Goal: Information Seeking & Learning: Check status

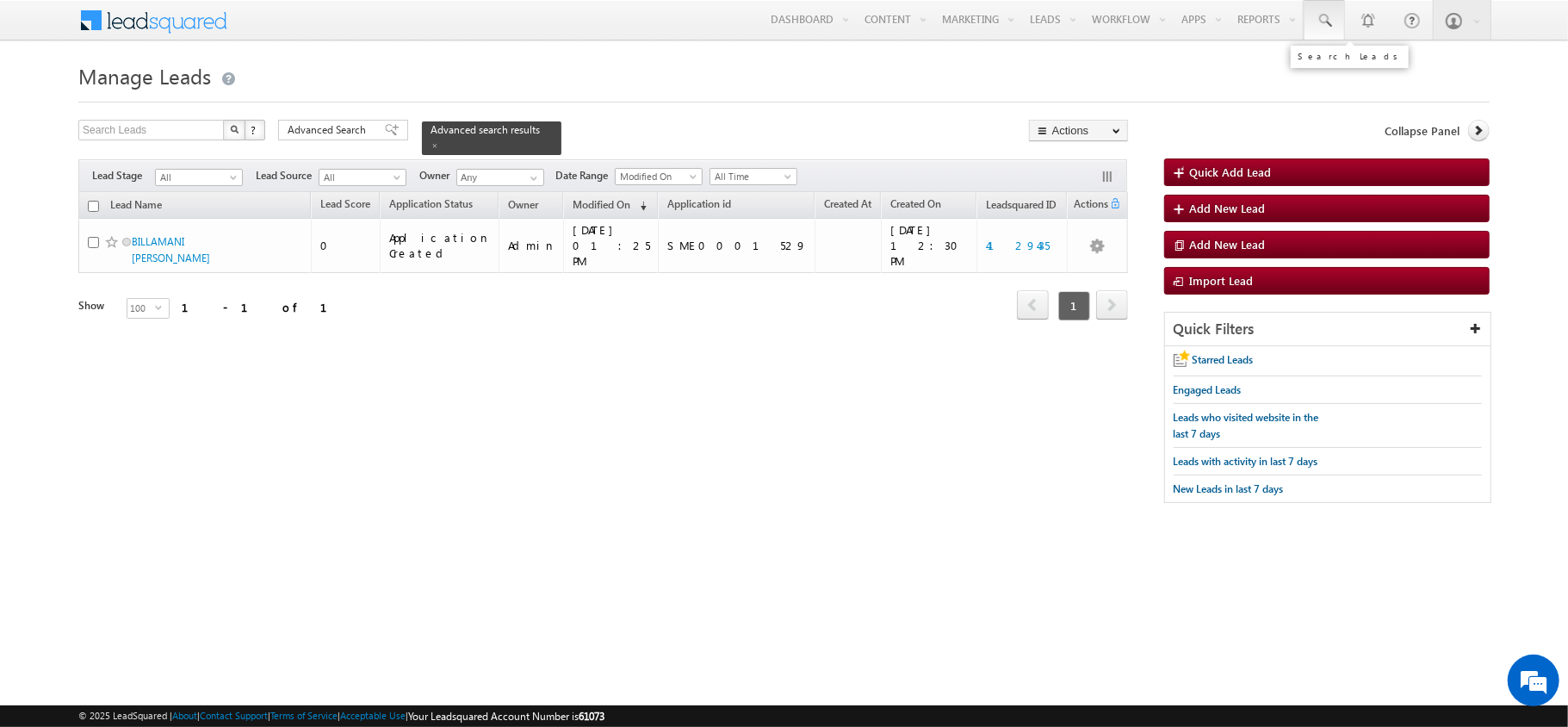
click at [1311, 15] on link at bounding box center [1324, 20] width 41 height 39
click at [346, 140] on div "Advanced Search" at bounding box center [342, 130] width 130 height 21
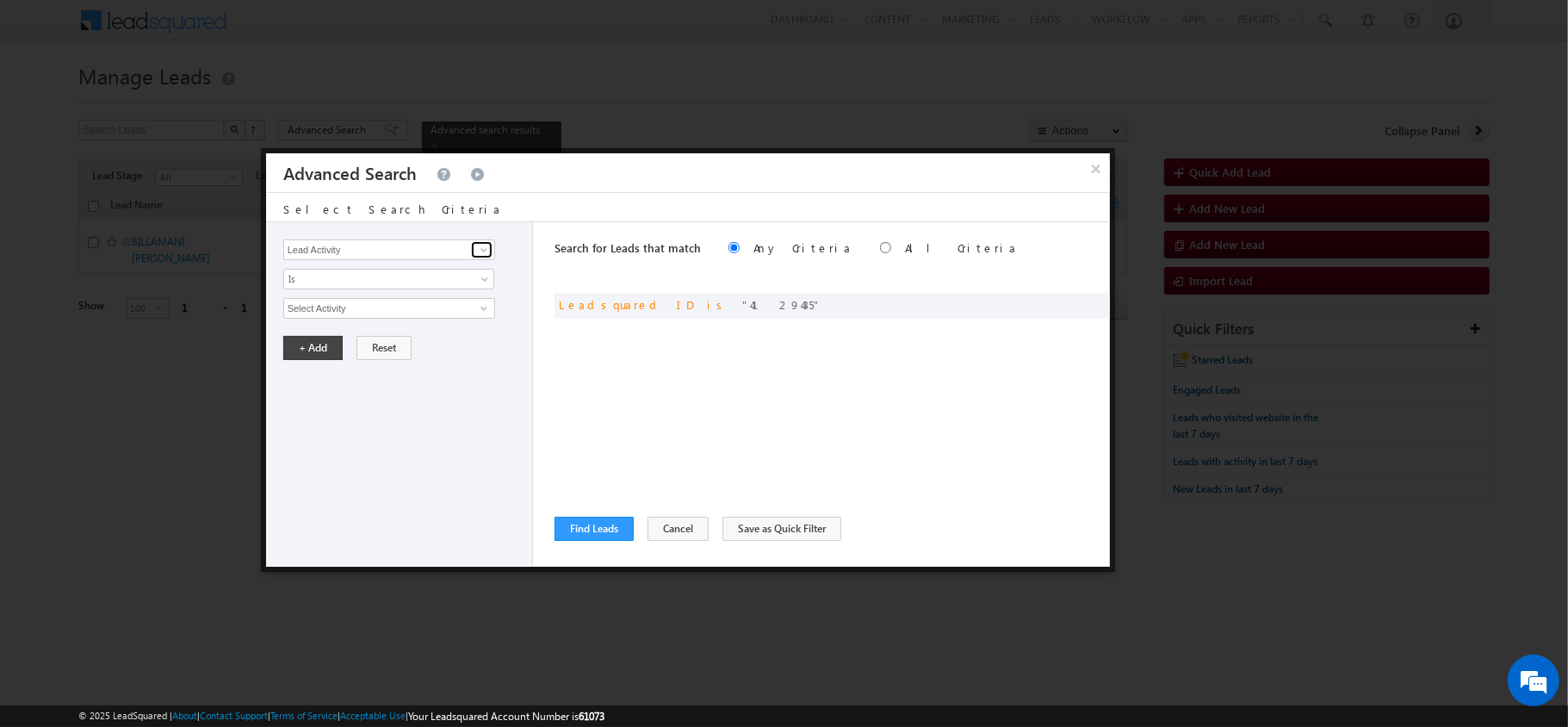
click at [471, 258] on link at bounding box center [482, 249] width 22 height 17
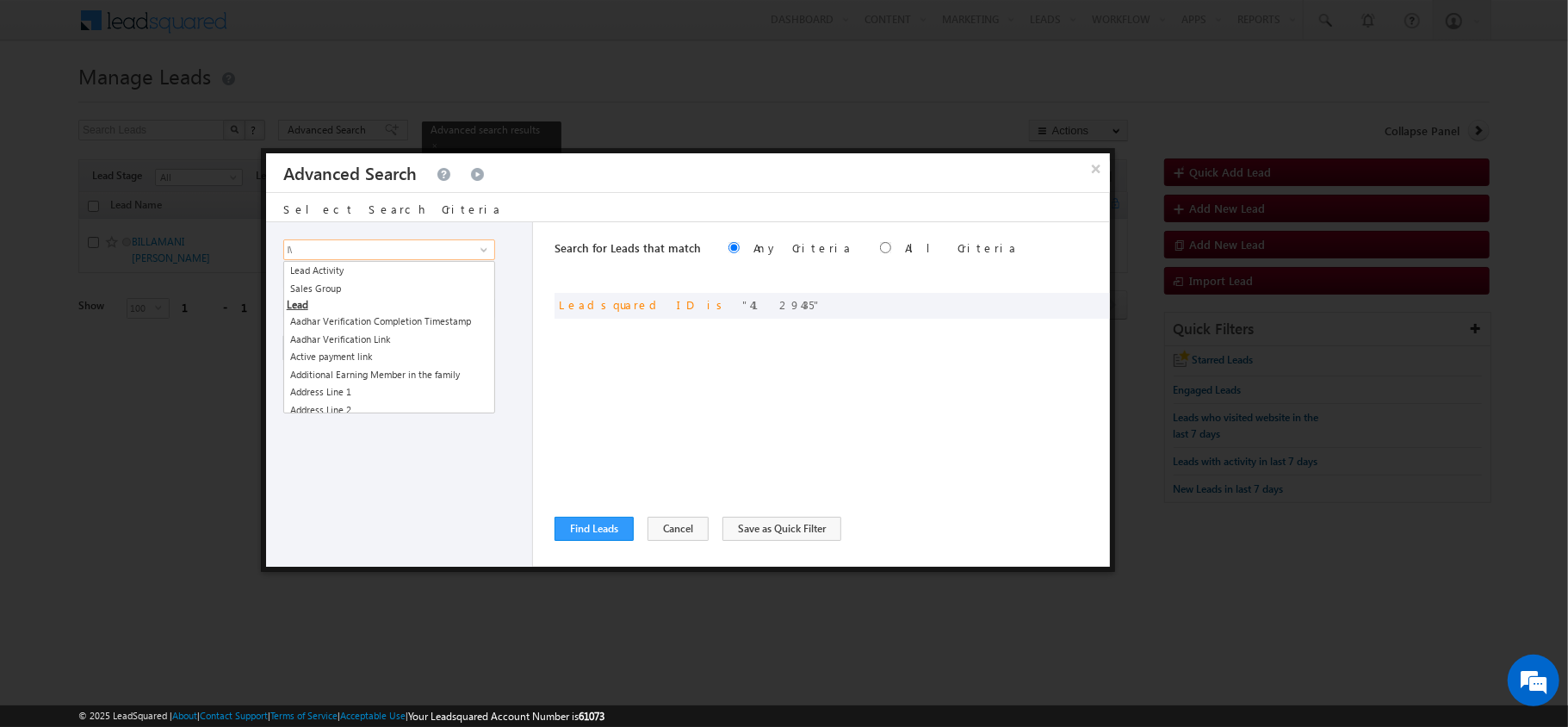
type input "l"
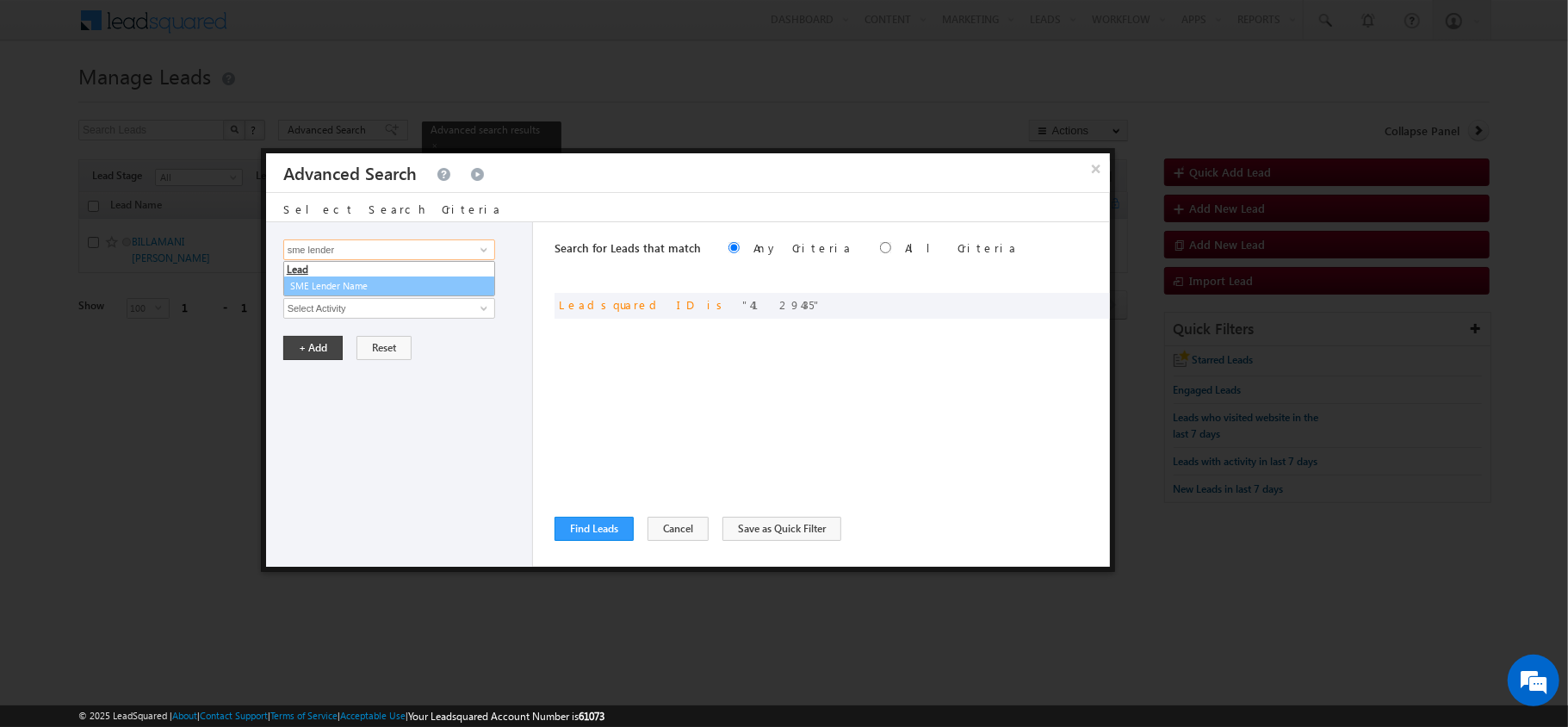
click at [438, 281] on link "SME Lender Name" at bounding box center [389, 286] width 211 height 20
type input "SME Lender Name"
click at [437, 301] on span "None Selected" at bounding box center [382, 307] width 195 height 19
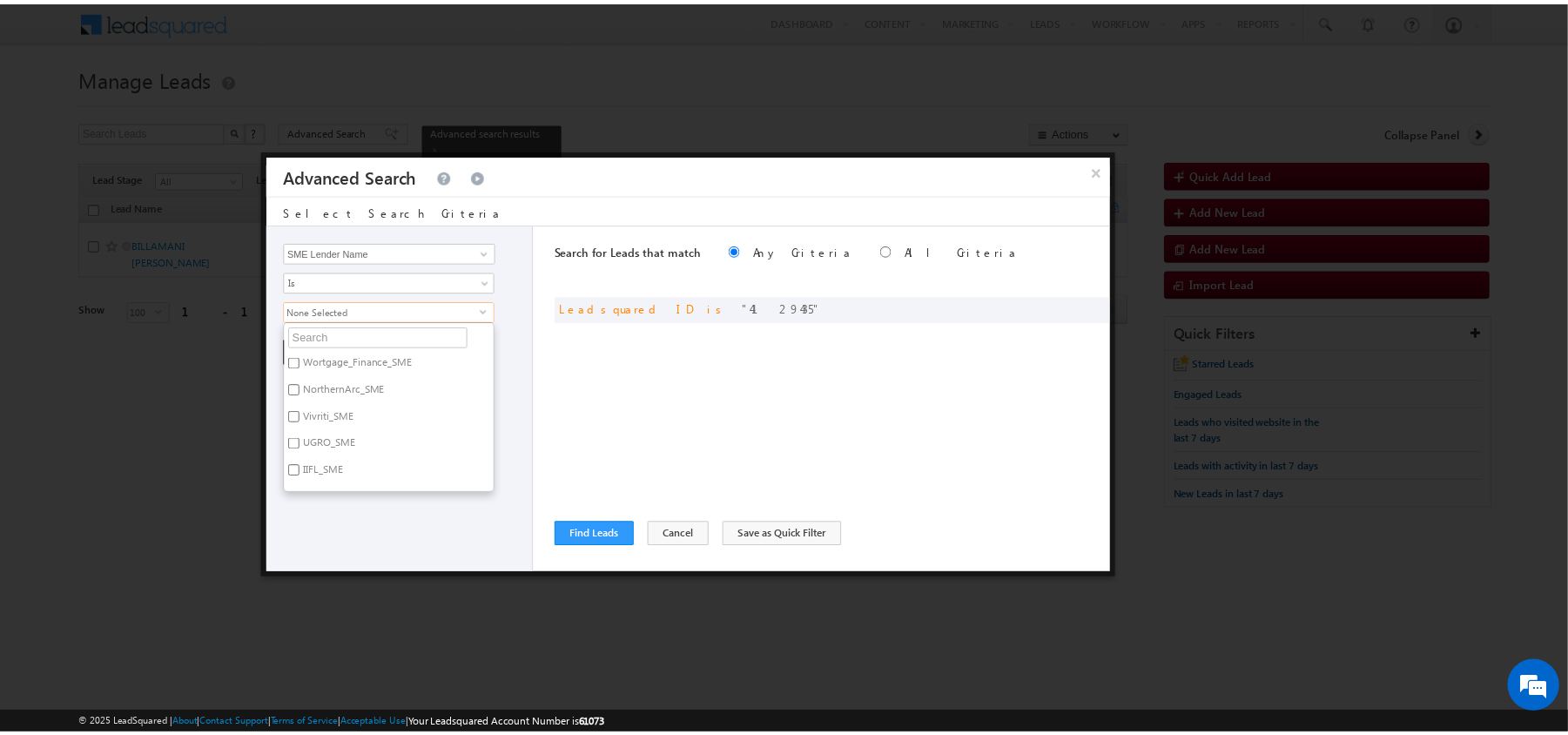
scroll to position [22, 0]
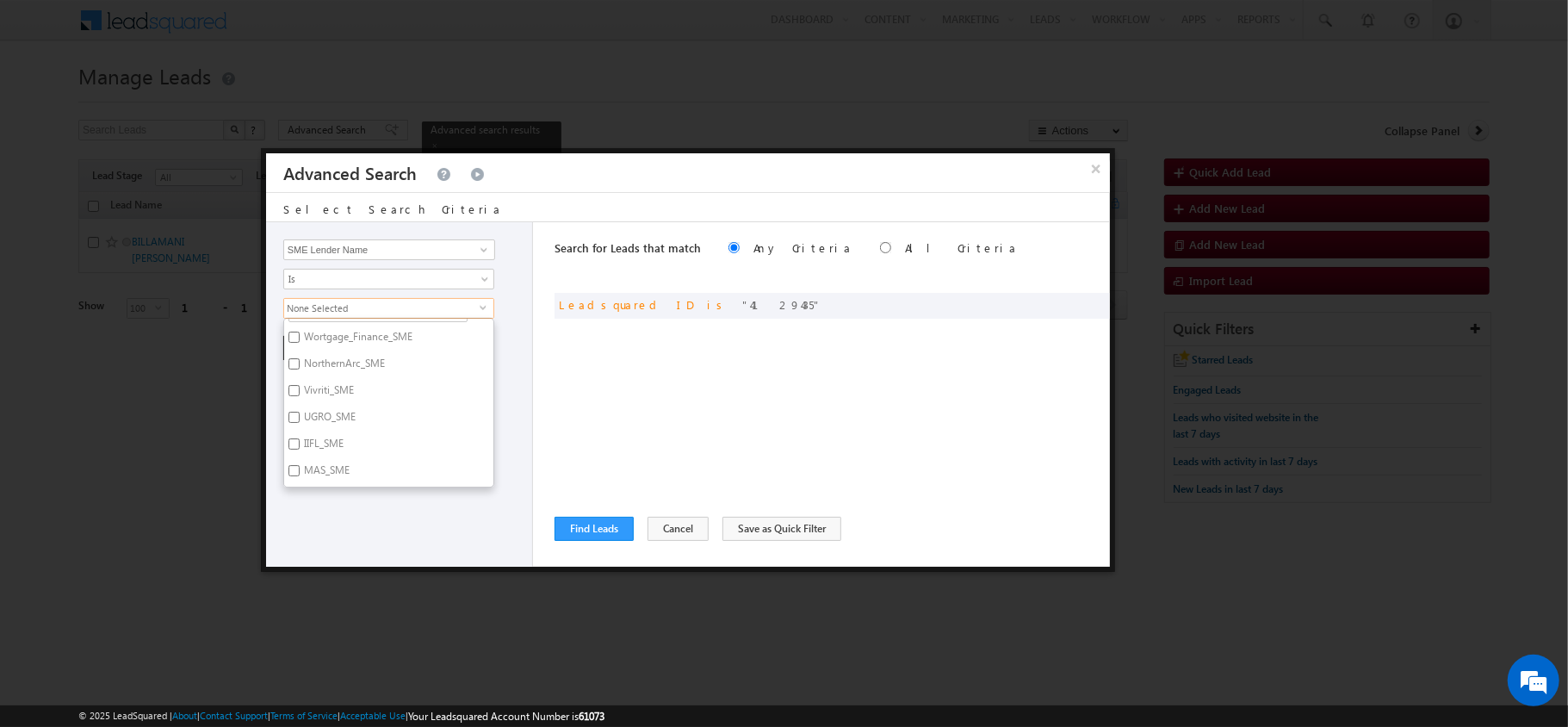
click at [320, 474] on label "MAS_SME" at bounding box center [325, 473] width 82 height 27
click at [299, 474] on input "MAS_SME" at bounding box center [294, 471] width 11 height 11
checkbox input "true"
click at [610, 365] on div "Search for Leads that match Any Criteria All Criteria Note that the current tri…" at bounding box center [832, 394] width 556 height 344
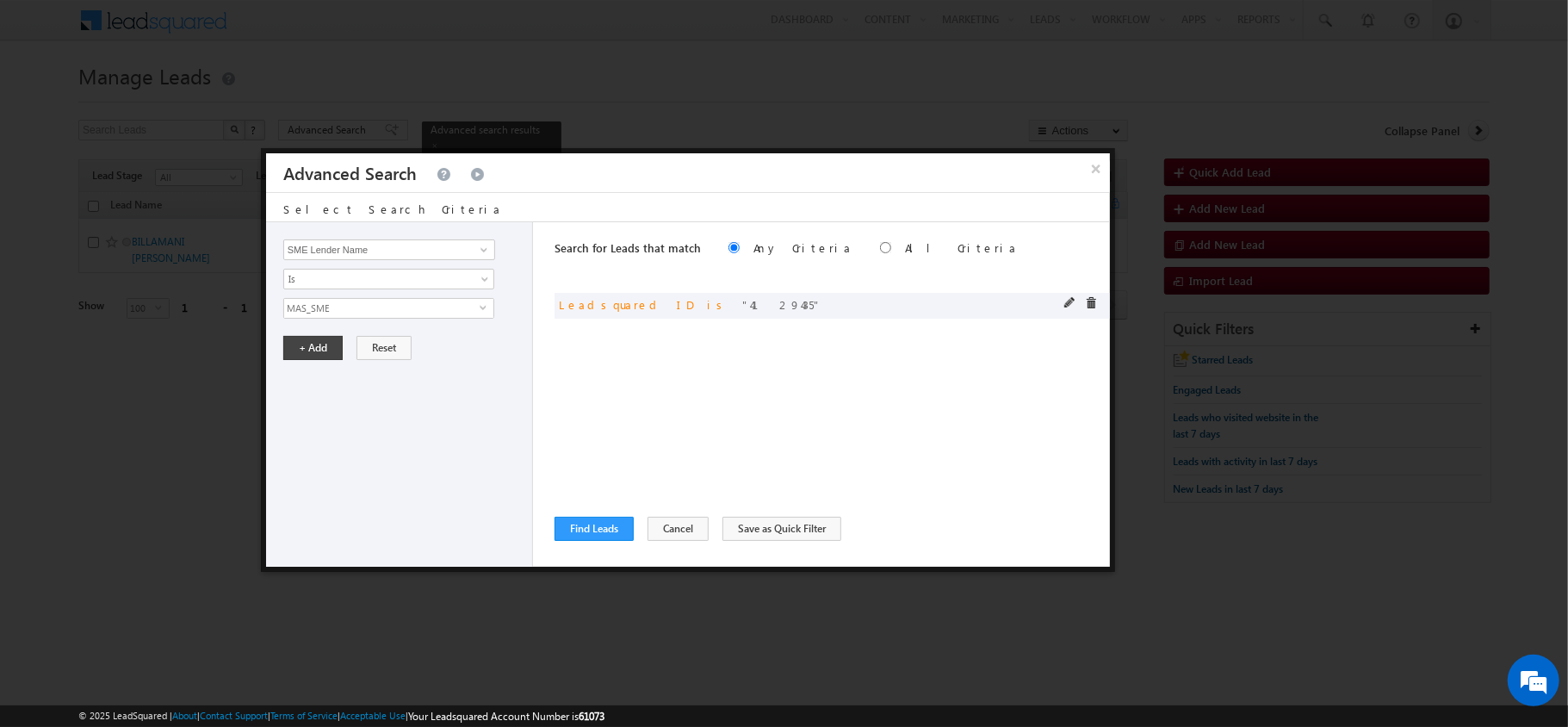
click at [1079, 301] on div at bounding box center [1085, 305] width 41 height 15
click at [1089, 301] on span at bounding box center [1090, 303] width 12 height 12
click at [321, 352] on button "+ Add" at bounding box center [313, 348] width 59 height 24
click at [599, 517] on button "Find Leads" at bounding box center [594, 529] width 79 height 24
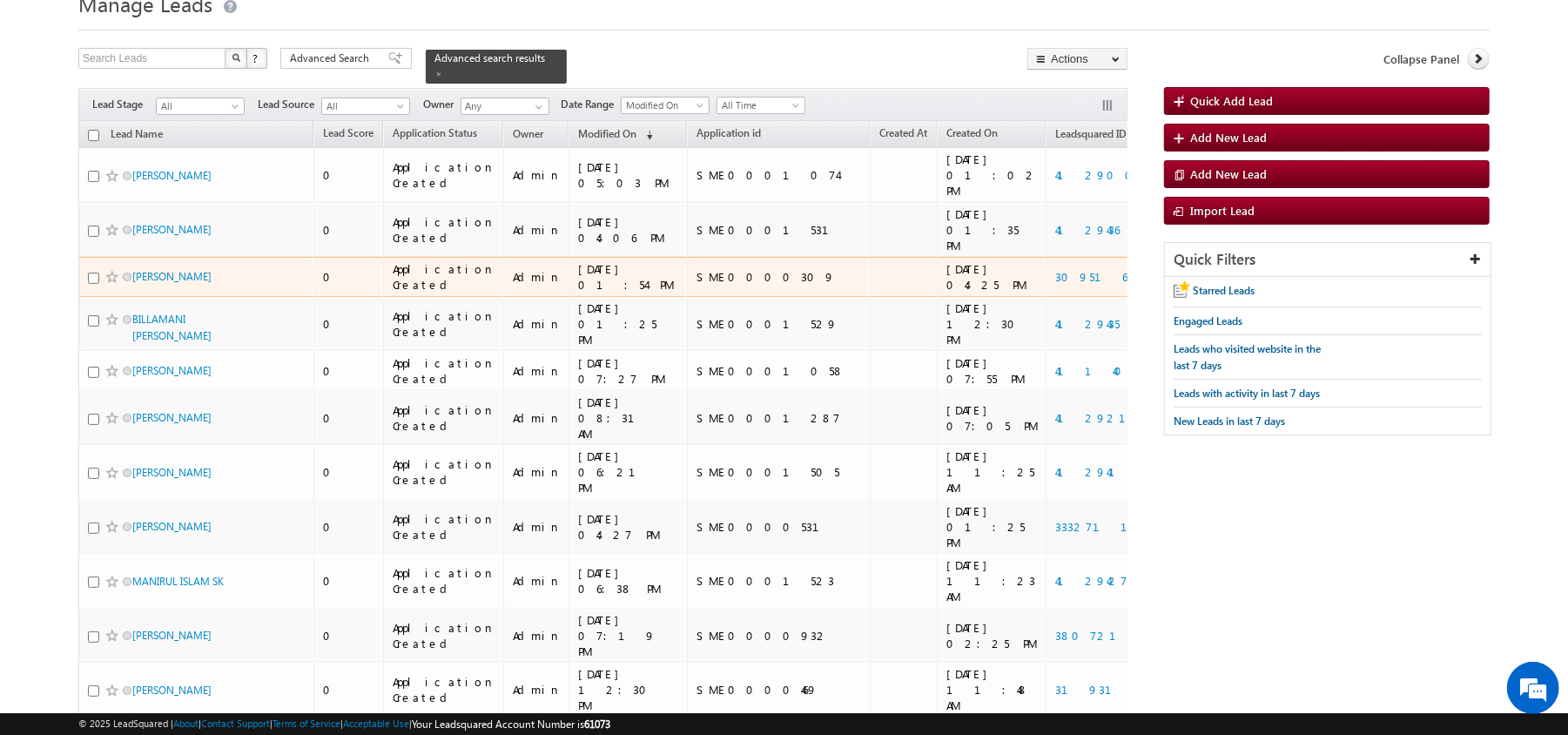
scroll to position [74, 0]
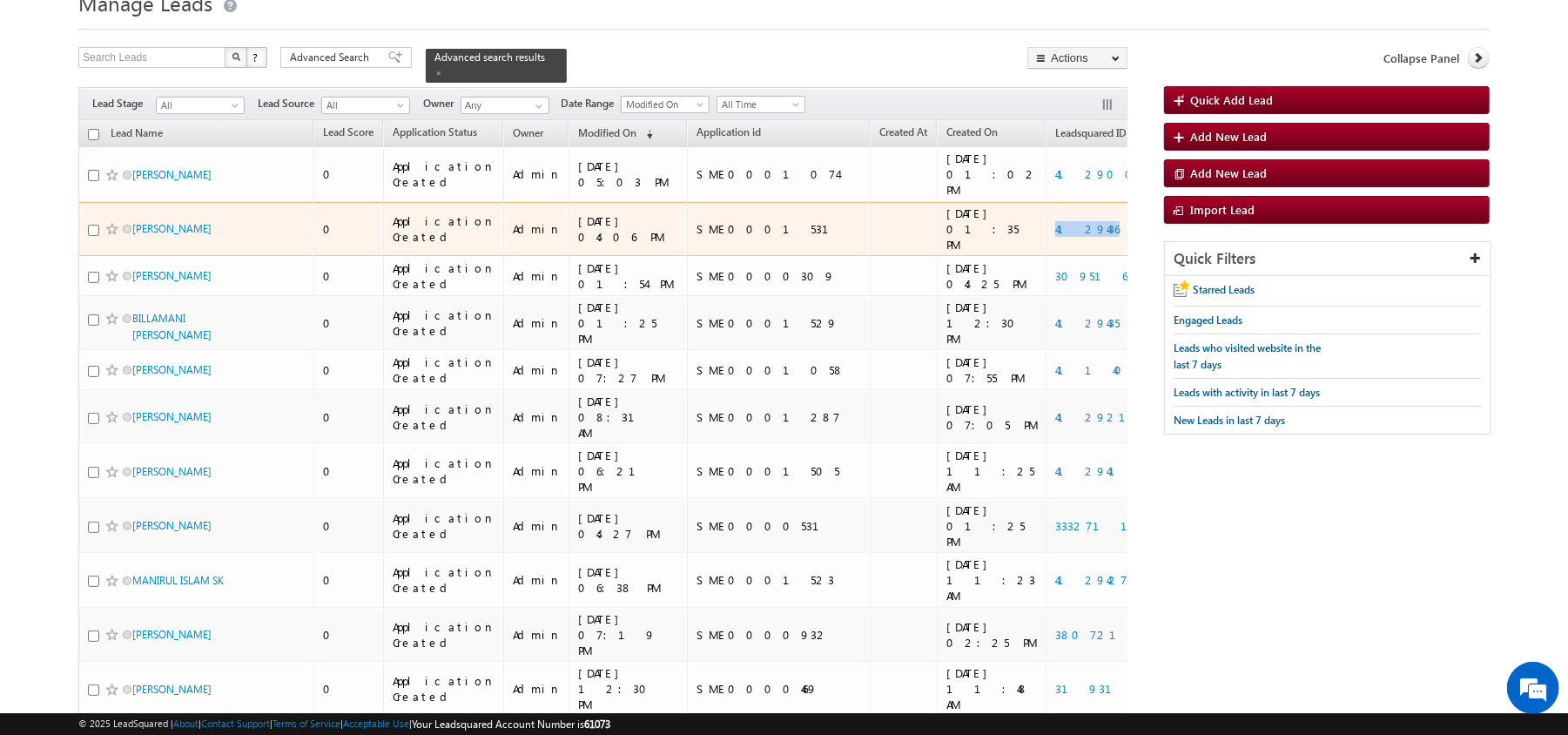
drag, startPoint x: 954, startPoint y: 211, endPoint x: 872, endPoint y: 202, distance: 82.5
click at [1045, 202] on td "4129436" at bounding box center [1108, 229] width 126 height 55
copy link "4129436"
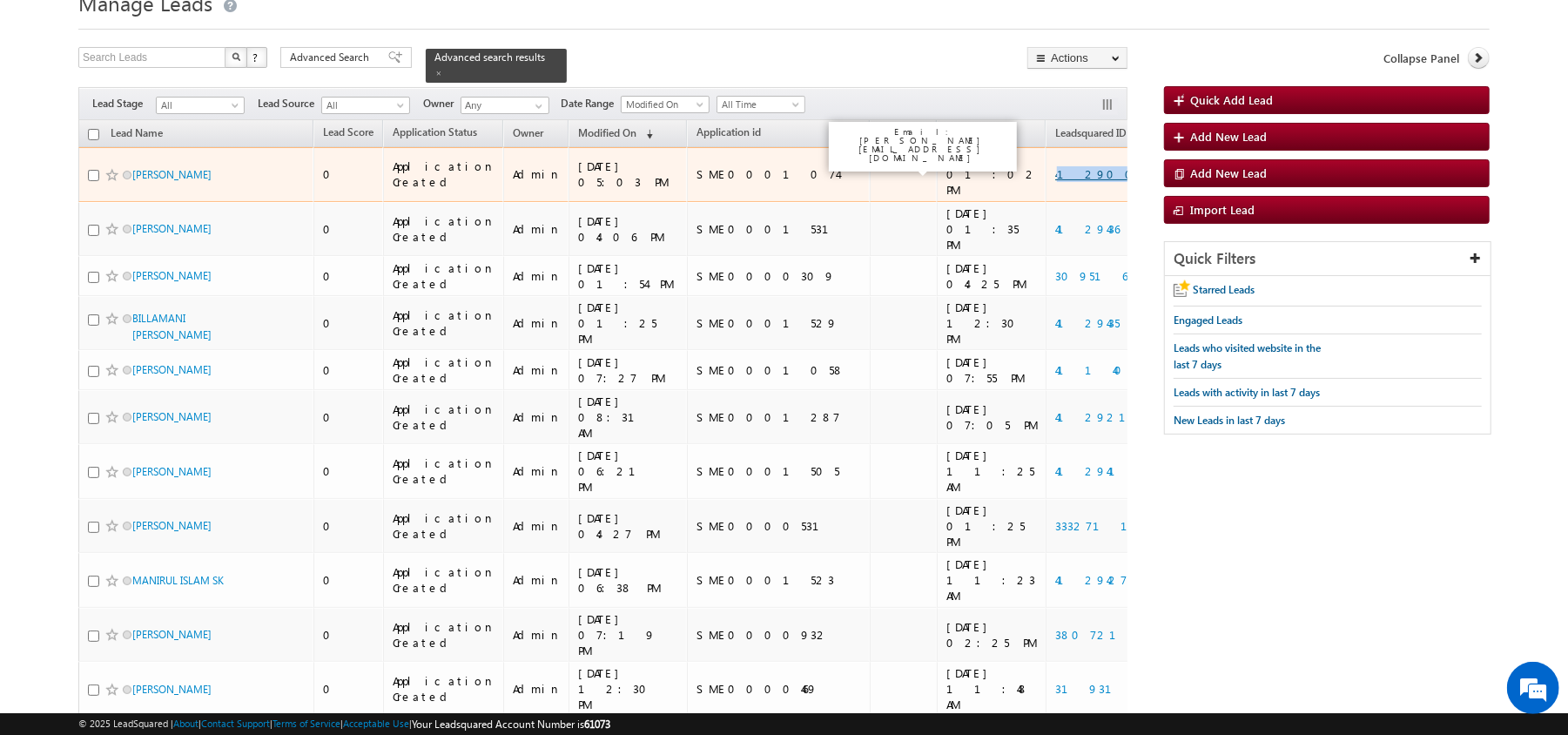
drag, startPoint x: 938, startPoint y: 168, endPoint x: 881, endPoint y: 164, distance: 57.1
click at [1045, 164] on td "4129005" at bounding box center [1108, 174] width 126 height 55
copy link "4129005"
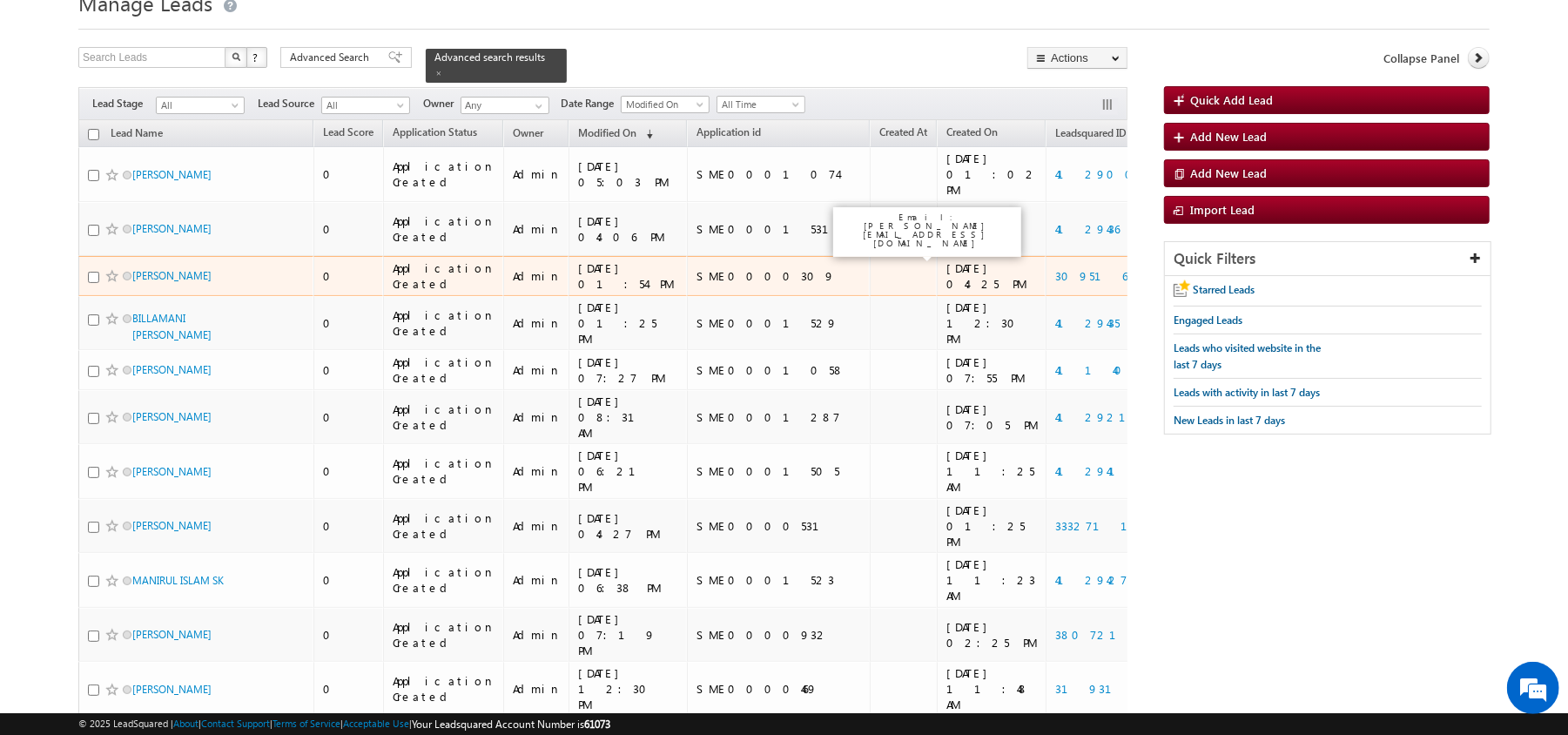
drag, startPoint x: 900, startPoint y: 251, endPoint x: 976, endPoint y: 241, distance: 76.7
click at [1055, 268] on div "3095167" at bounding box center [1110, 276] width 109 height 15
drag, startPoint x: 938, startPoint y: 244, endPoint x: 876, endPoint y: 246, distance: 62.0
click at [1045, 256] on td "3095167" at bounding box center [1108, 276] width 126 height 40
copy link "3095167"
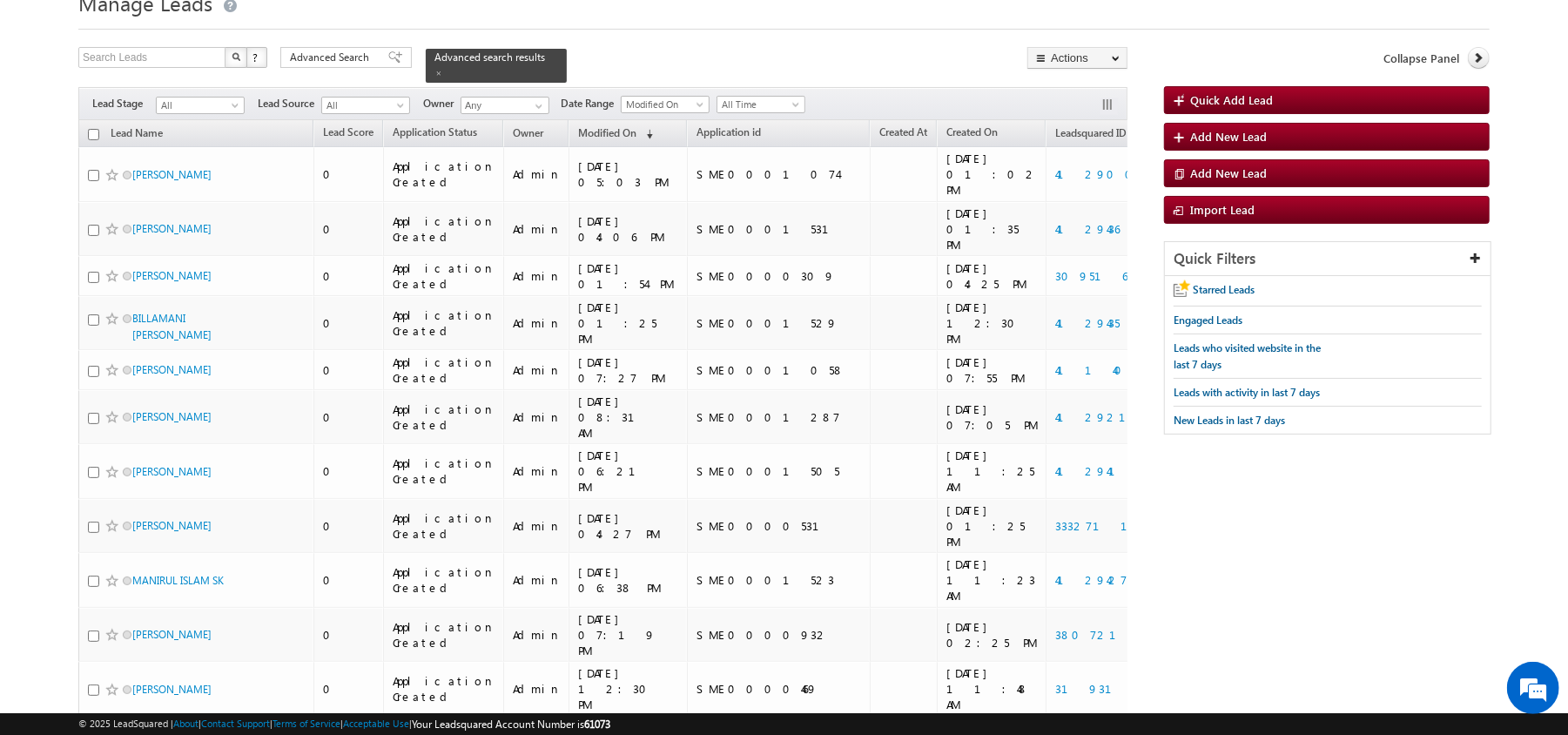
click at [304, 72] on div "Search Leads X ? 21 results found Advanced Search Advanced Search Advanced sear…" at bounding box center [602, 64] width 1049 height 35
click at [304, 67] on div "Advanced Search" at bounding box center [345, 57] width 131 height 21
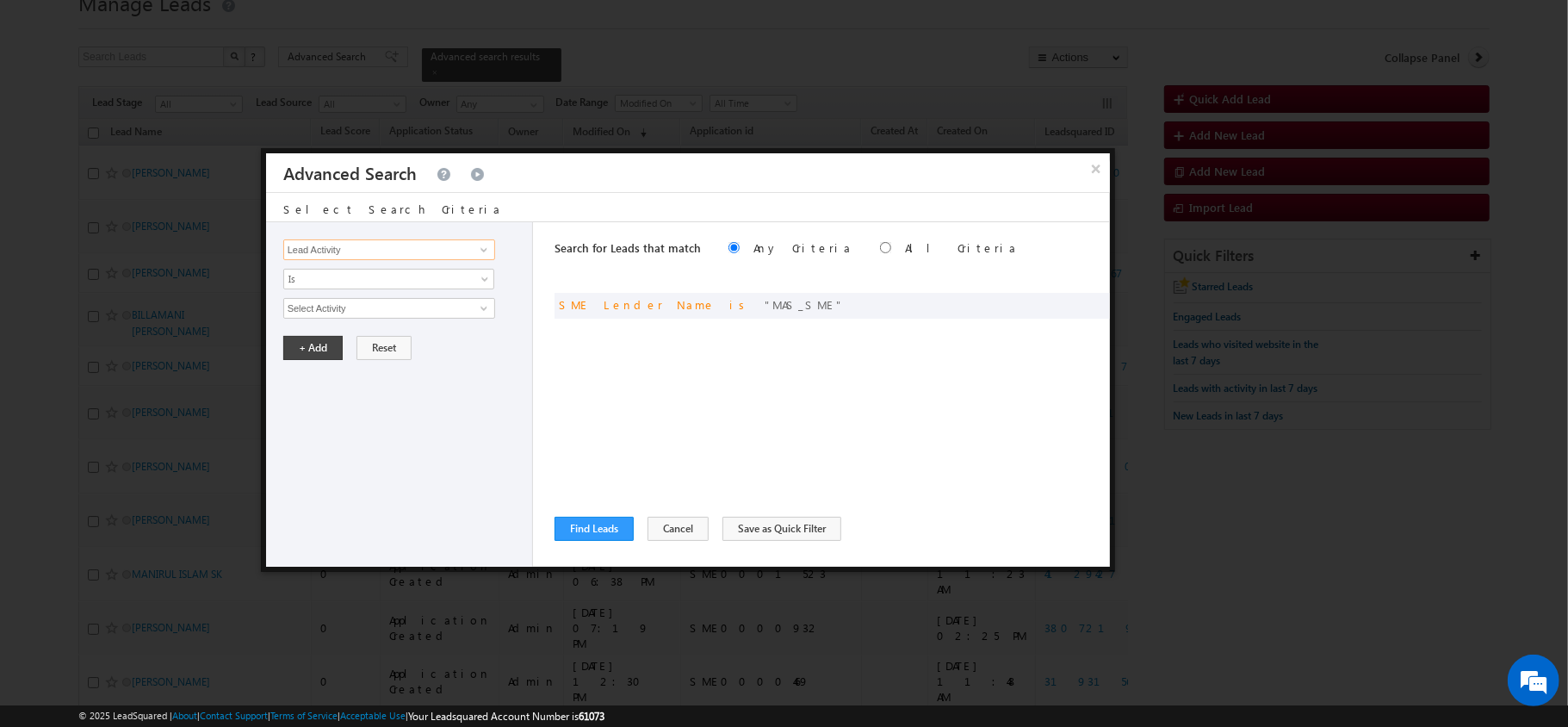
click at [373, 241] on input "Lead Activity" at bounding box center [389, 249] width 211 height 21
type input "Lead"
type input "lead"
type input "s"
type input "SME Application Status"
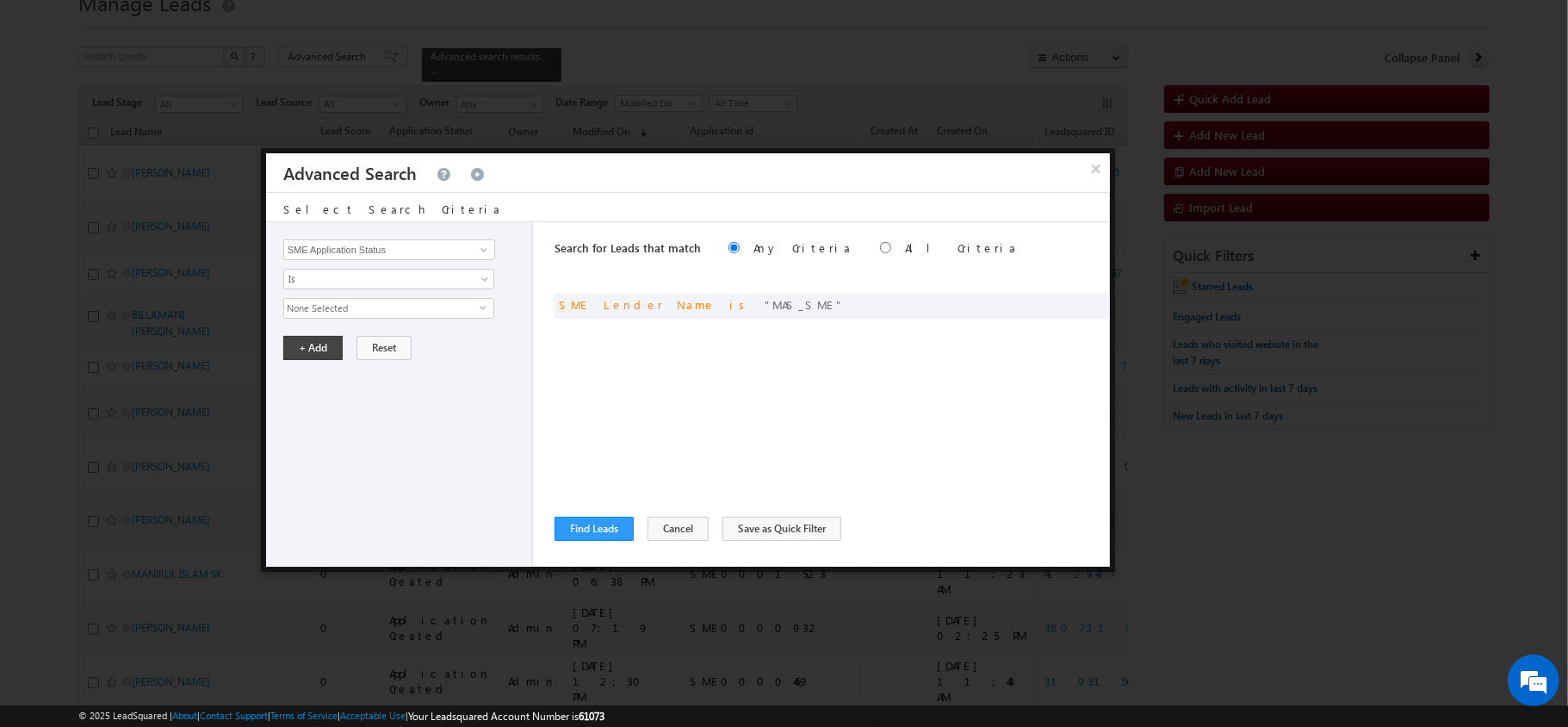
click at [357, 324] on div "Lead Activity Task Sales Group Prospect Id AA AA Owner AA Status Aadhaar Addres…" at bounding box center [400, 394] width 267 height 344
click at [346, 307] on span "None Selected" at bounding box center [382, 307] width 195 height 19
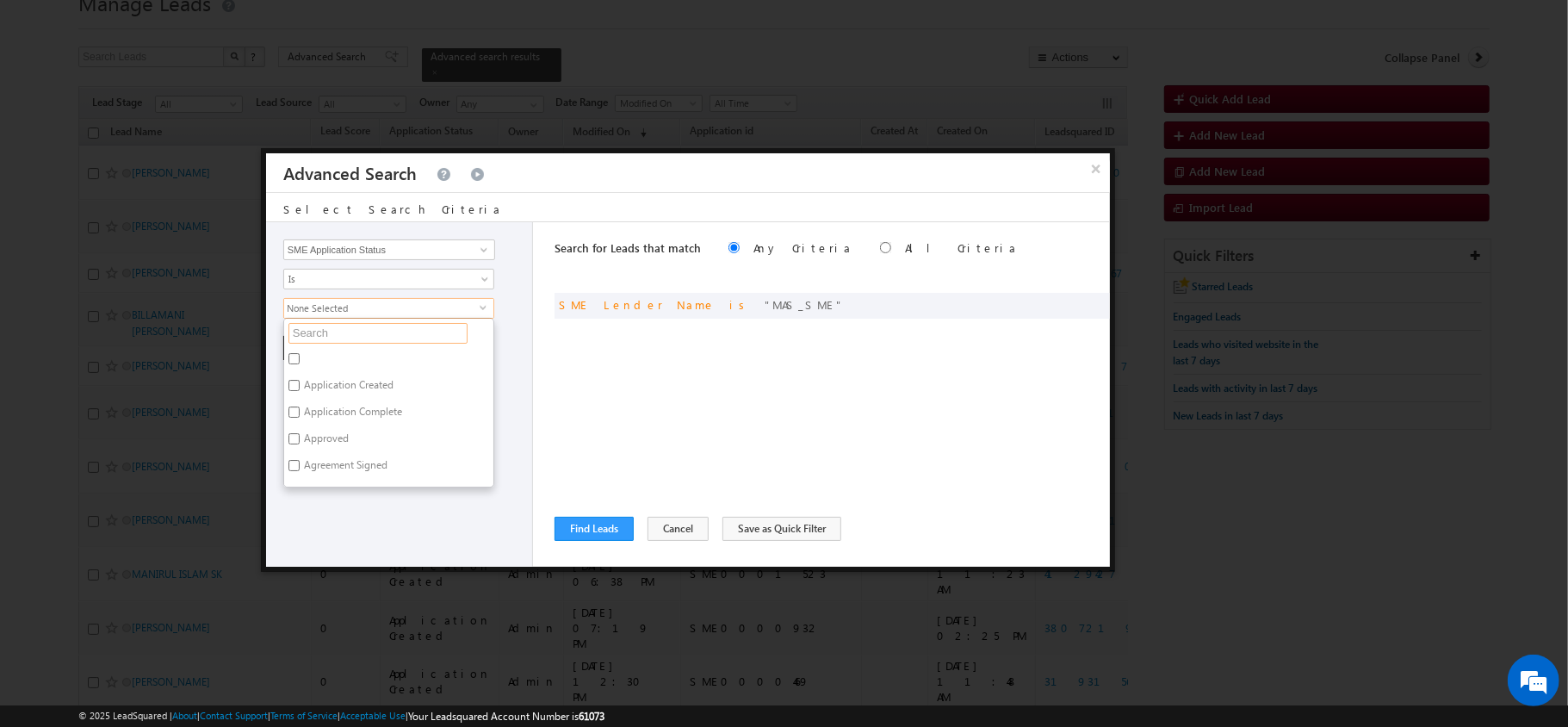
click at [346, 329] on input "text" at bounding box center [378, 333] width 179 height 21
type input "sen"
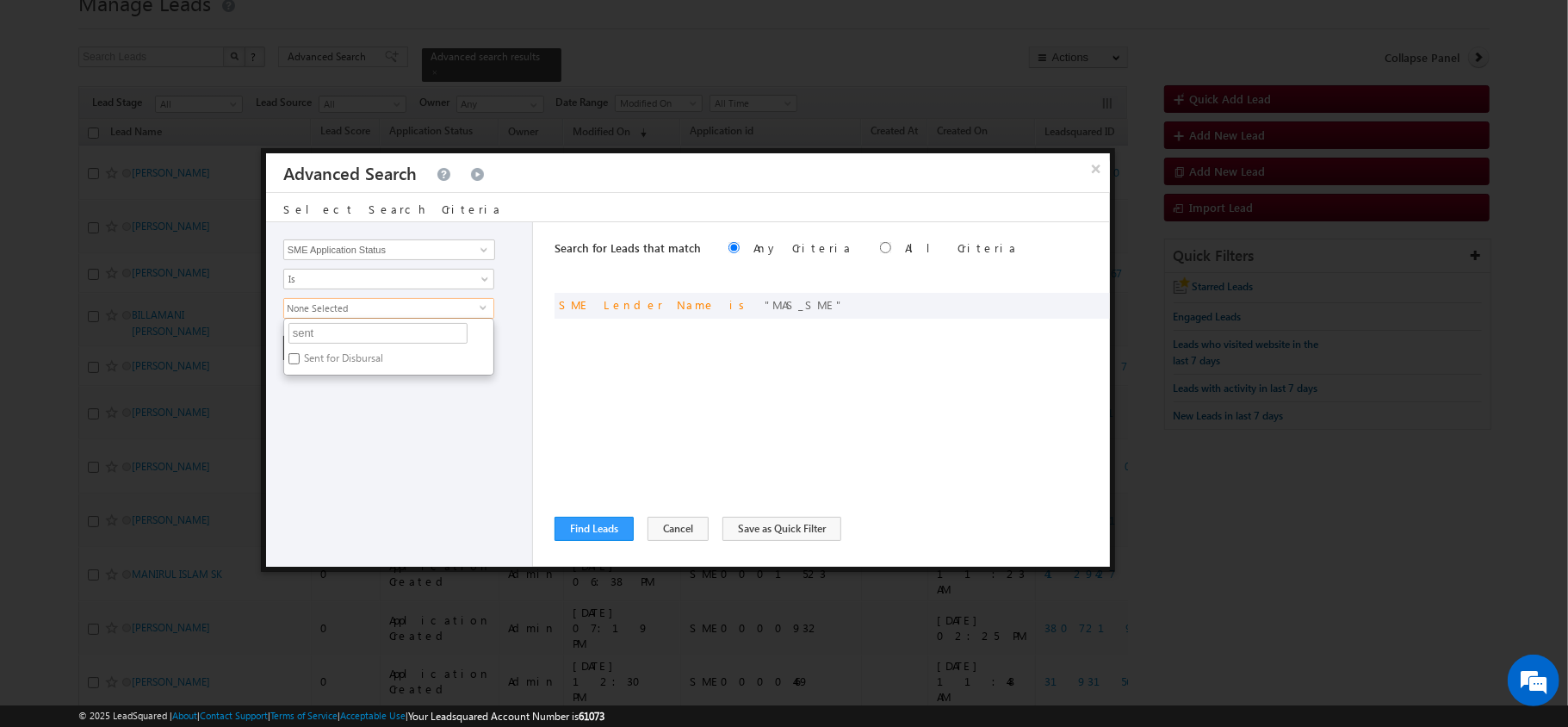
click at [334, 375] on label "Sent for Disbursal" at bounding box center [342, 361] width 116 height 27
click at [299, 364] on input "Sent for Disbursal" at bounding box center [294, 359] width 11 height 11
checkbox input "true"
click at [701, 458] on div "Search for Leads that match Any Criteria All Criteria Note that the current tri…" at bounding box center [832, 394] width 556 height 344
click at [311, 365] on div "Lead Activity Task Sales Group Prospect Id AA AA Owner AA Status Aadhaar Addres…" at bounding box center [400, 394] width 267 height 344
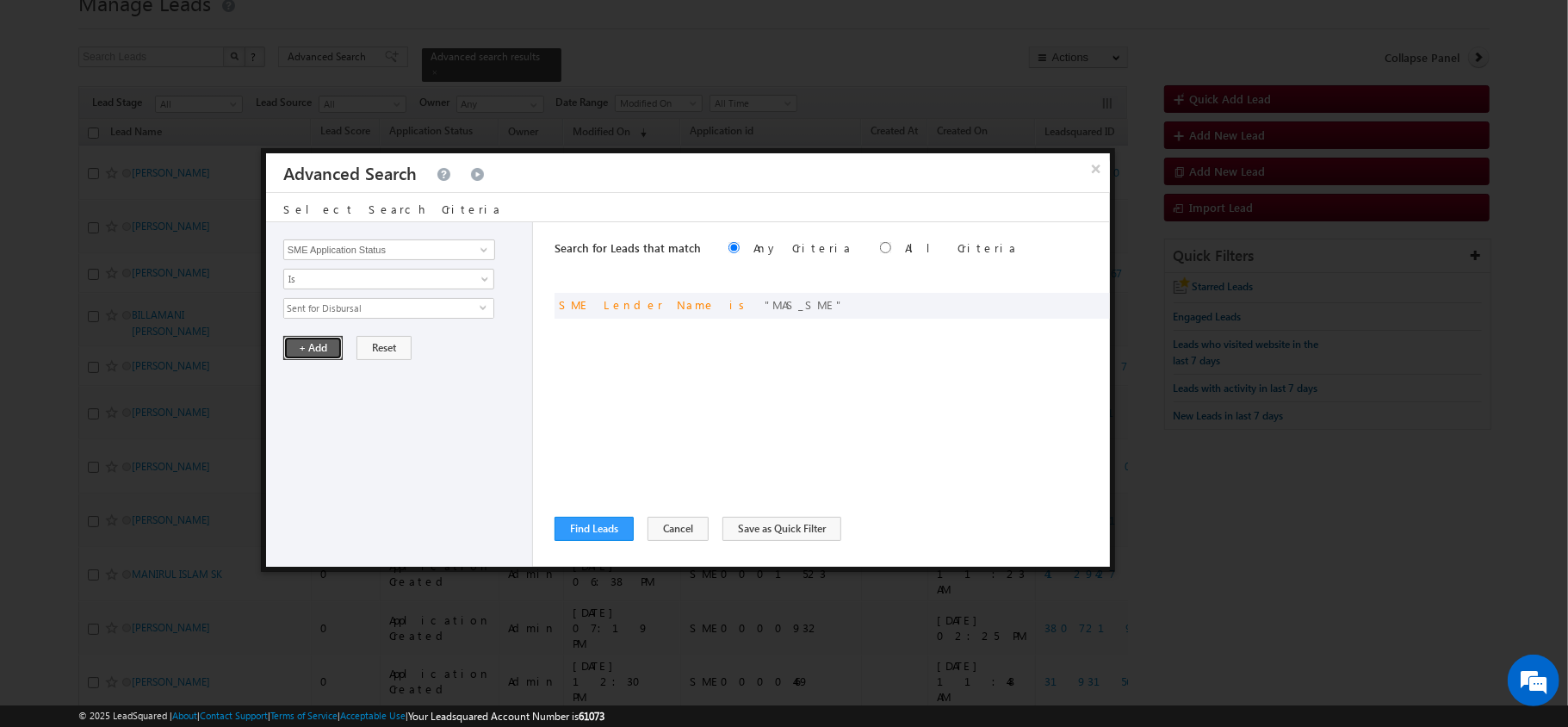
click at [308, 356] on button "+ Add" at bounding box center [313, 348] width 59 height 24
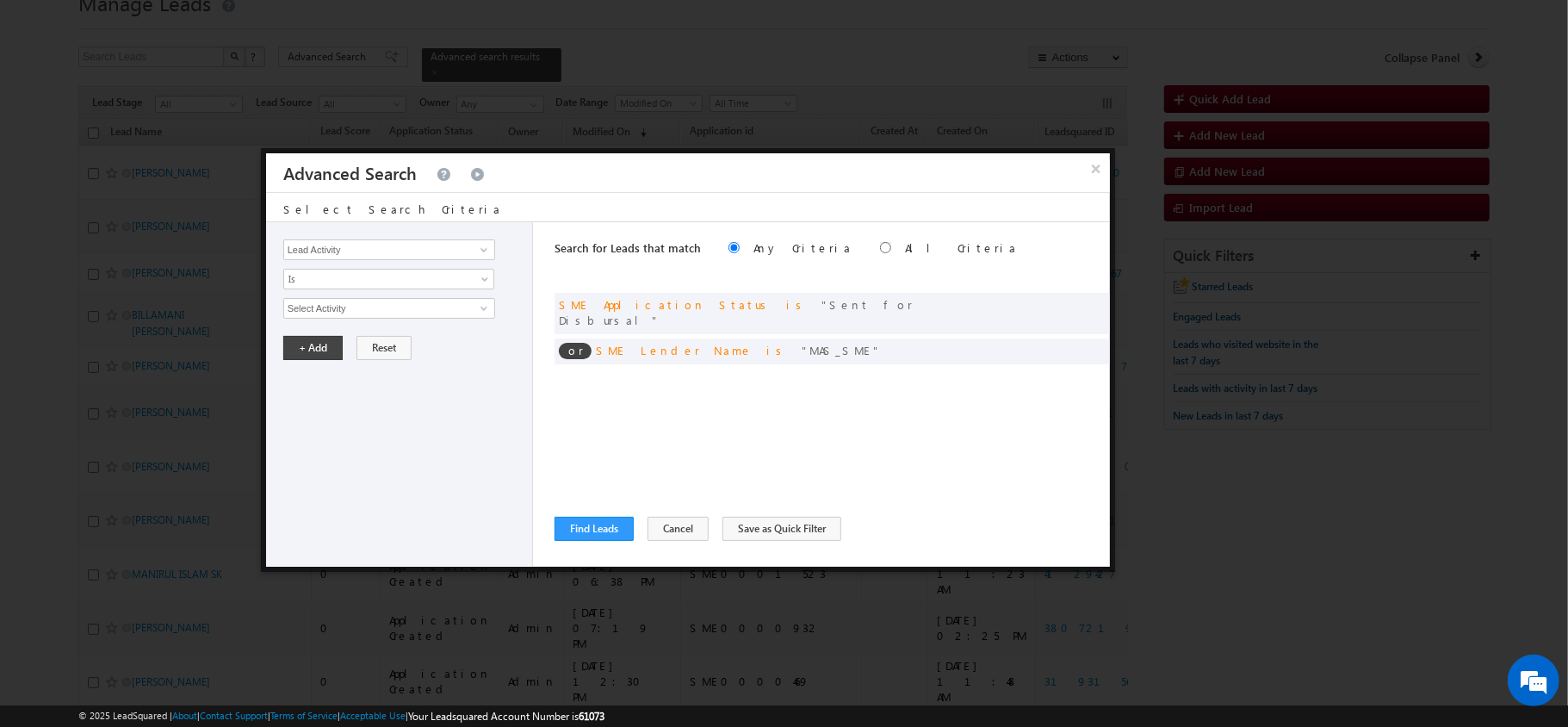
click at [825, 238] on div "Search for Leads that match Any Criteria All Criteria Note that the current tri…" at bounding box center [832, 250] width 556 height 56
click at [905, 250] on label "All Criteria" at bounding box center [961, 247] width 113 height 14
radio input "true"
click at [605, 535] on button "Find Leads" at bounding box center [594, 529] width 79 height 24
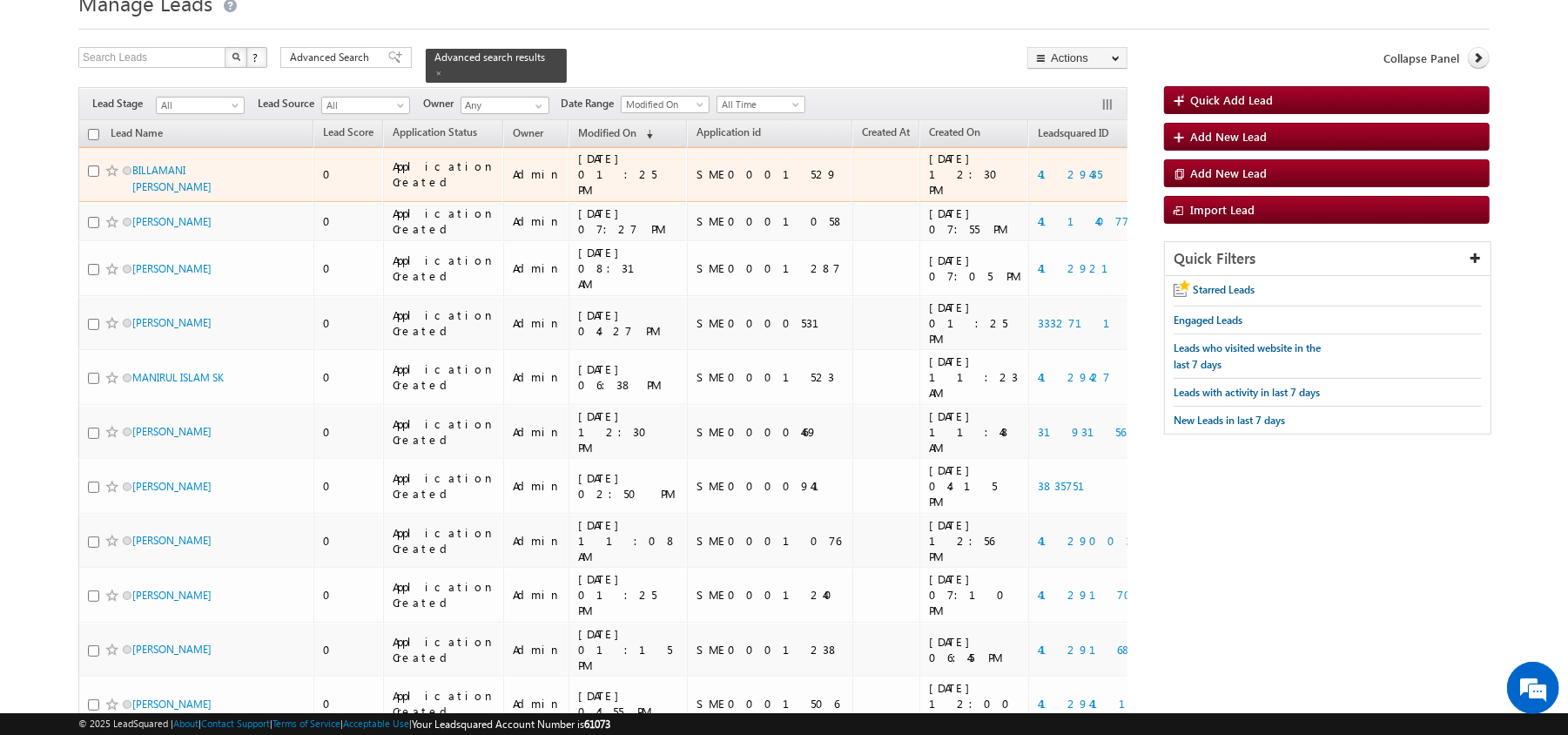
drag, startPoint x: 938, startPoint y: 164, endPoint x: 865, endPoint y: 168, distance: 73.1
click at [865, 168] on tr "BILLAMANI AJITH KUMAR 0 Application Created Admin 09/30/25 01:25 PM SME0001529 …" at bounding box center [647, 174] width 1138 height 55
copy tr "4129435"
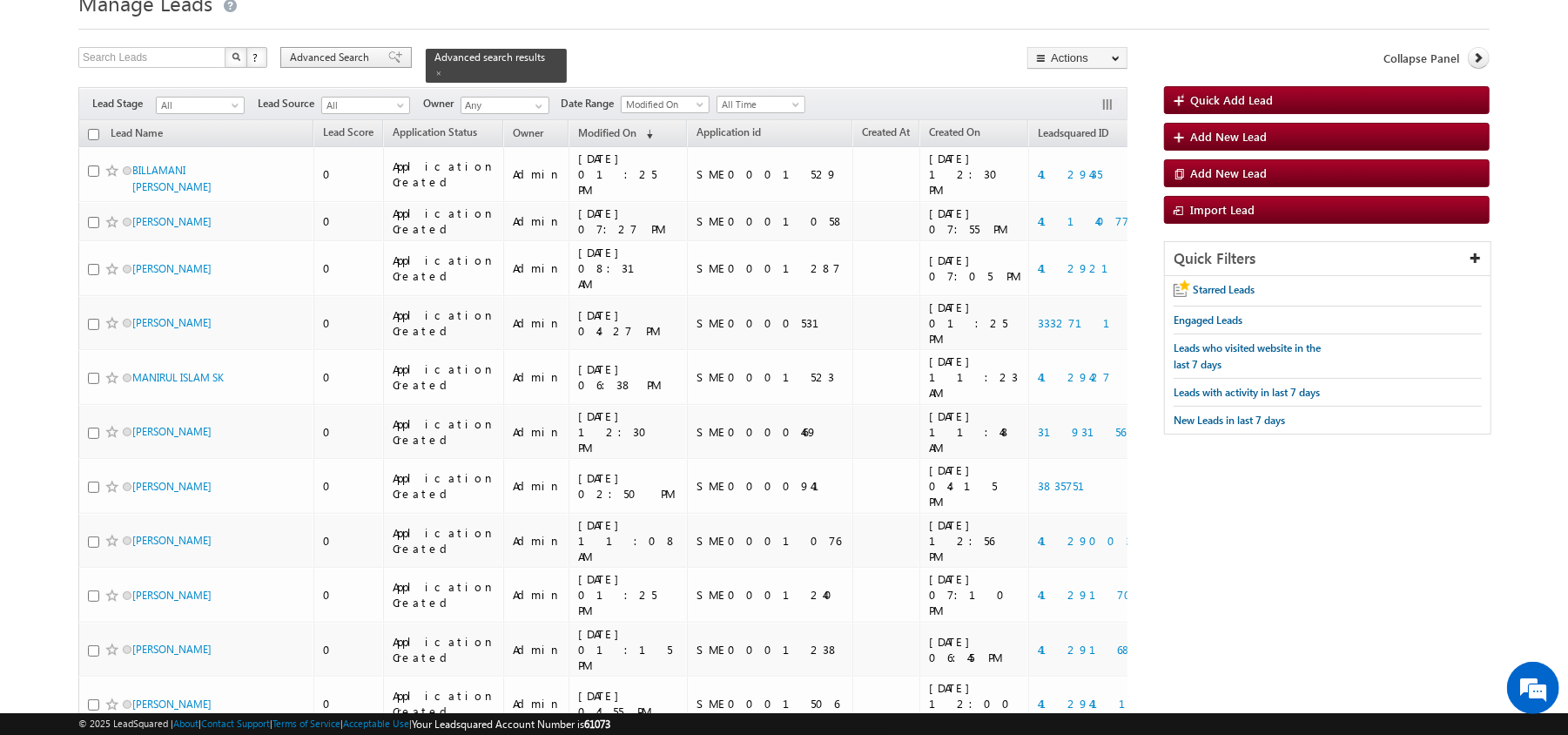
click at [322, 59] on span "Advanced Search" at bounding box center [332, 57] width 84 height 15
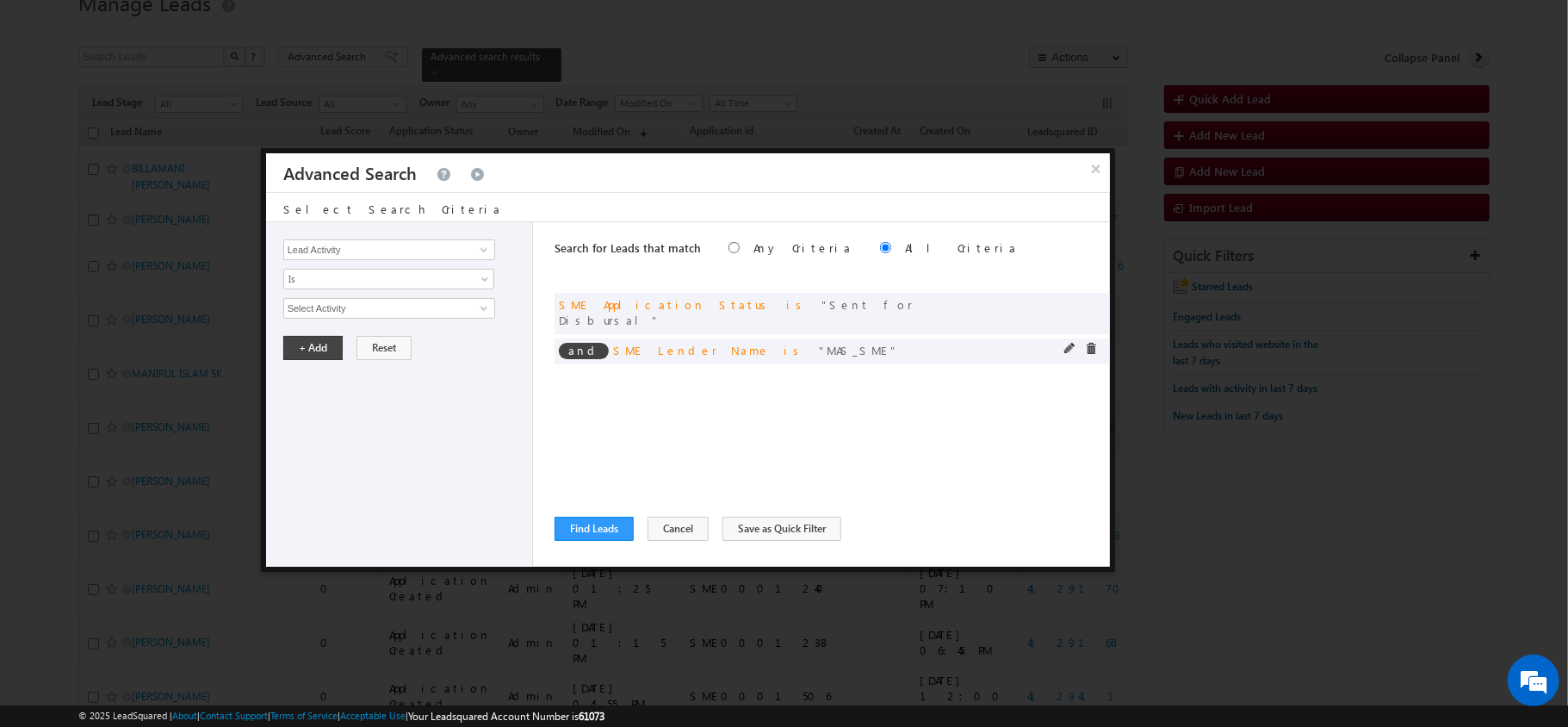
click at [1086, 342] on span at bounding box center [1090, 348] width 12 height 12
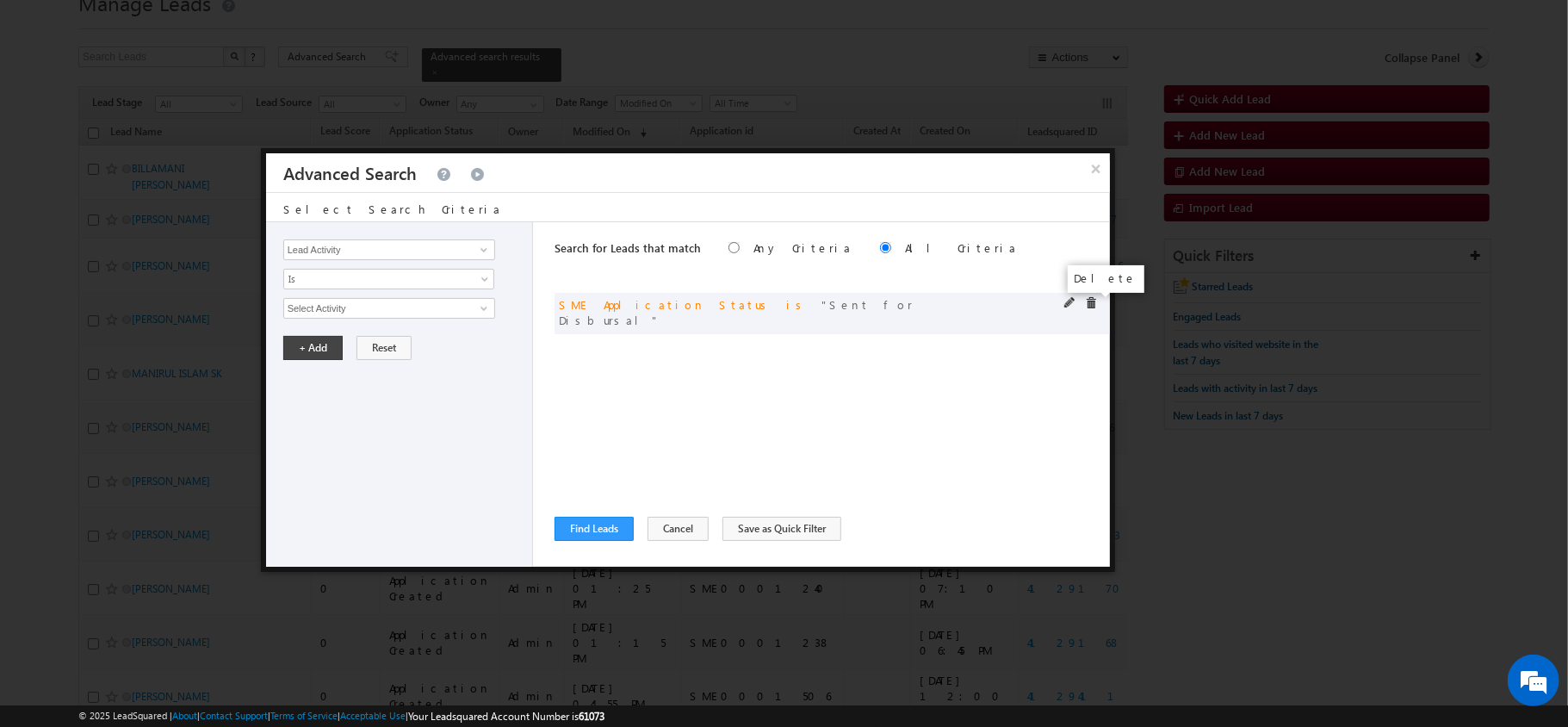
click at [1091, 301] on span at bounding box center [1090, 303] width 12 height 12
click at [441, 260] on input "Lead Activity" at bounding box center [389, 249] width 211 height 21
type input "Leadsquared ID"
click at [413, 307] on input "0" at bounding box center [389, 307] width 211 height 21
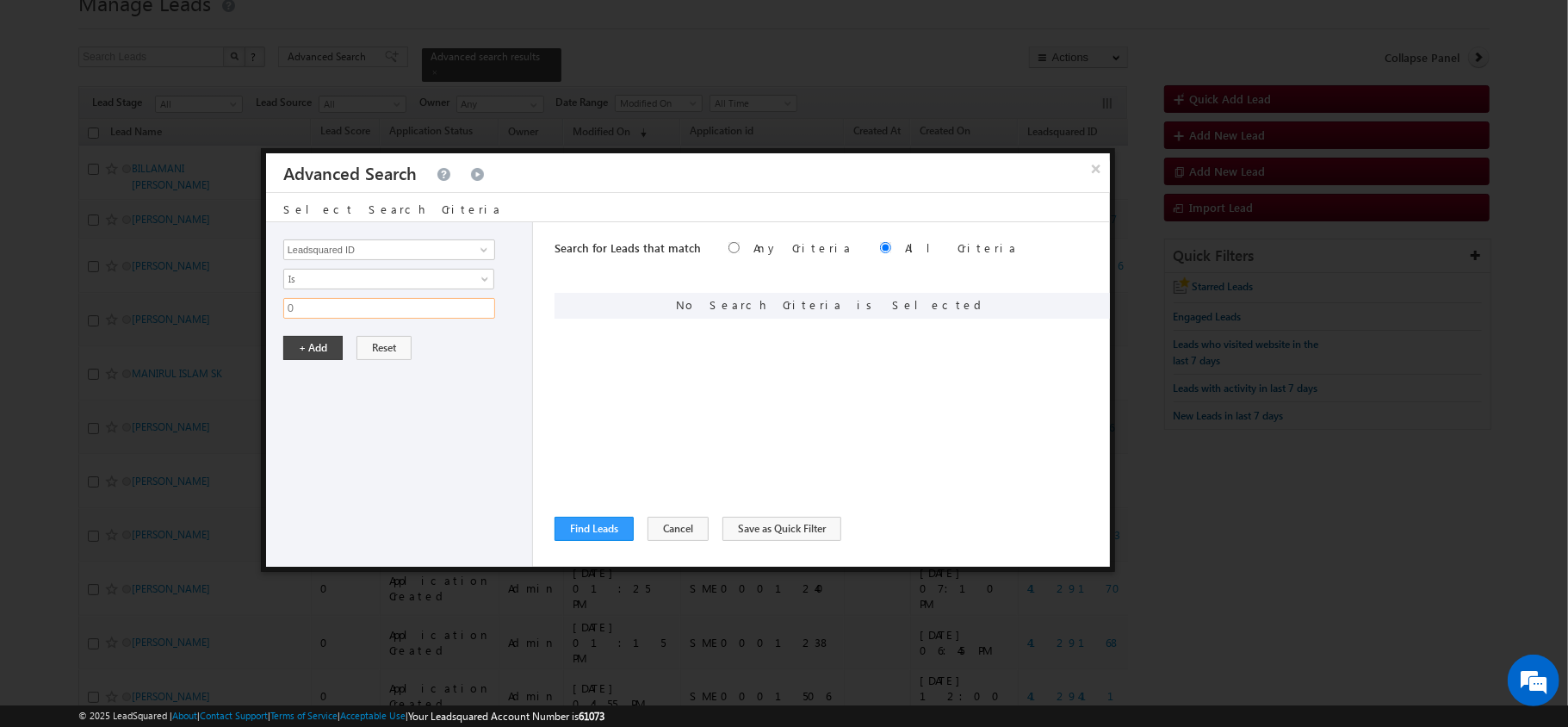
paste input "4129003"
type input "4129003"
click at [318, 338] on div "Lead Activity Task Sales Group Prospect Id AA AA Owner AA Status Aadhaar Addres…" at bounding box center [400, 394] width 267 height 344
click at [317, 356] on button "+ Add" at bounding box center [313, 348] width 59 height 24
click at [589, 534] on button "Find Leads" at bounding box center [594, 529] width 79 height 24
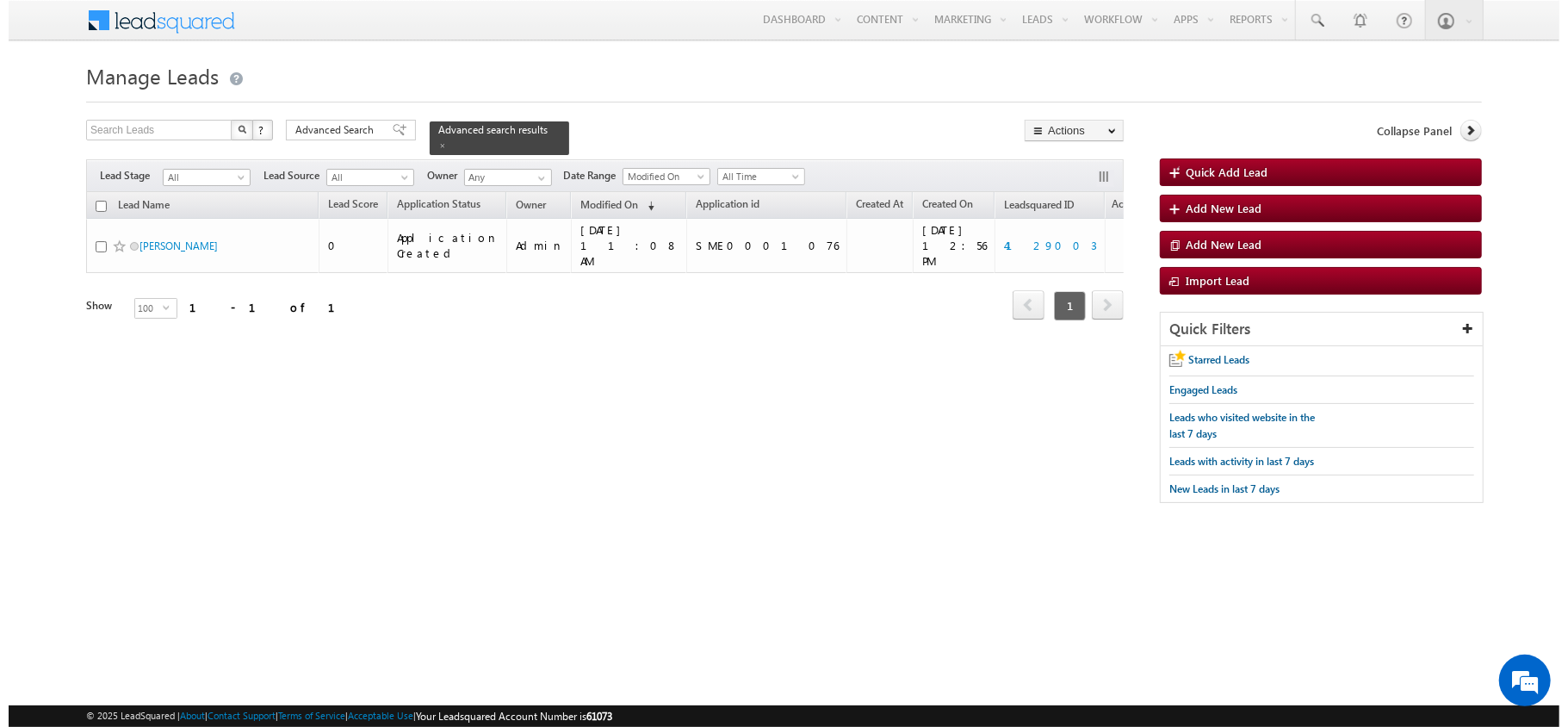
scroll to position [0, 0]
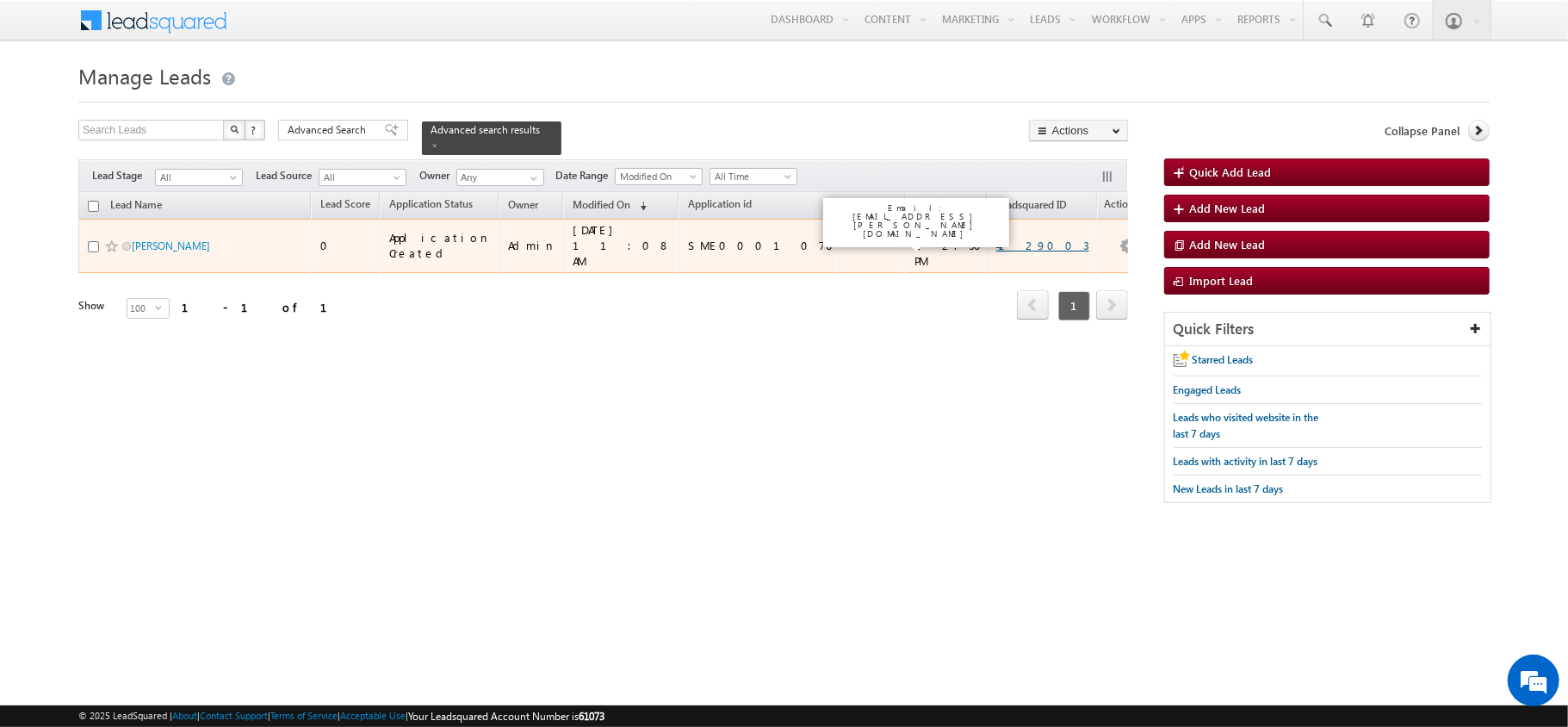
click at [996, 238] on link "4129003" at bounding box center [1043, 245] width 93 height 14
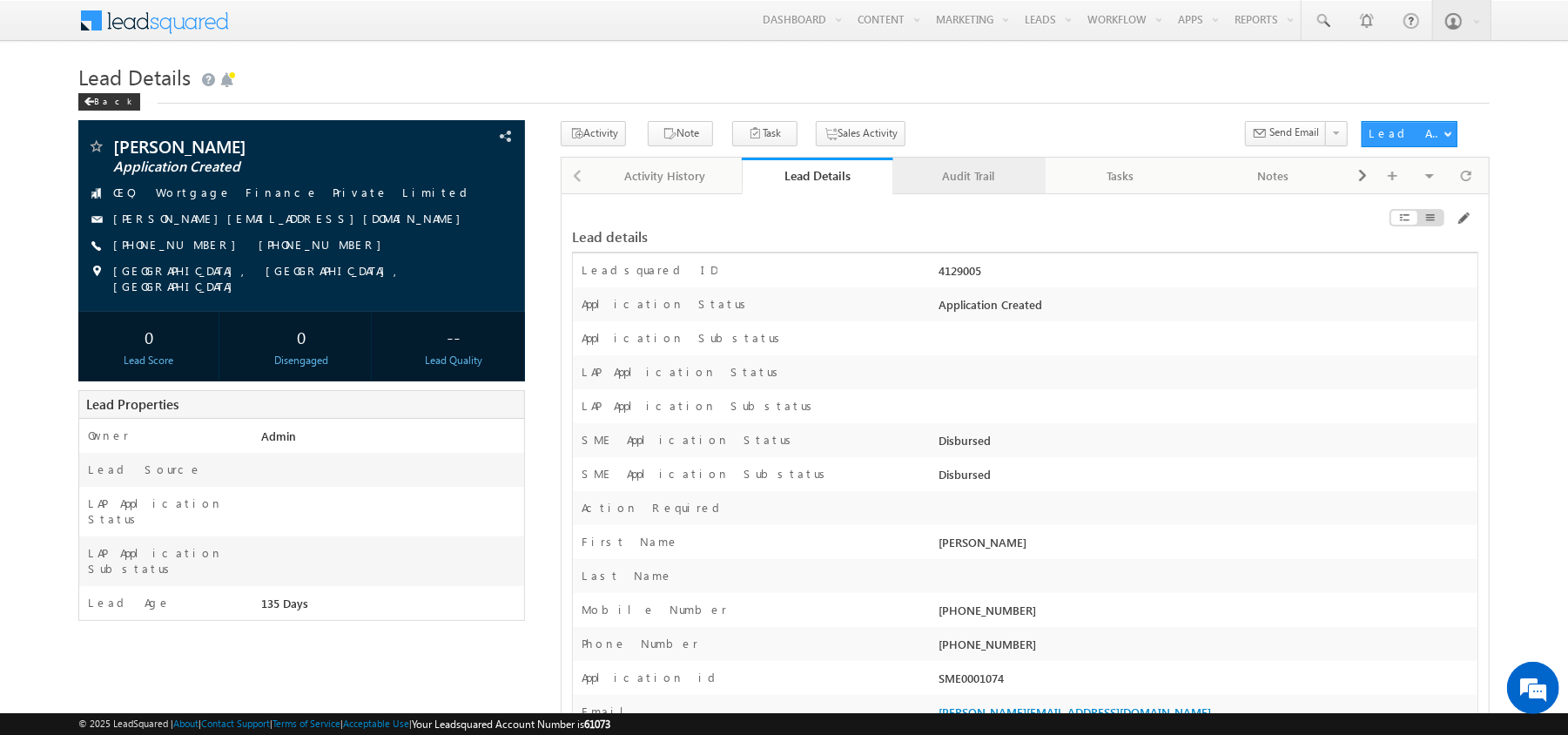
click at [948, 162] on link "Audit Trail" at bounding box center [969, 176] width 152 height 36
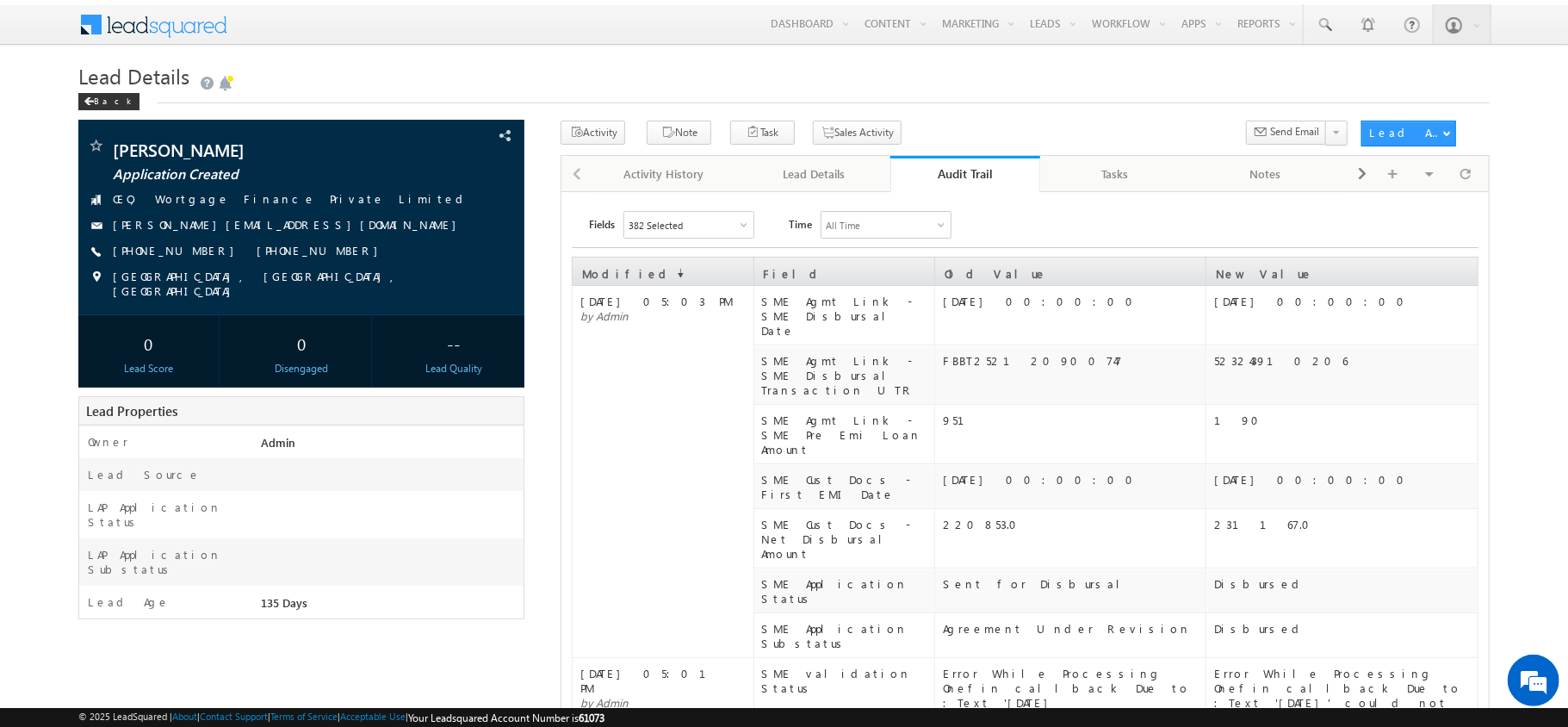
click at [665, 213] on div "382 Selected" at bounding box center [689, 224] width 129 height 26
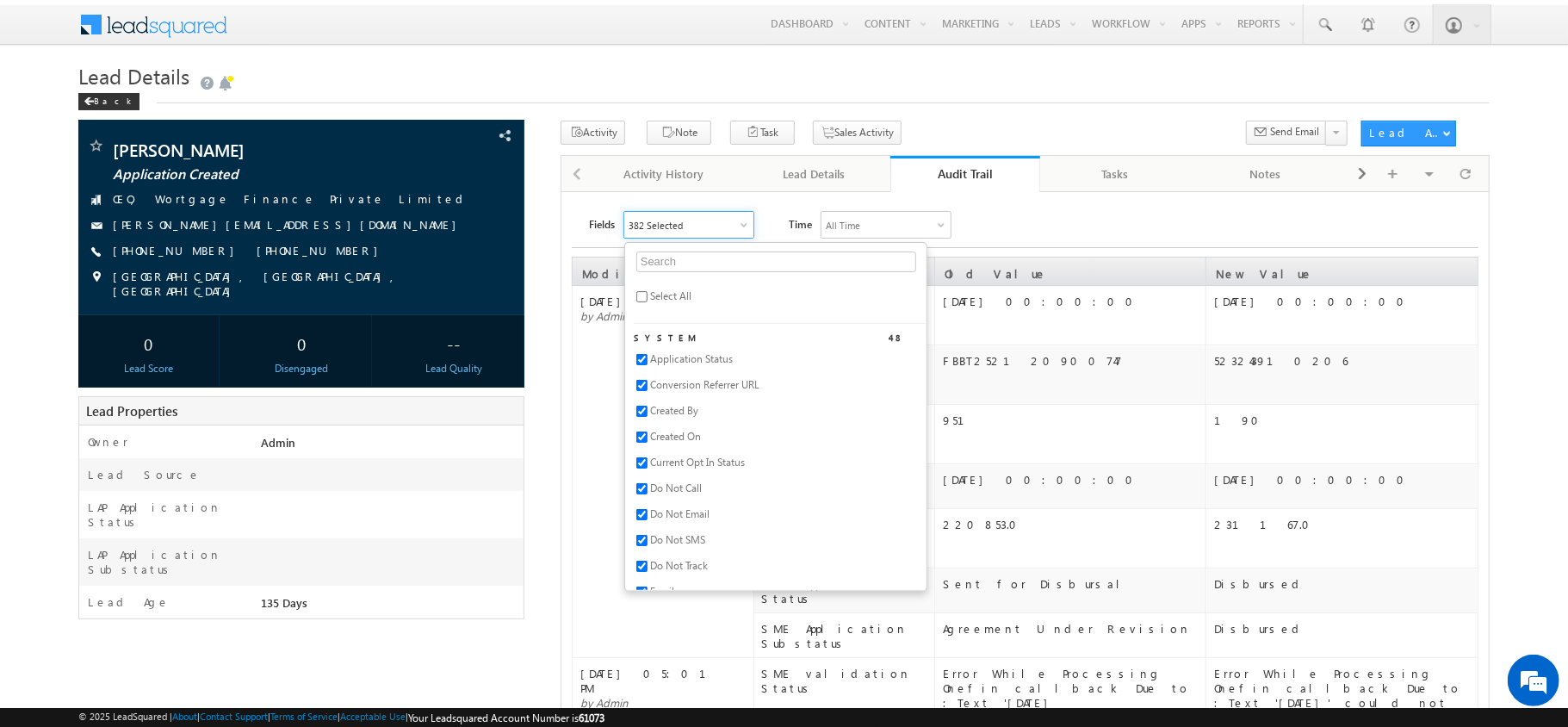
click at [655, 297] on span "Select All" at bounding box center [671, 296] width 41 height 13
checkbox input "true"
click at [655, 297] on span "Select All" at bounding box center [671, 296] width 41 height 13
checkbox input "false"
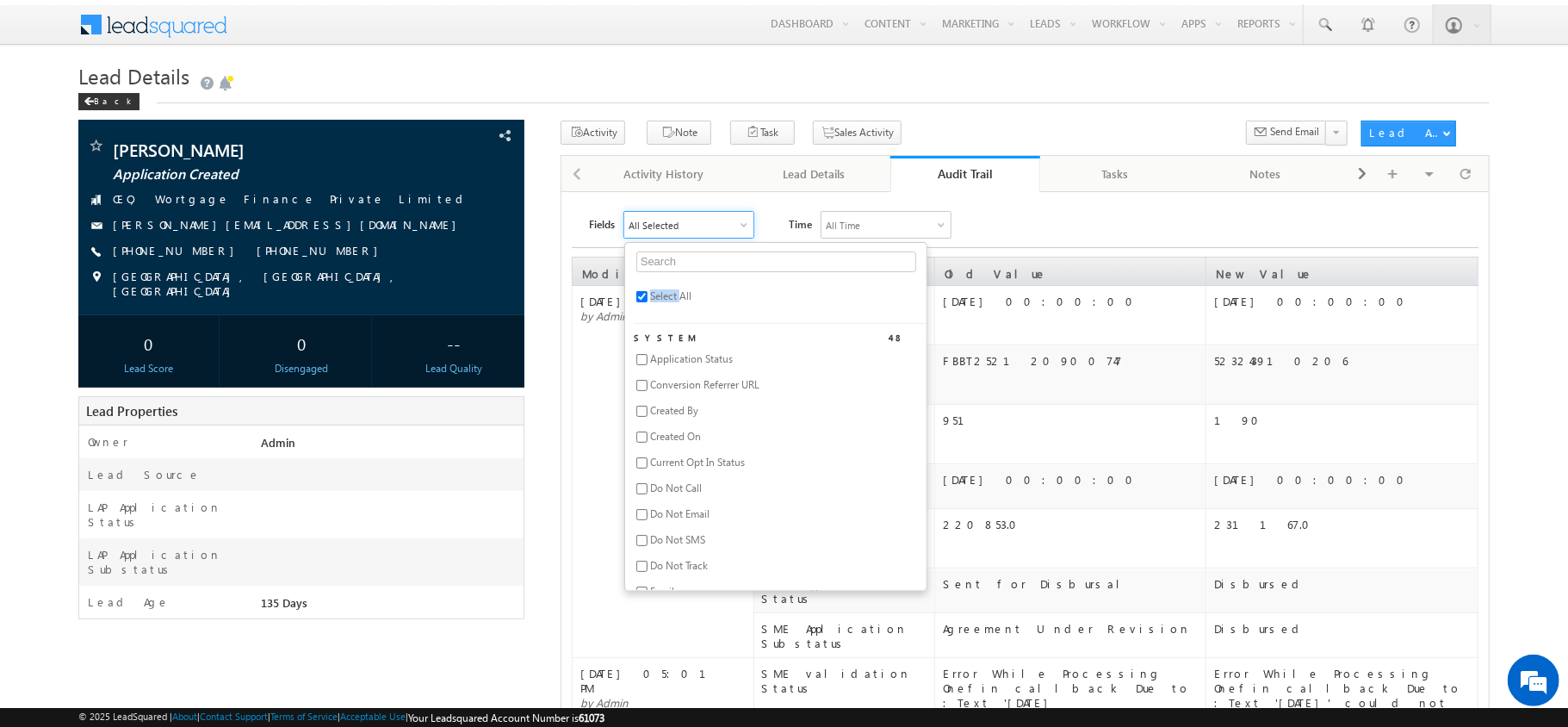
checkbox input "false"
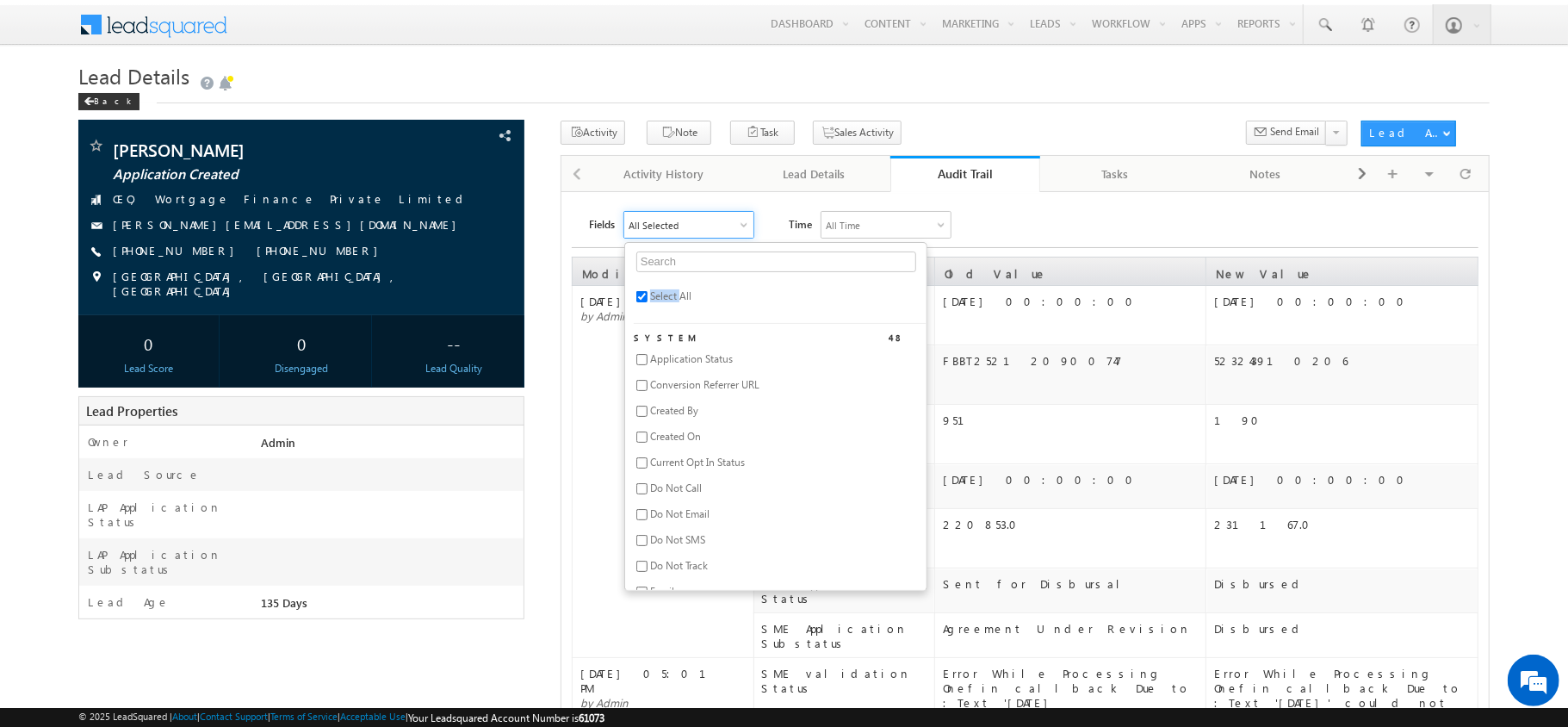
checkbox input "false"
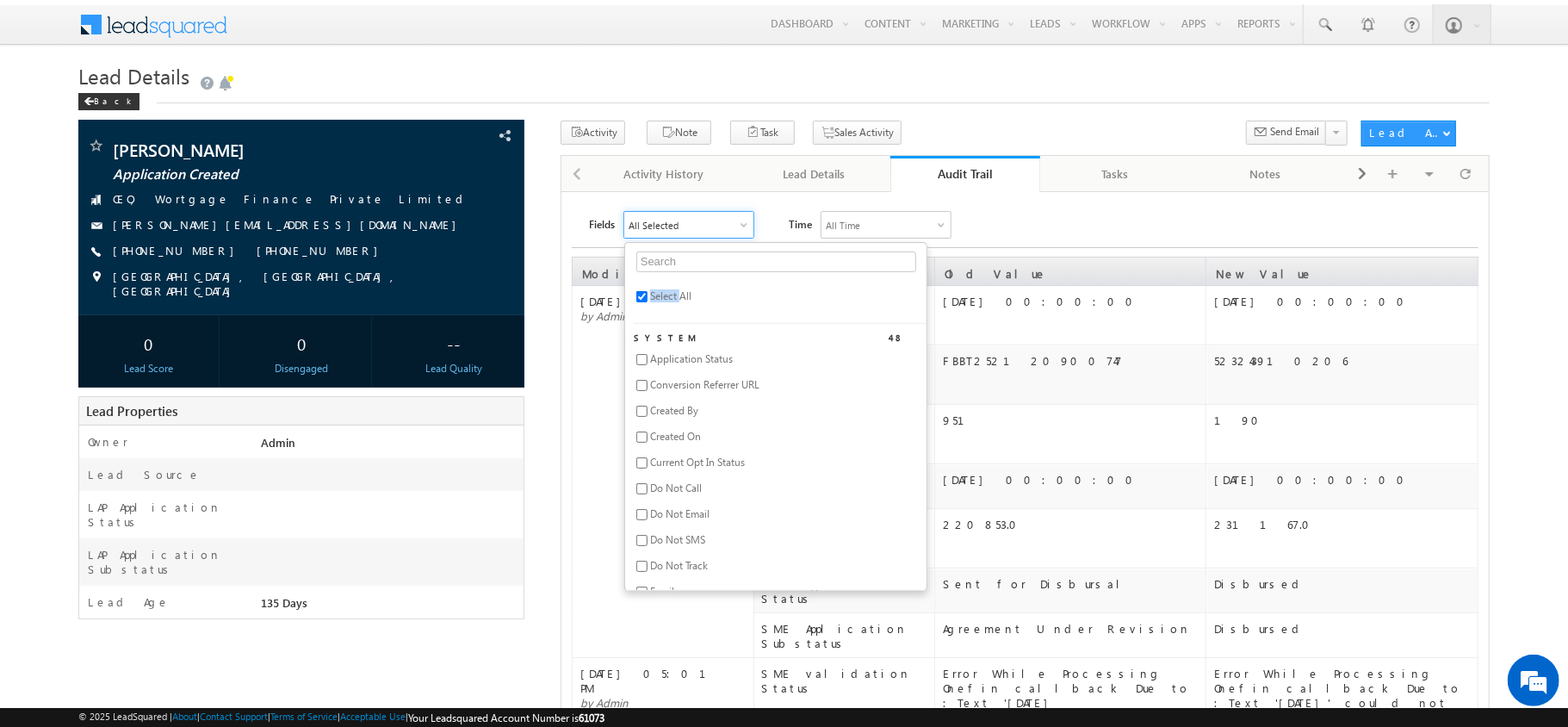
checkbox input "false"
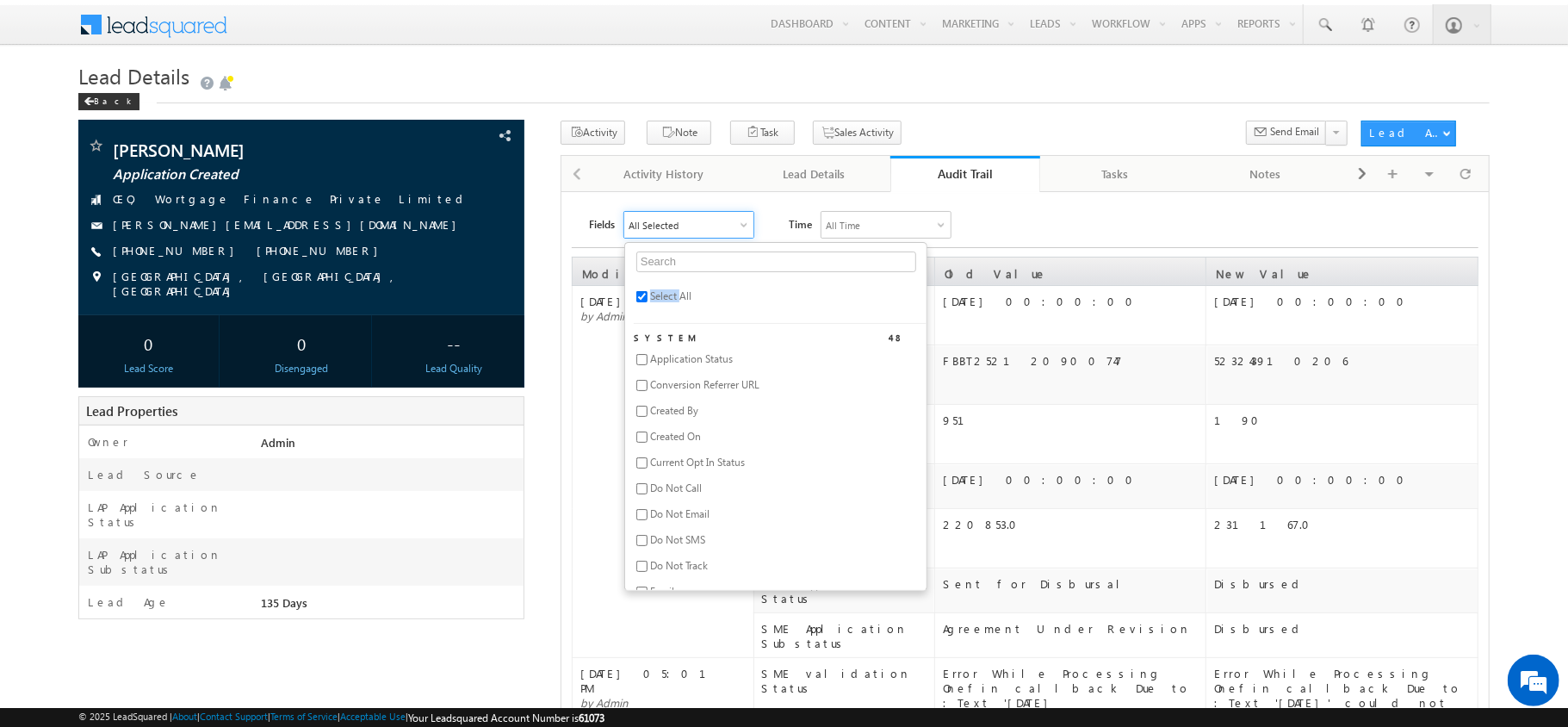
checkbox input "false"
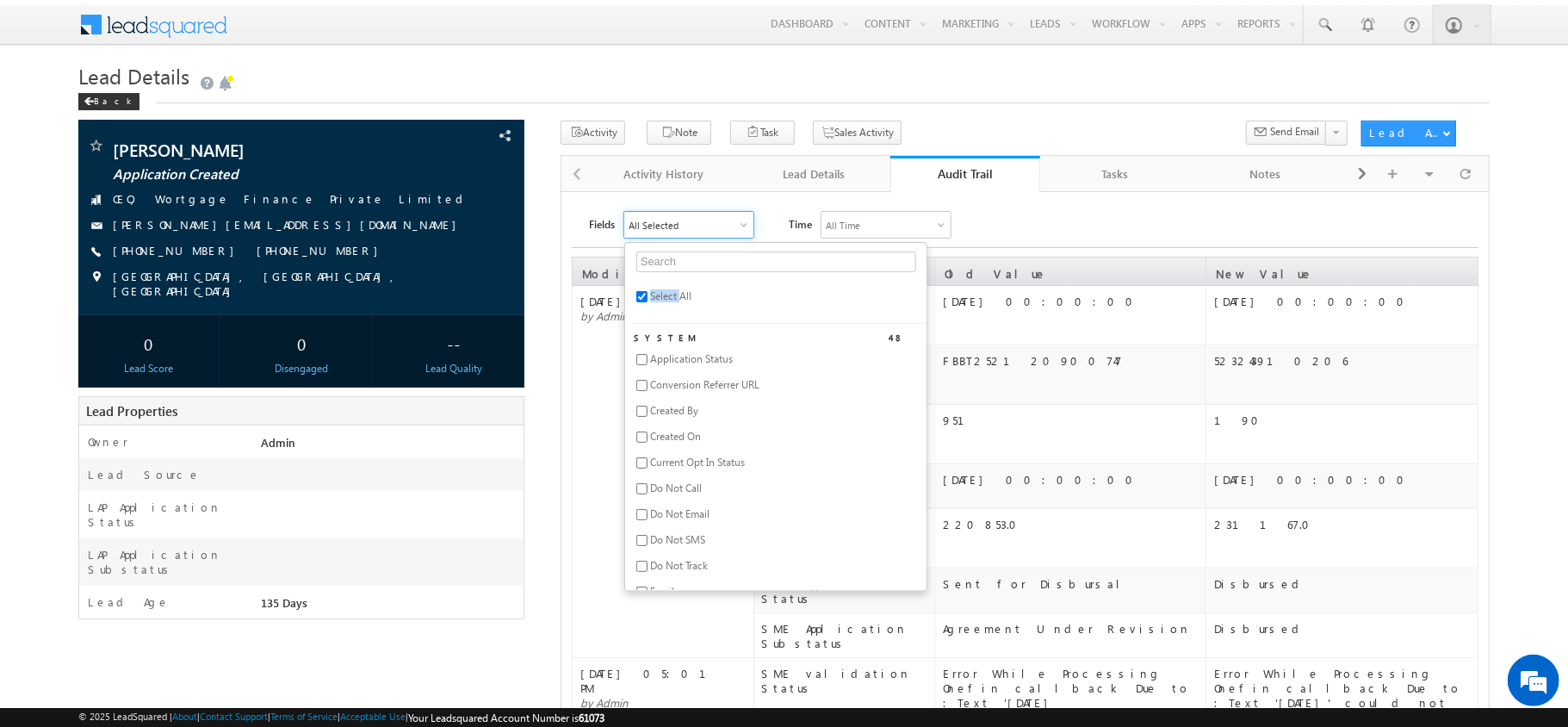
checkbox input "false"
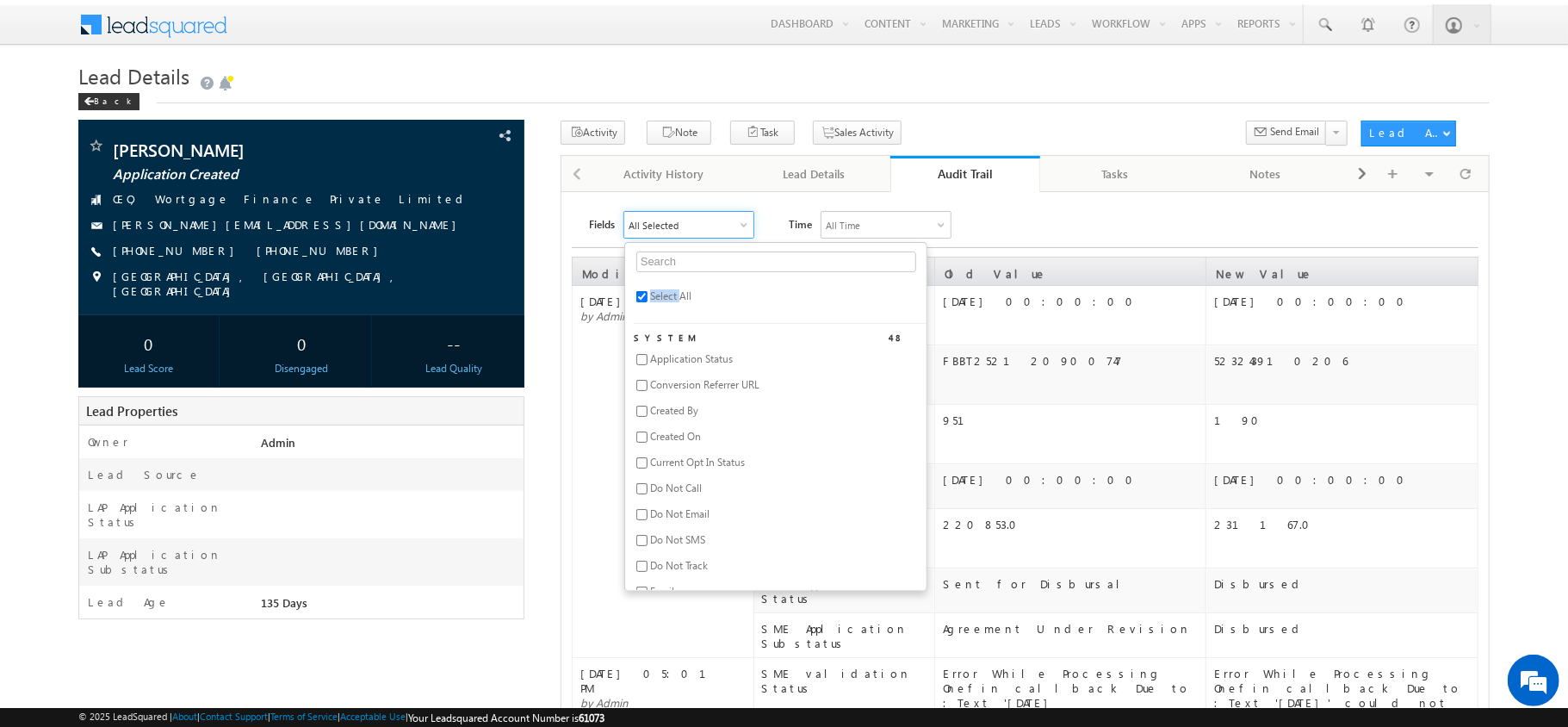
checkbox input "false"
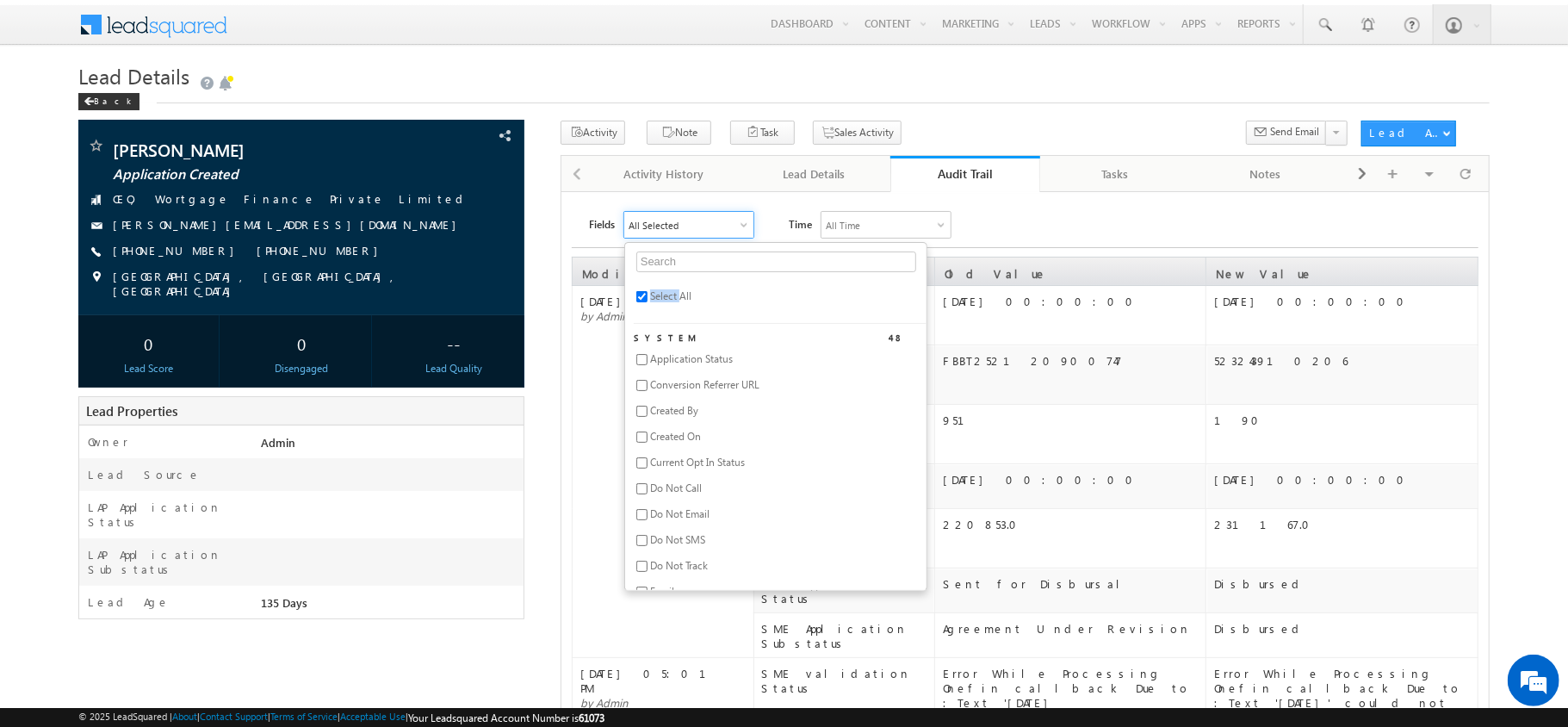
checkbox input "false"
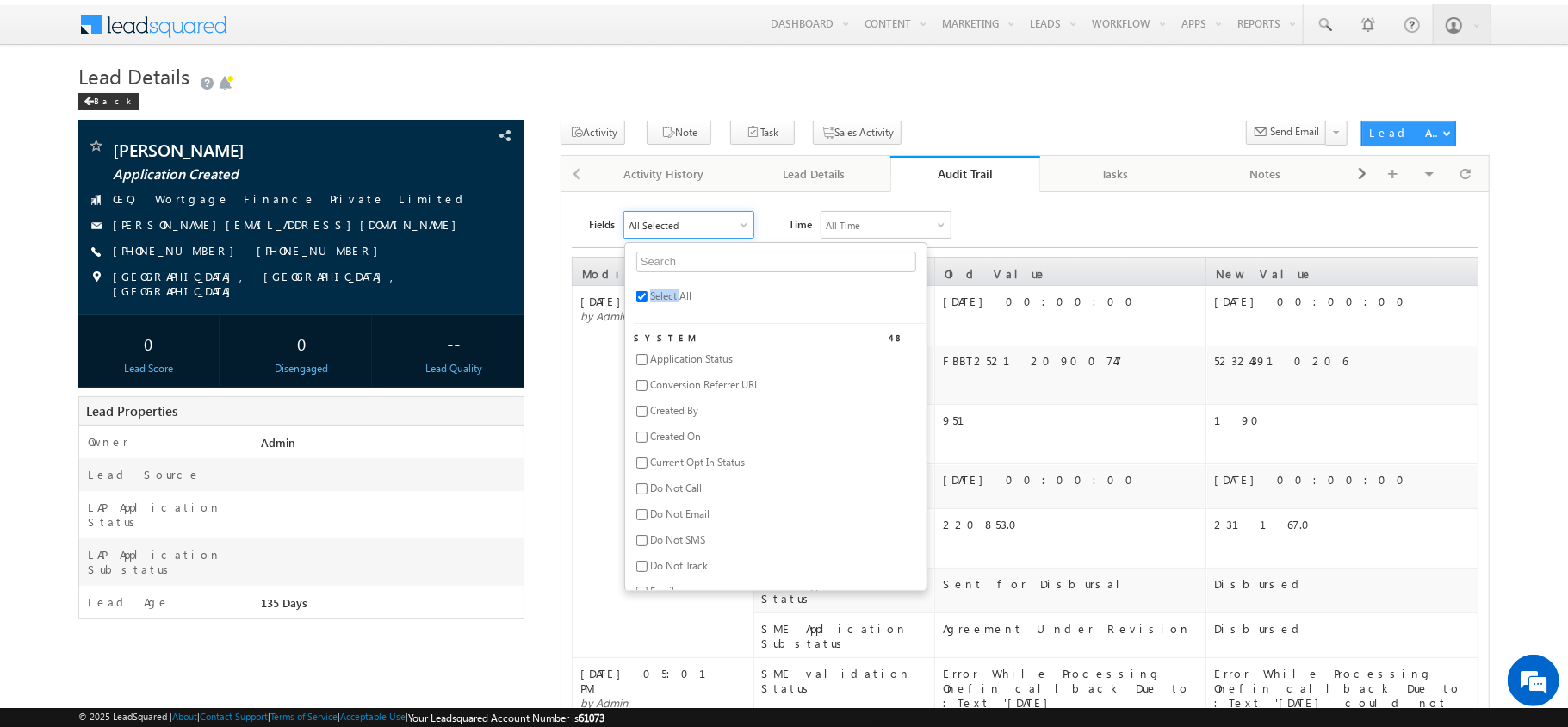
checkbox input "false"
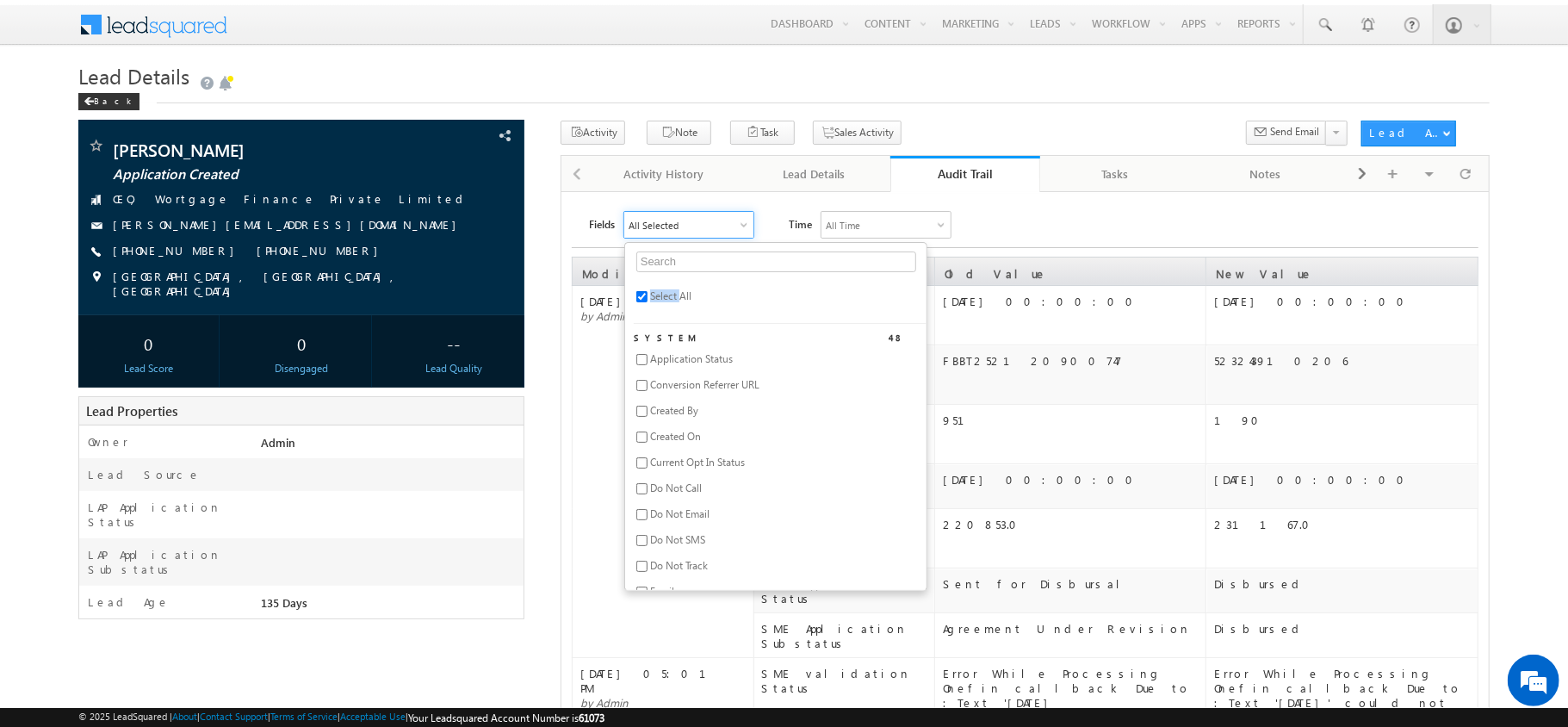
checkbox input "false"
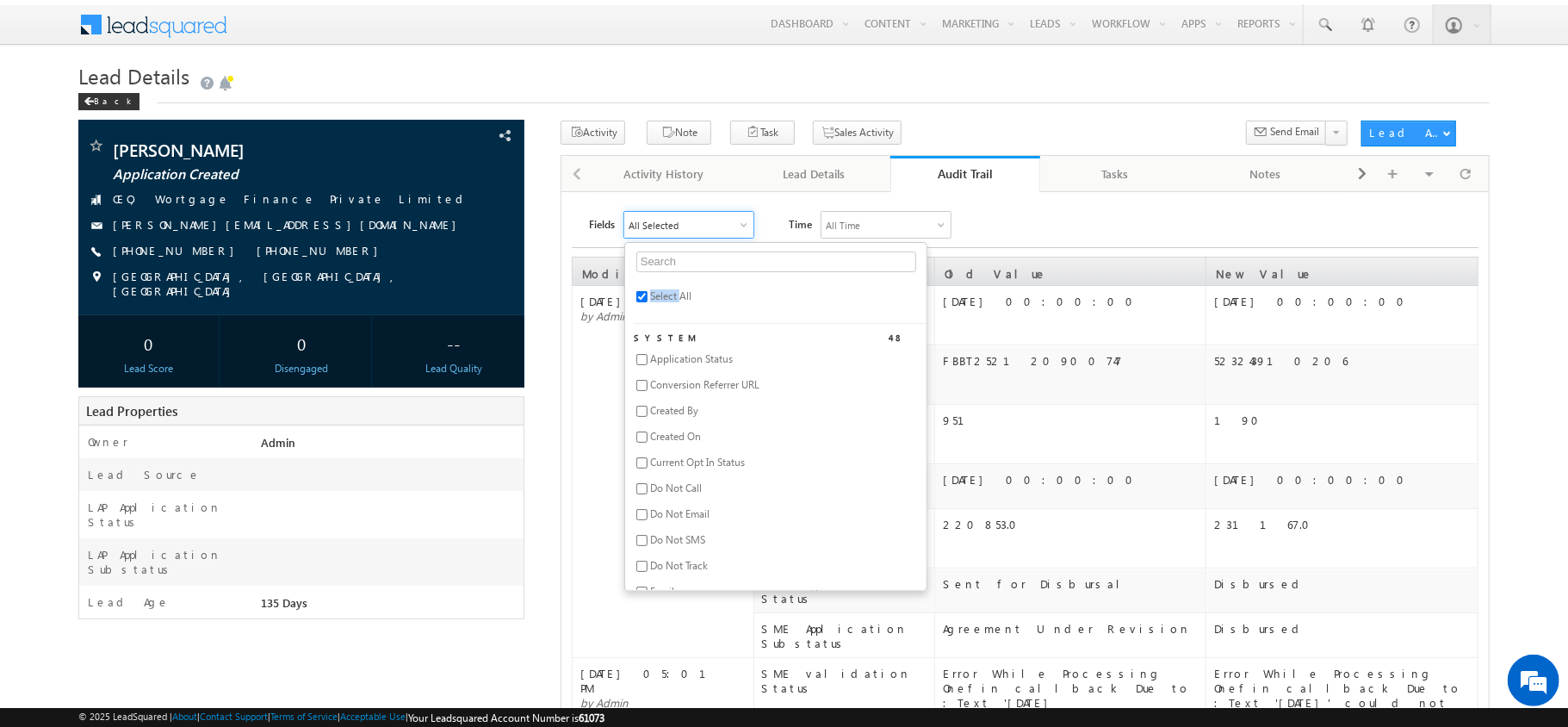
checkbox input "false"
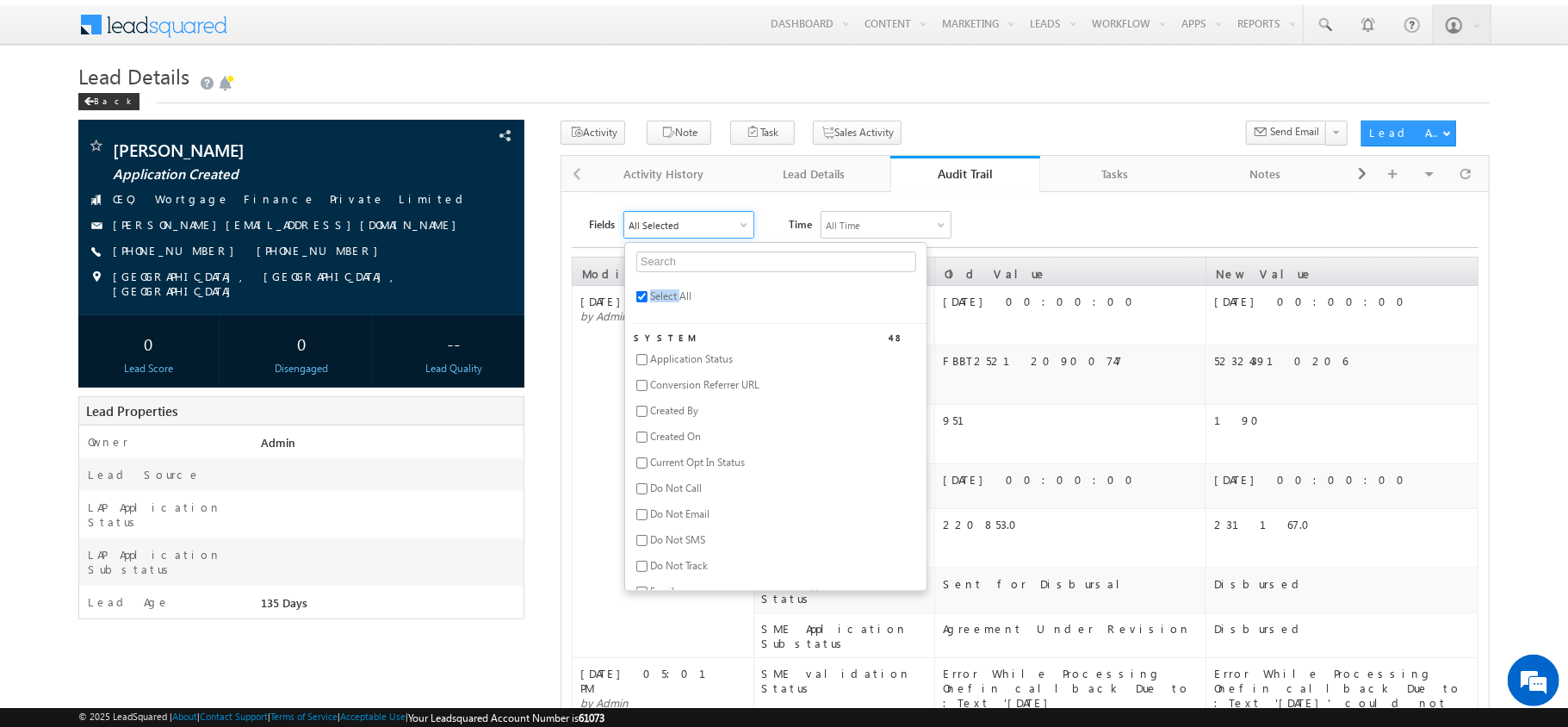
checkbox input "false"
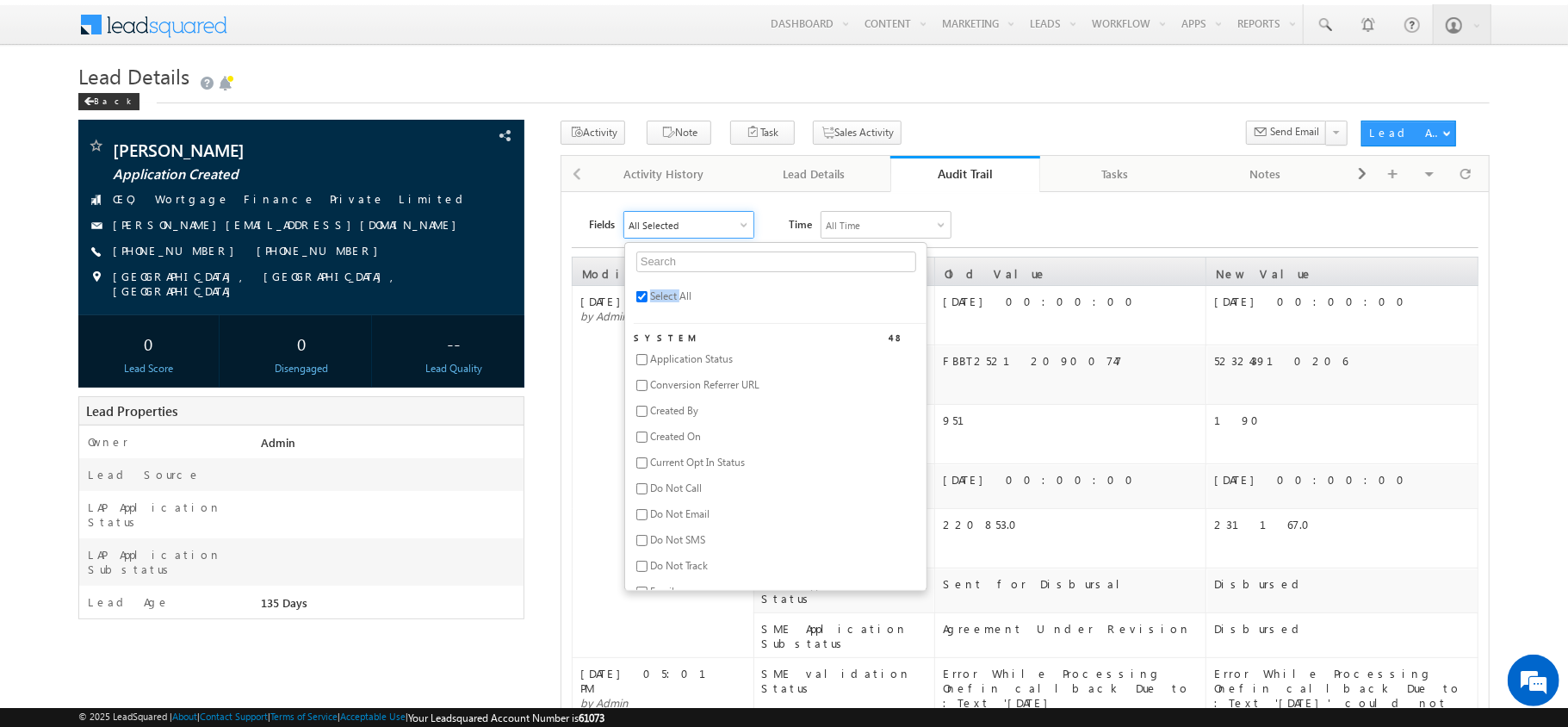
checkbox input "false"
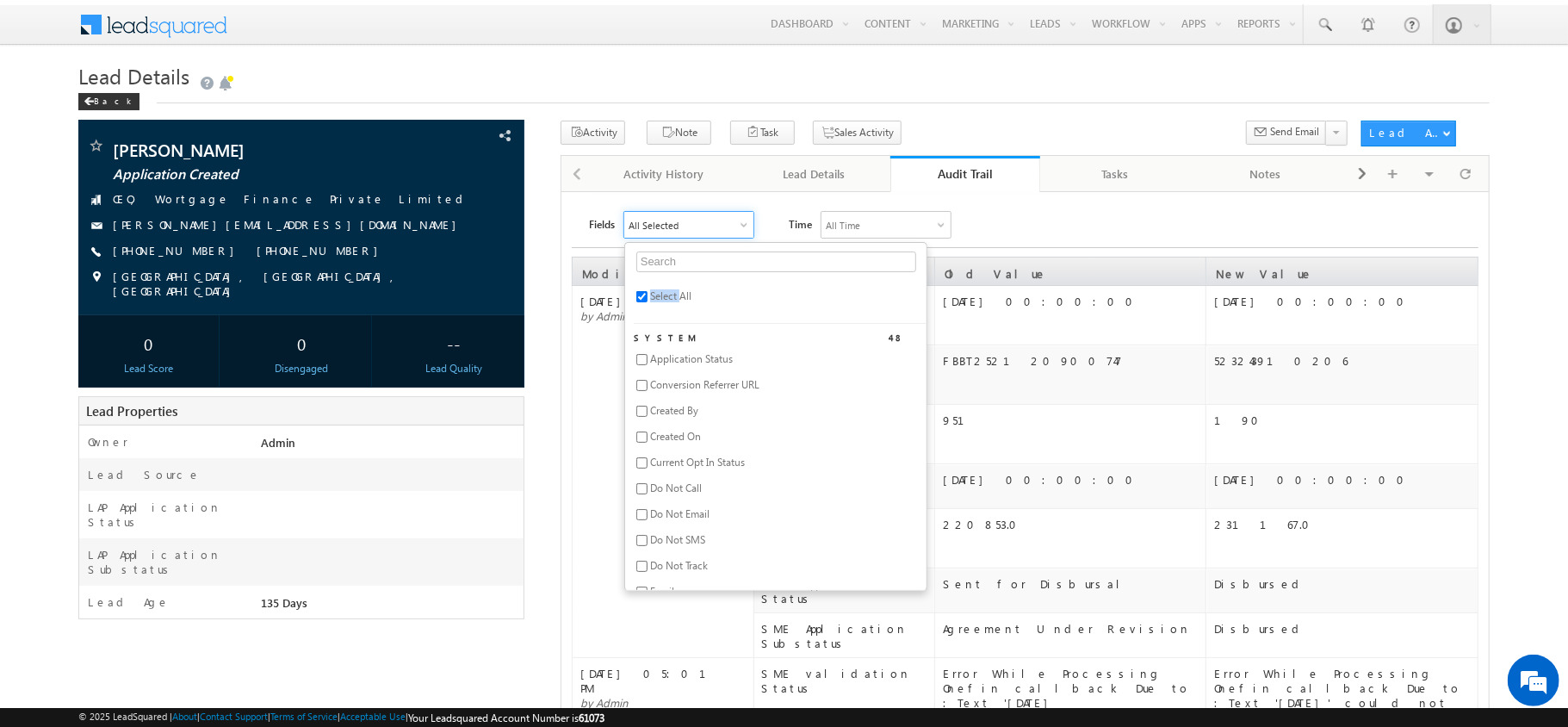
checkbox input "false"
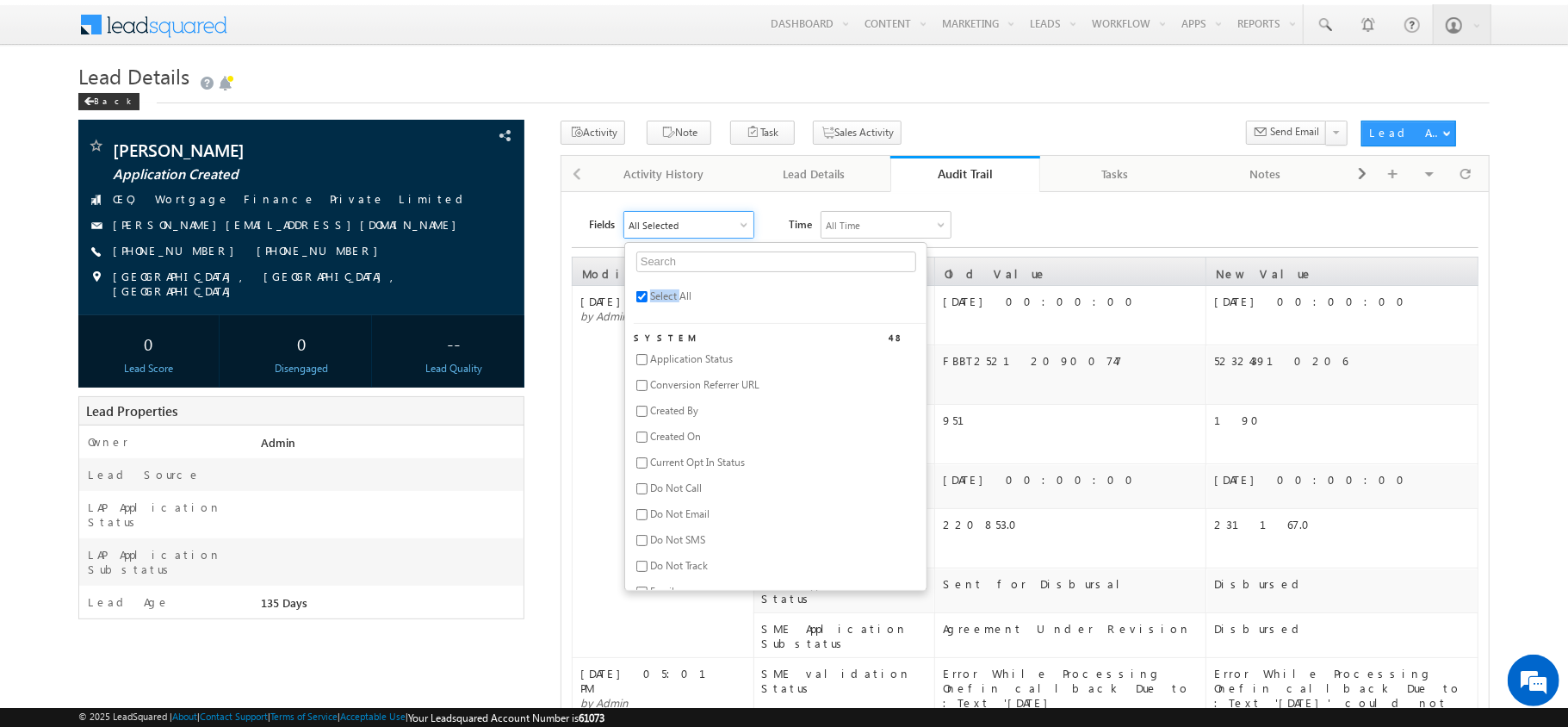
checkbox input "false"
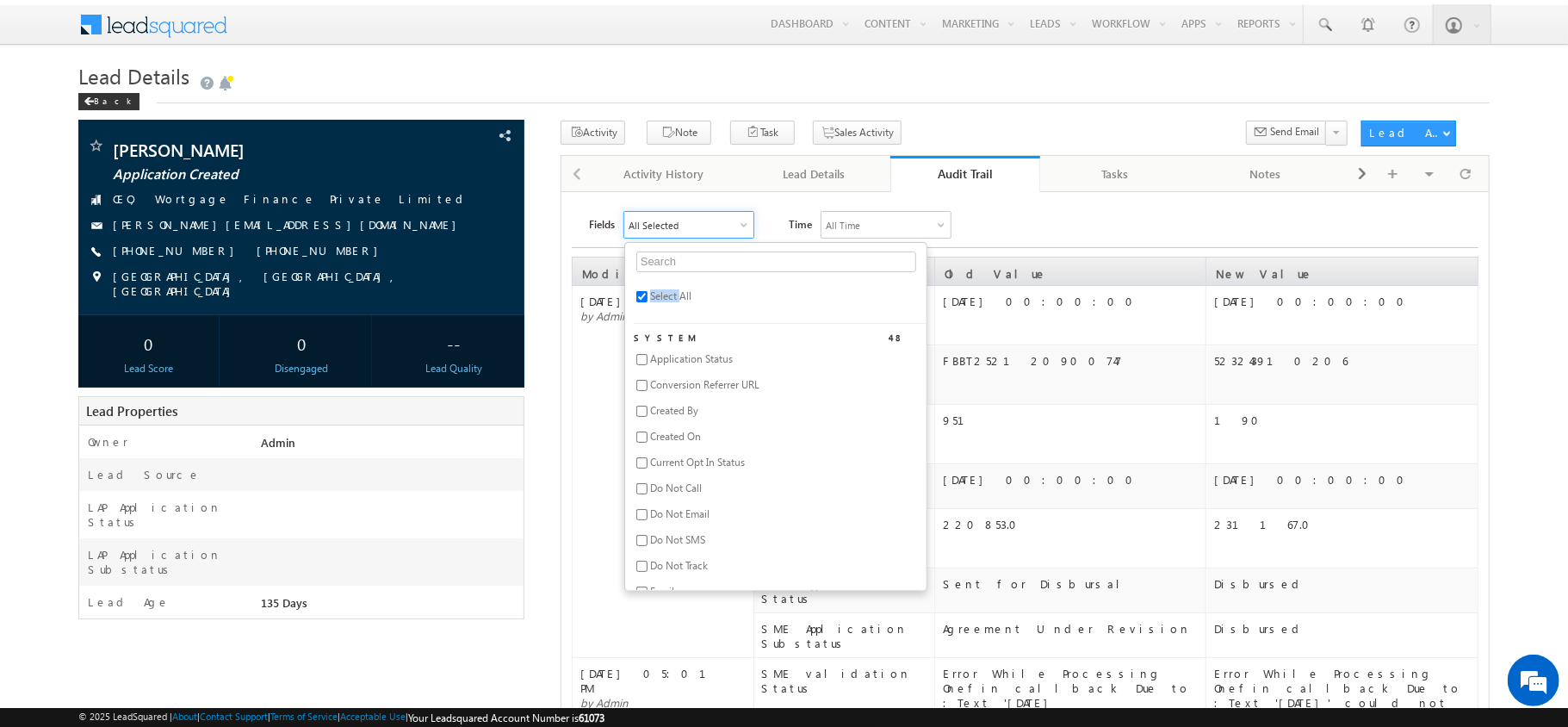
checkbox input "false"
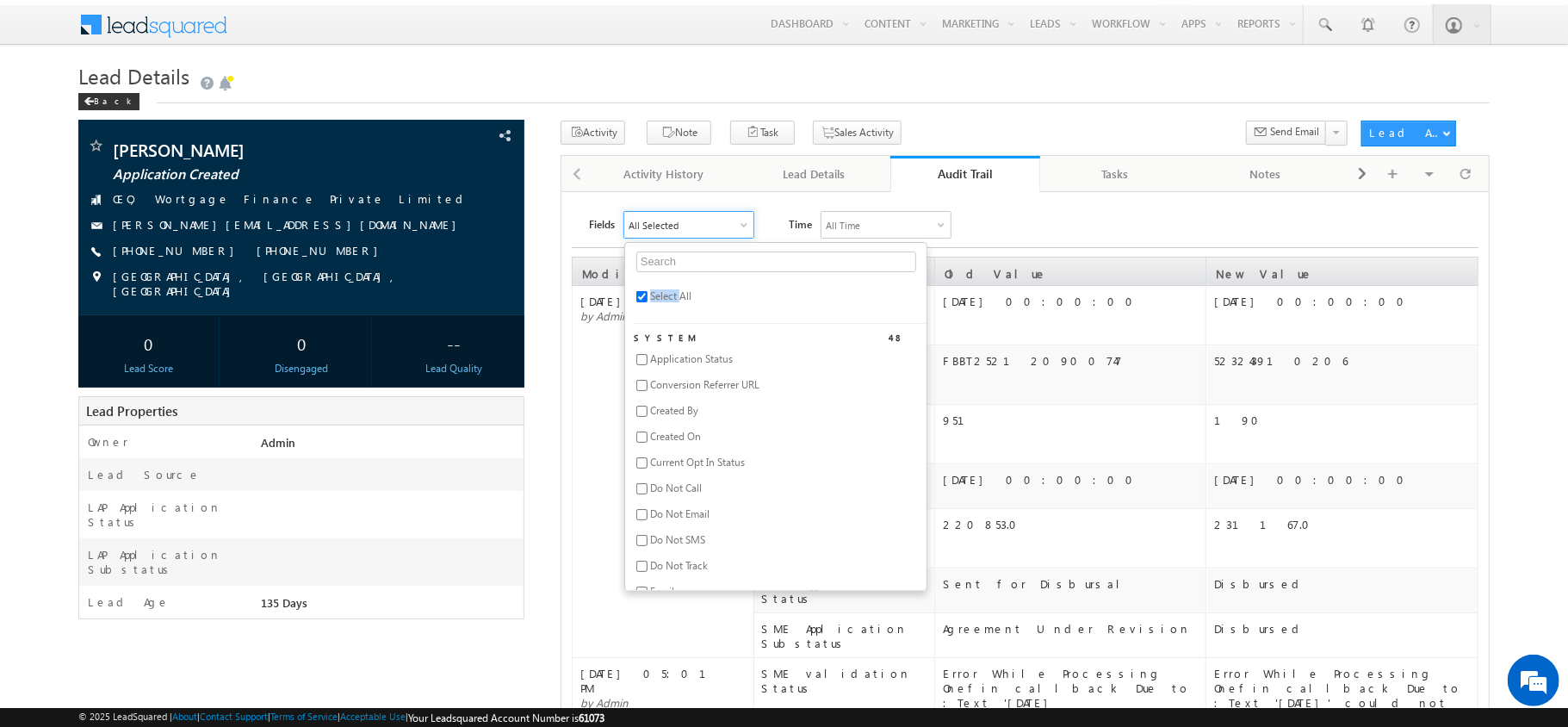
checkbox input "false"
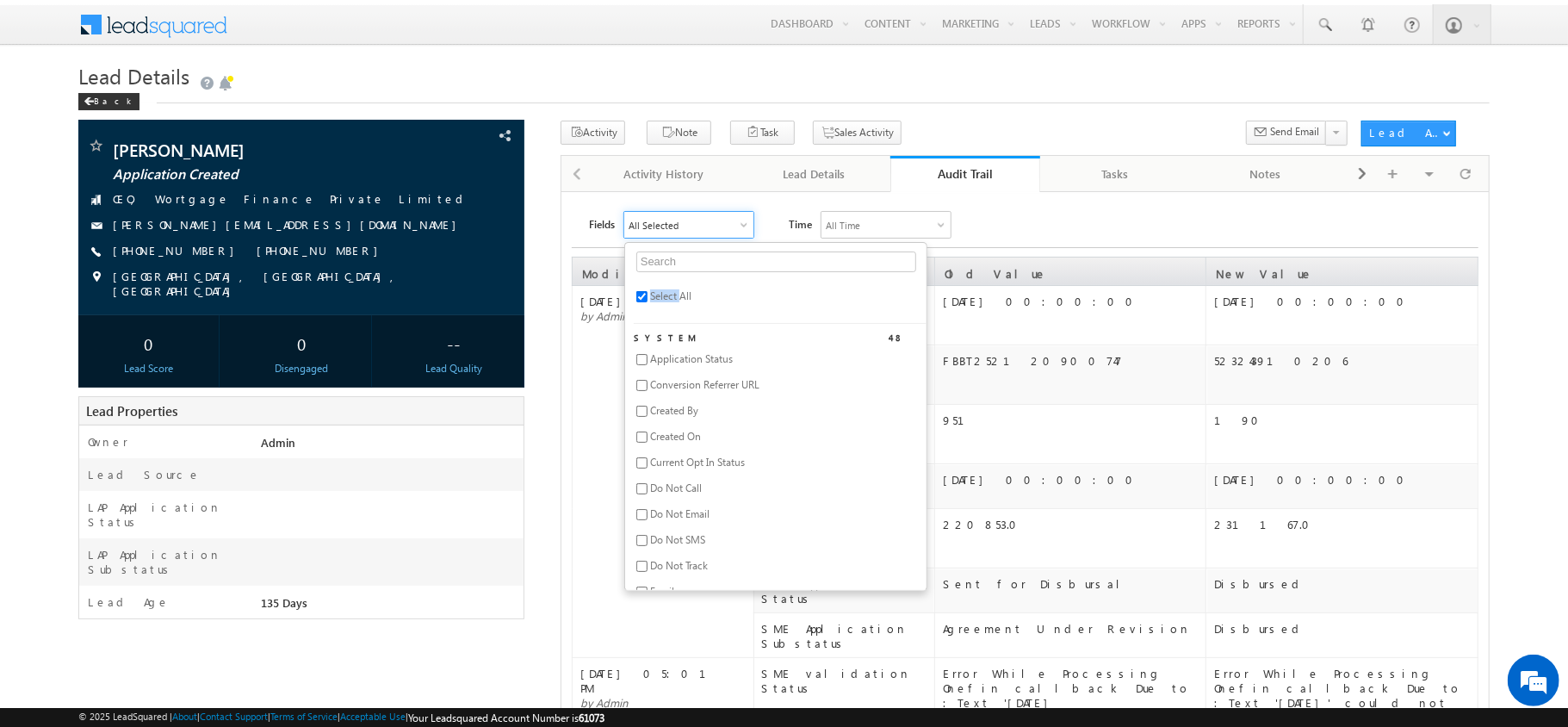
checkbox input "false"
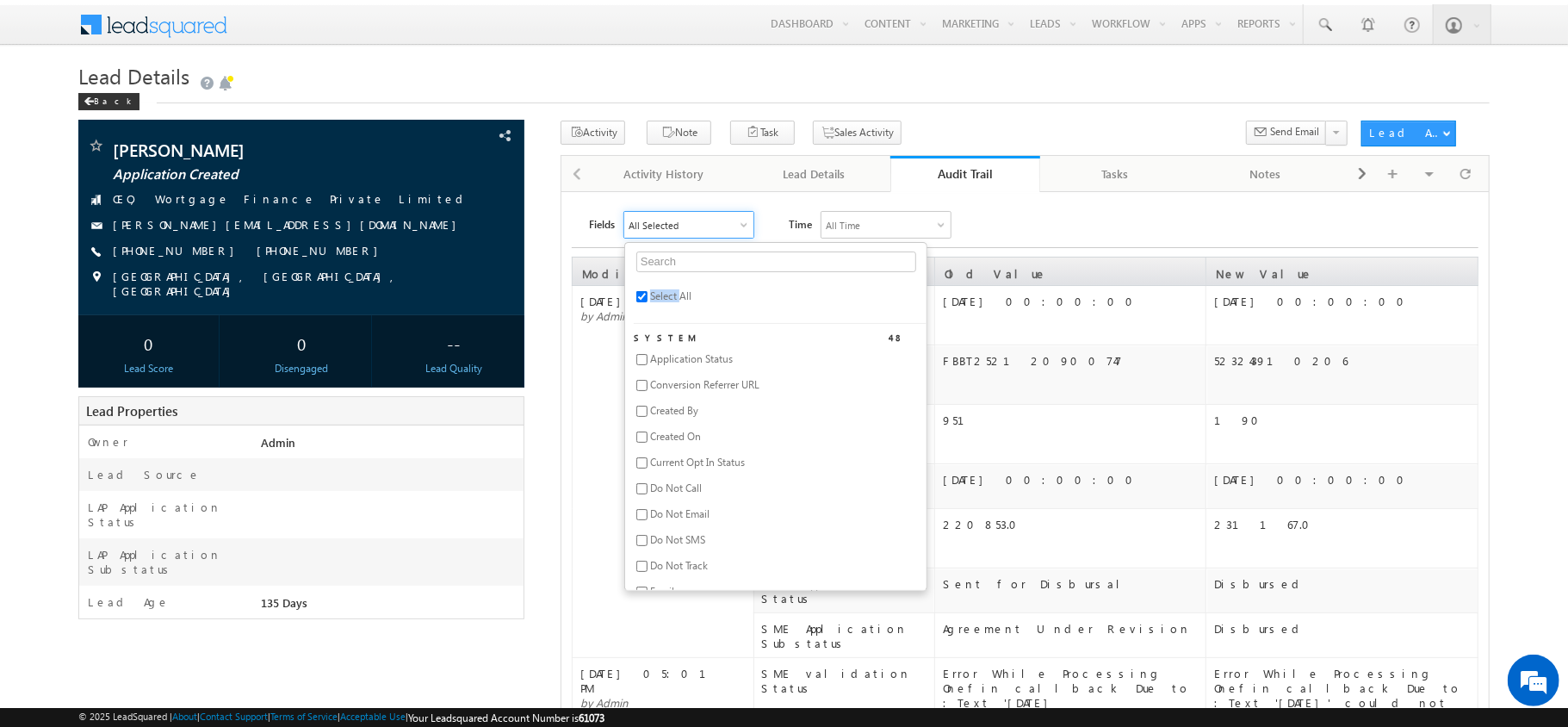
checkbox input "false"
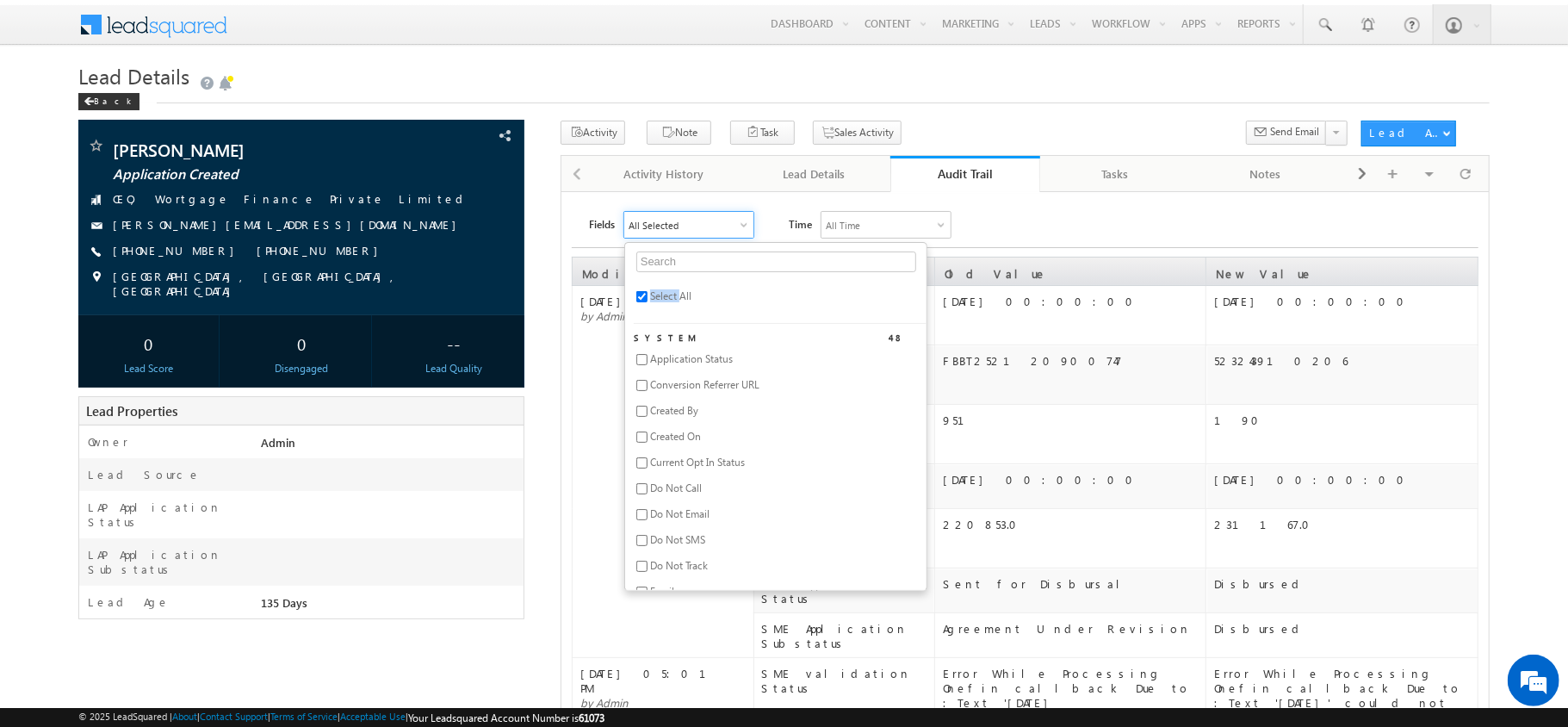
checkbox input "false"
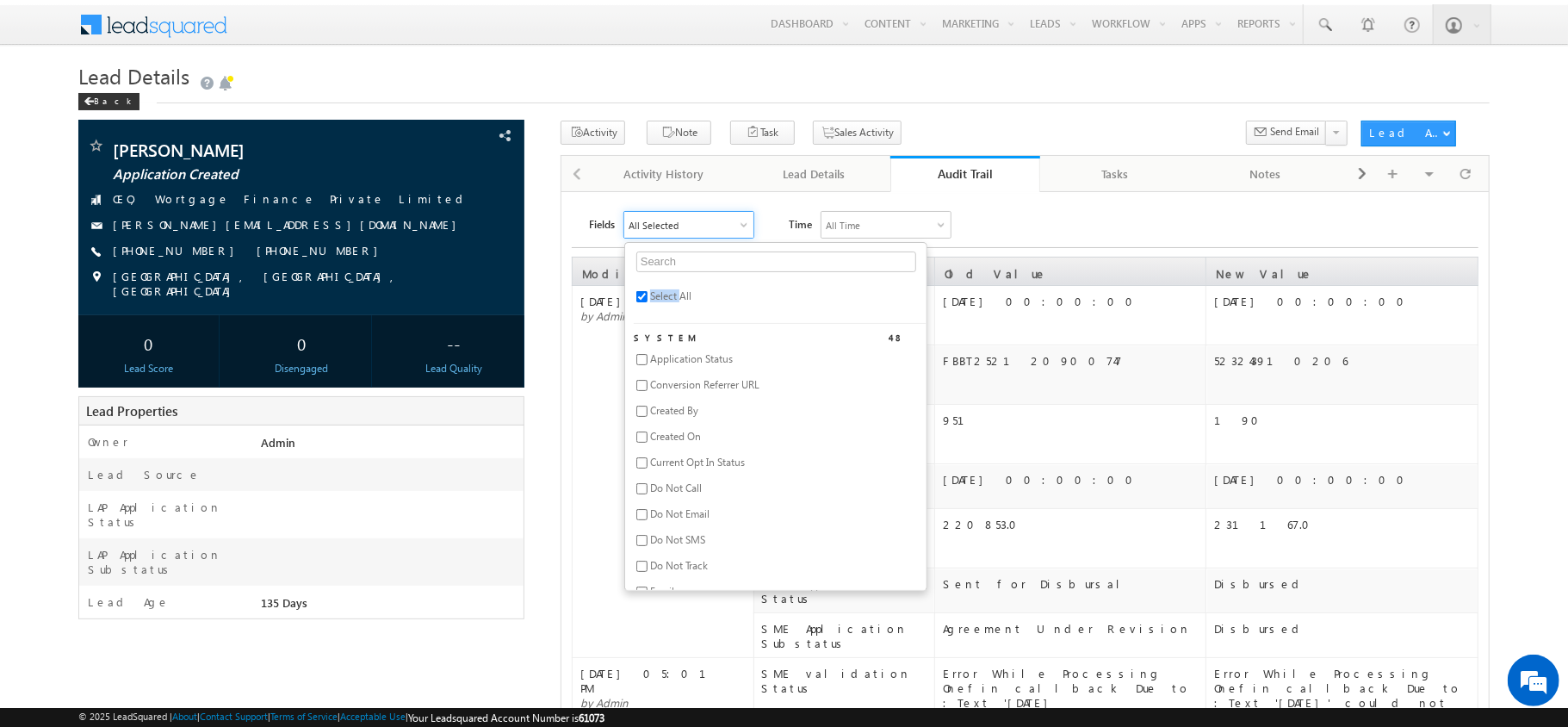
checkbox input "false"
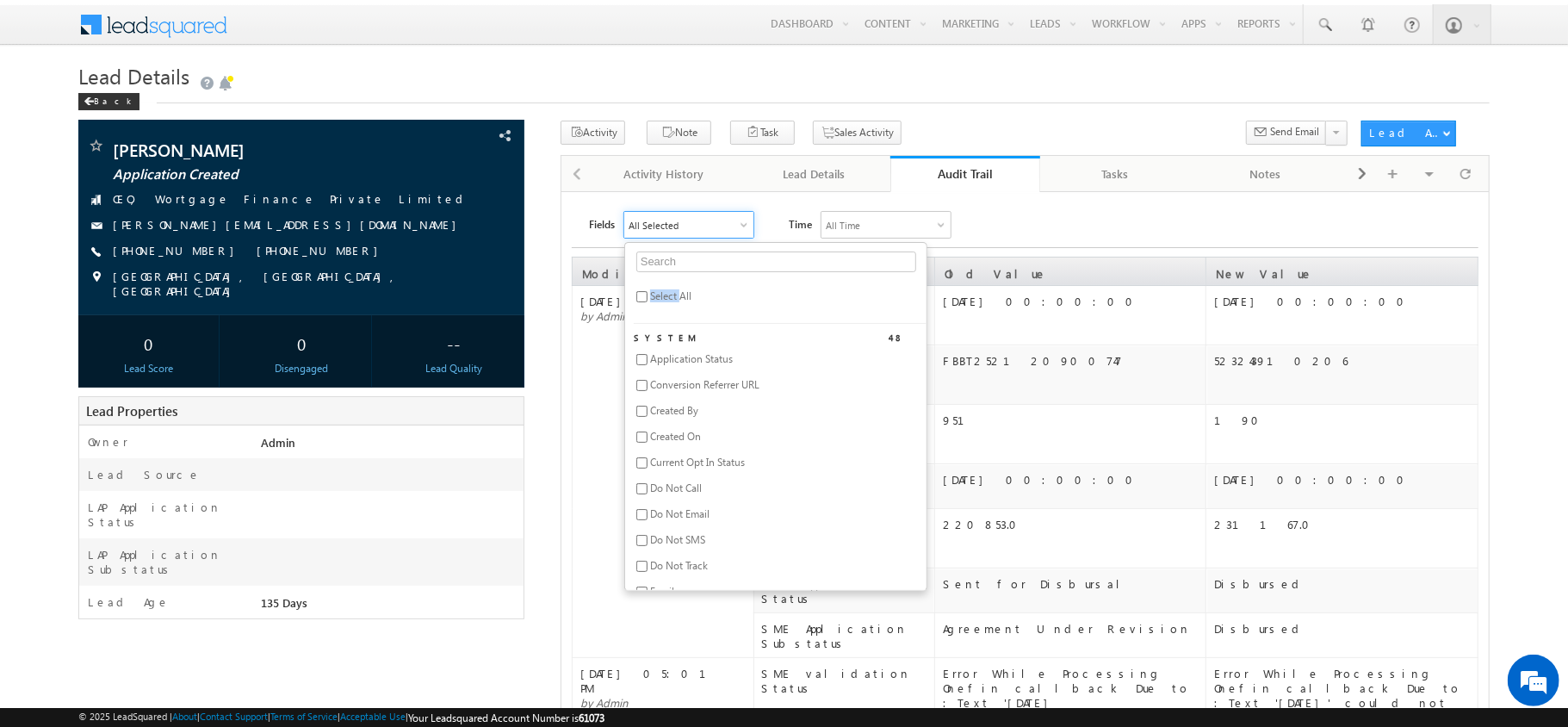
checkbox input "false"
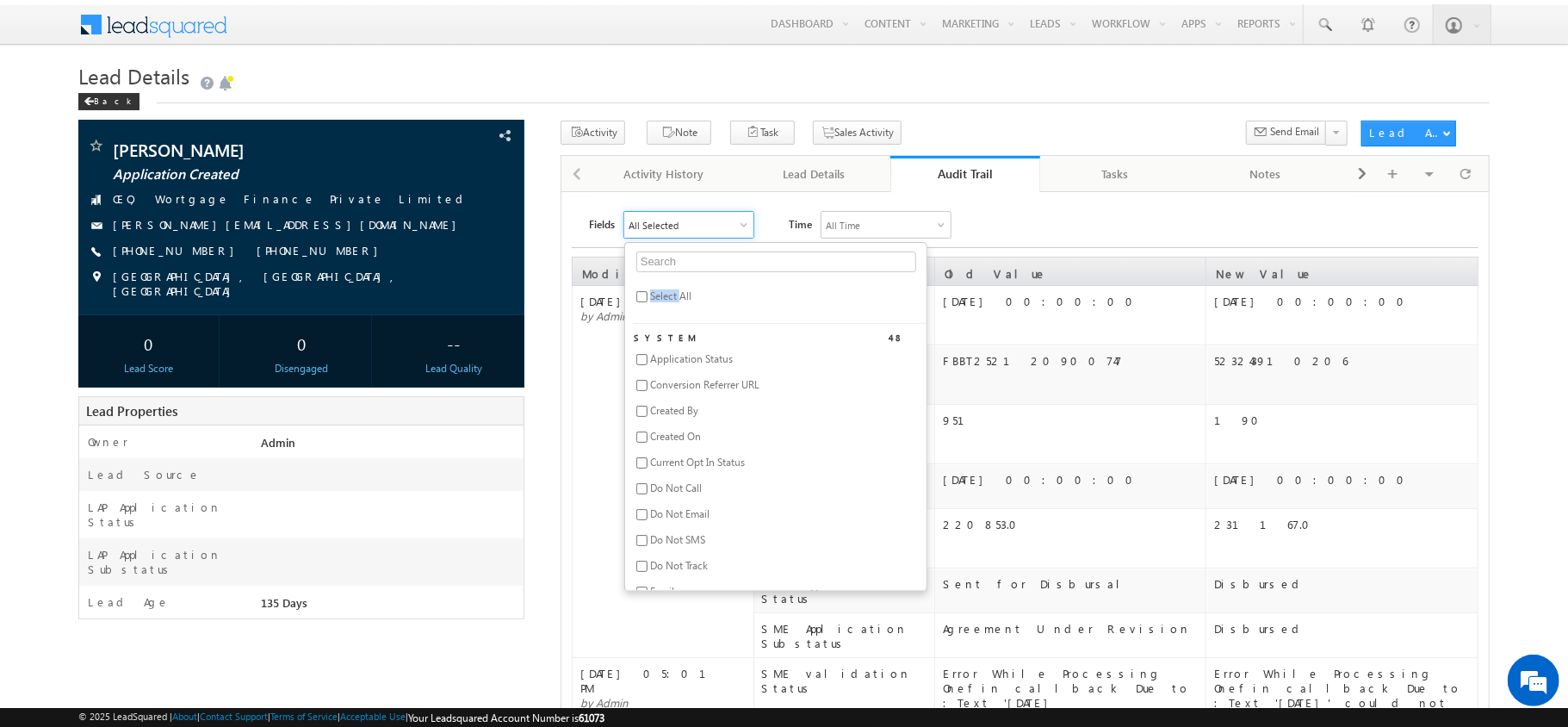
checkbox input "false"
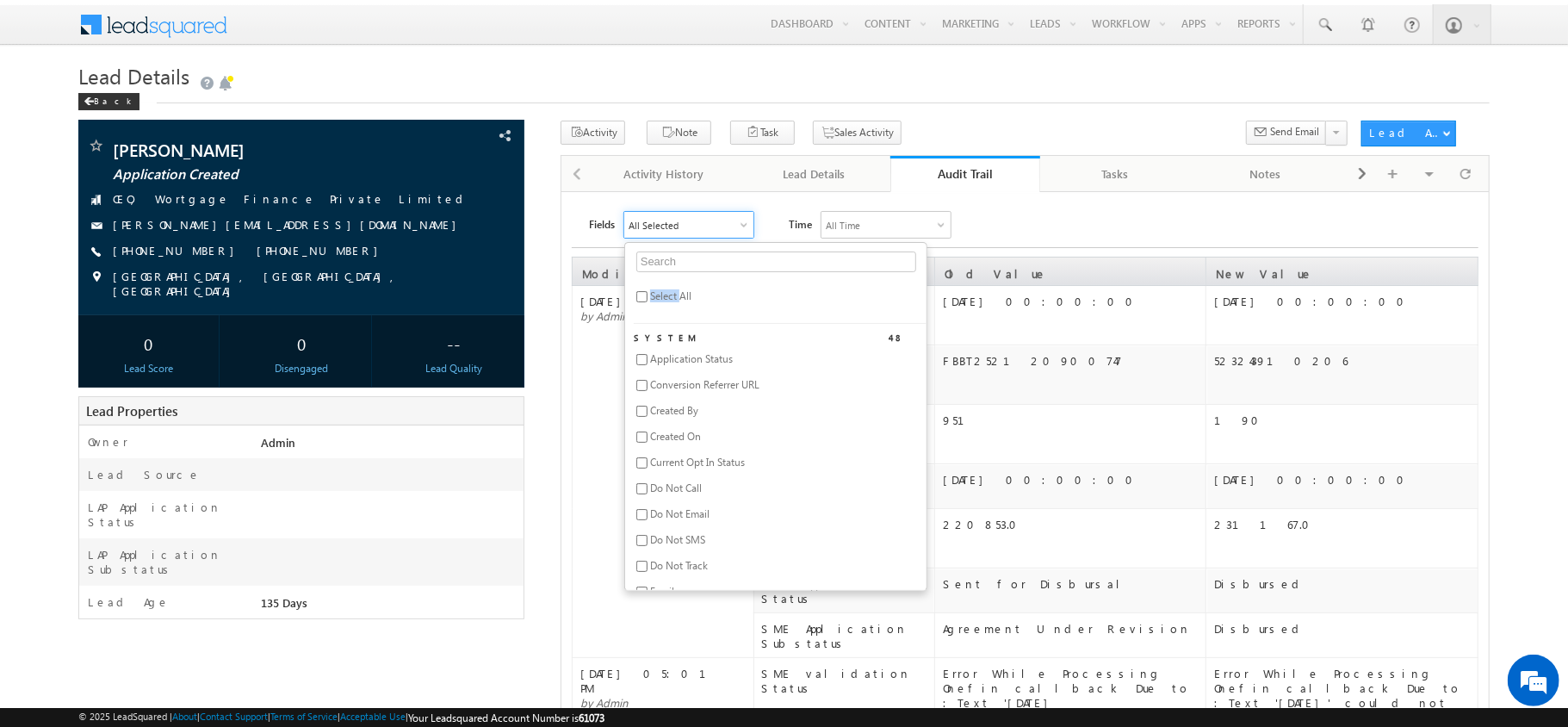
checkbox input "false"
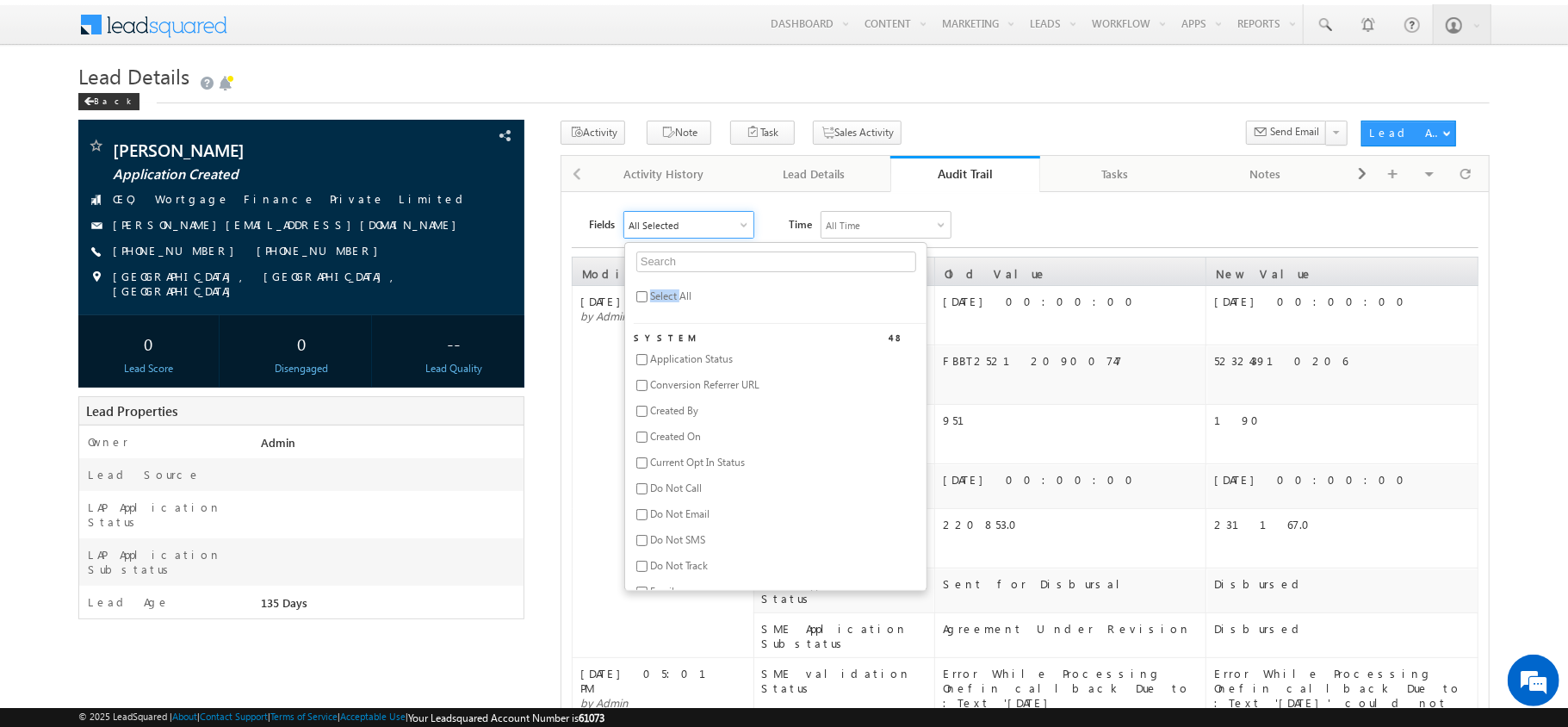
checkbox input "false"
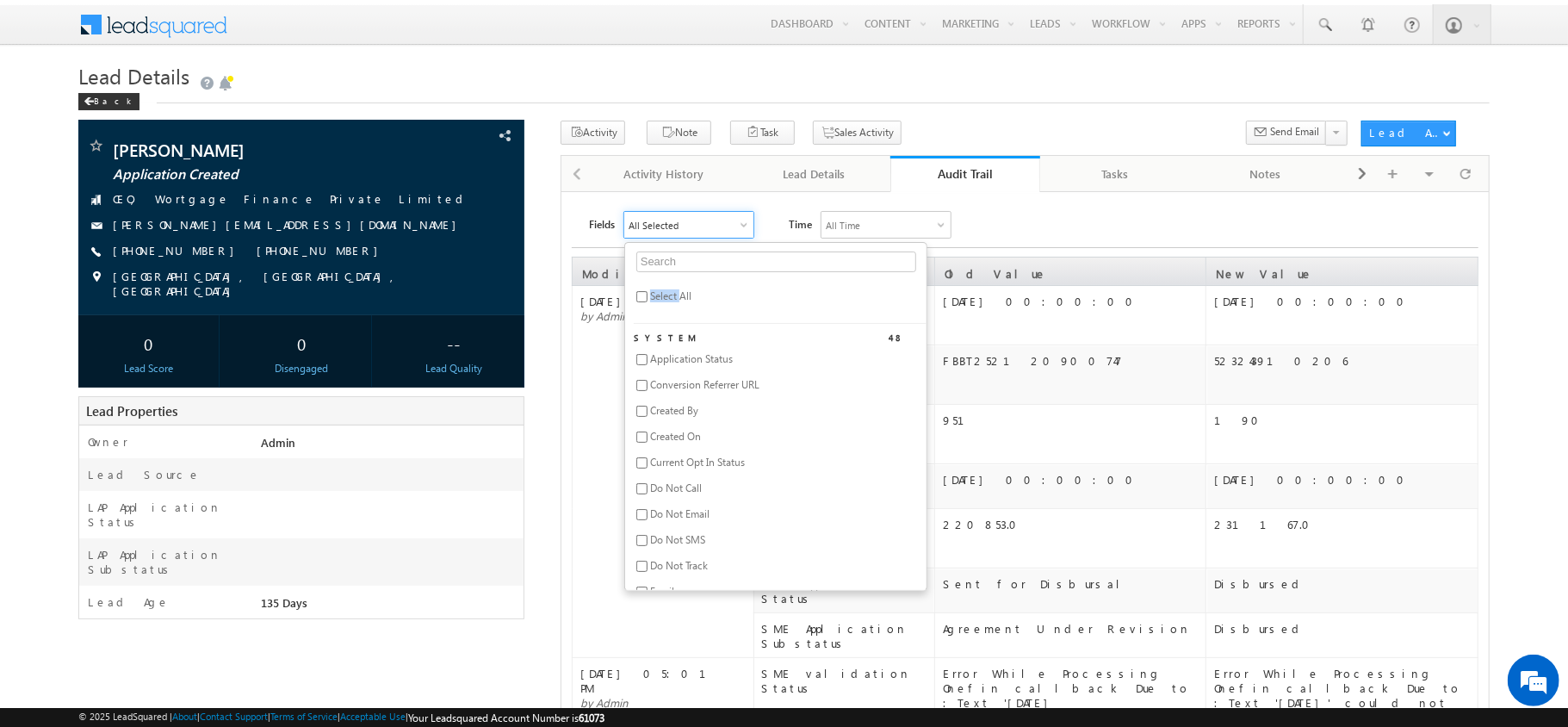
checkbox input "false"
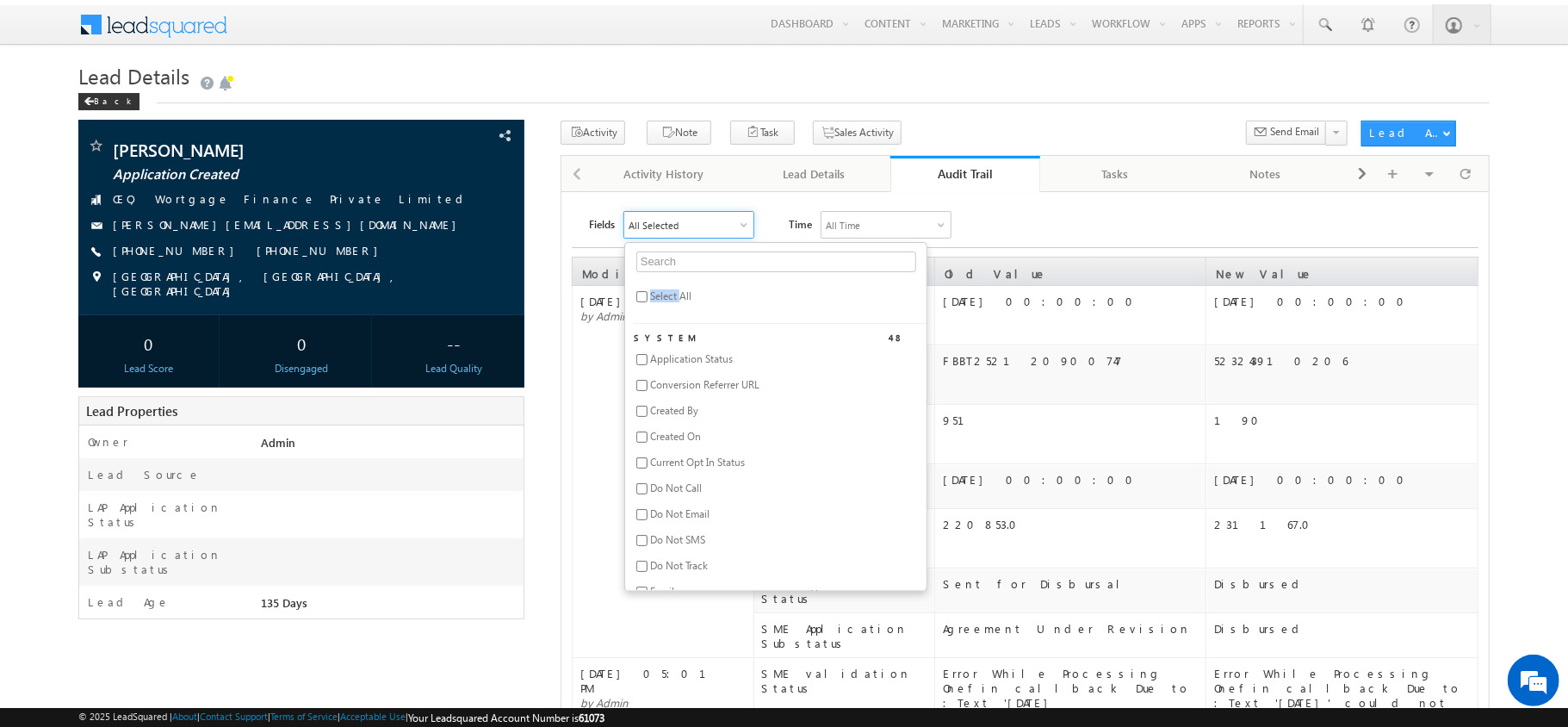
checkbox input "false"
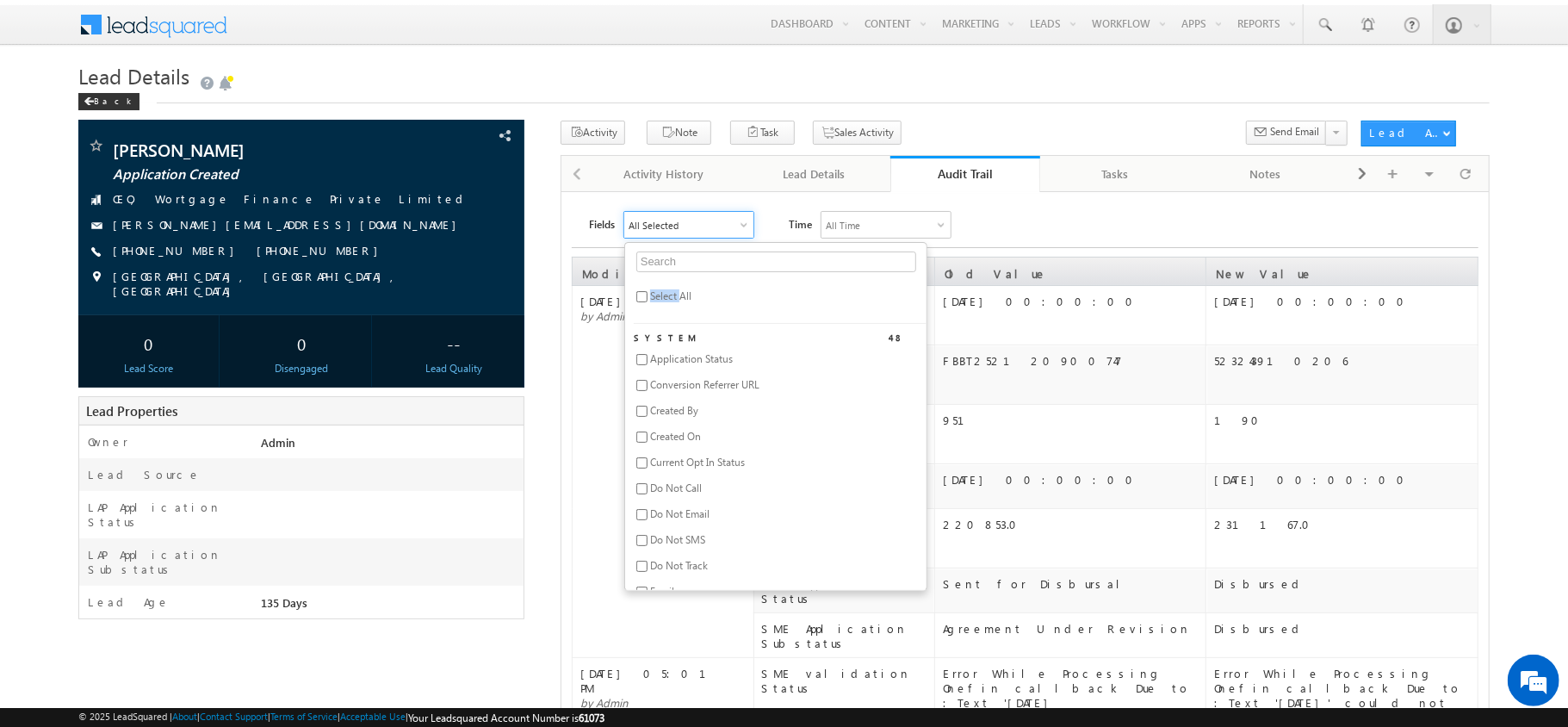
checkbox input "false"
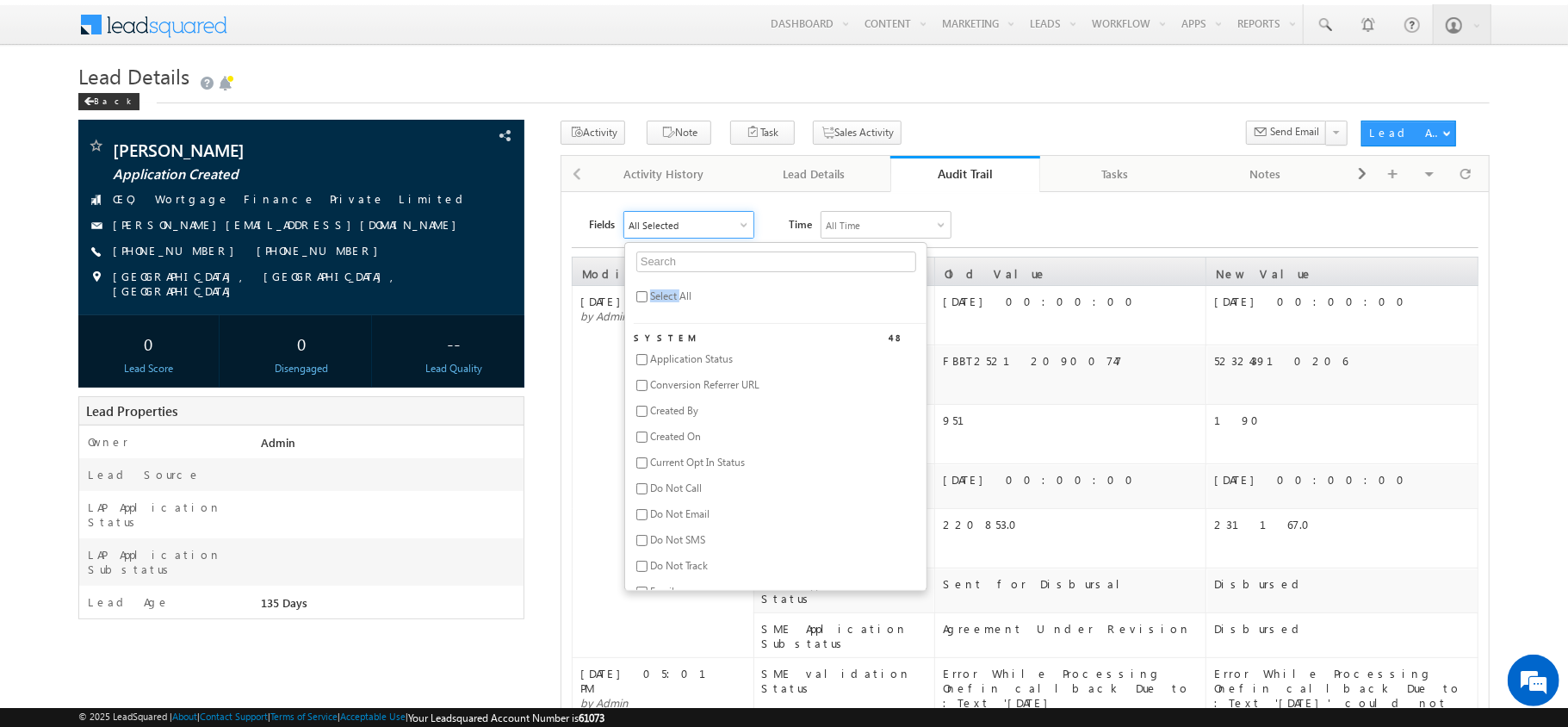
checkbox input "false"
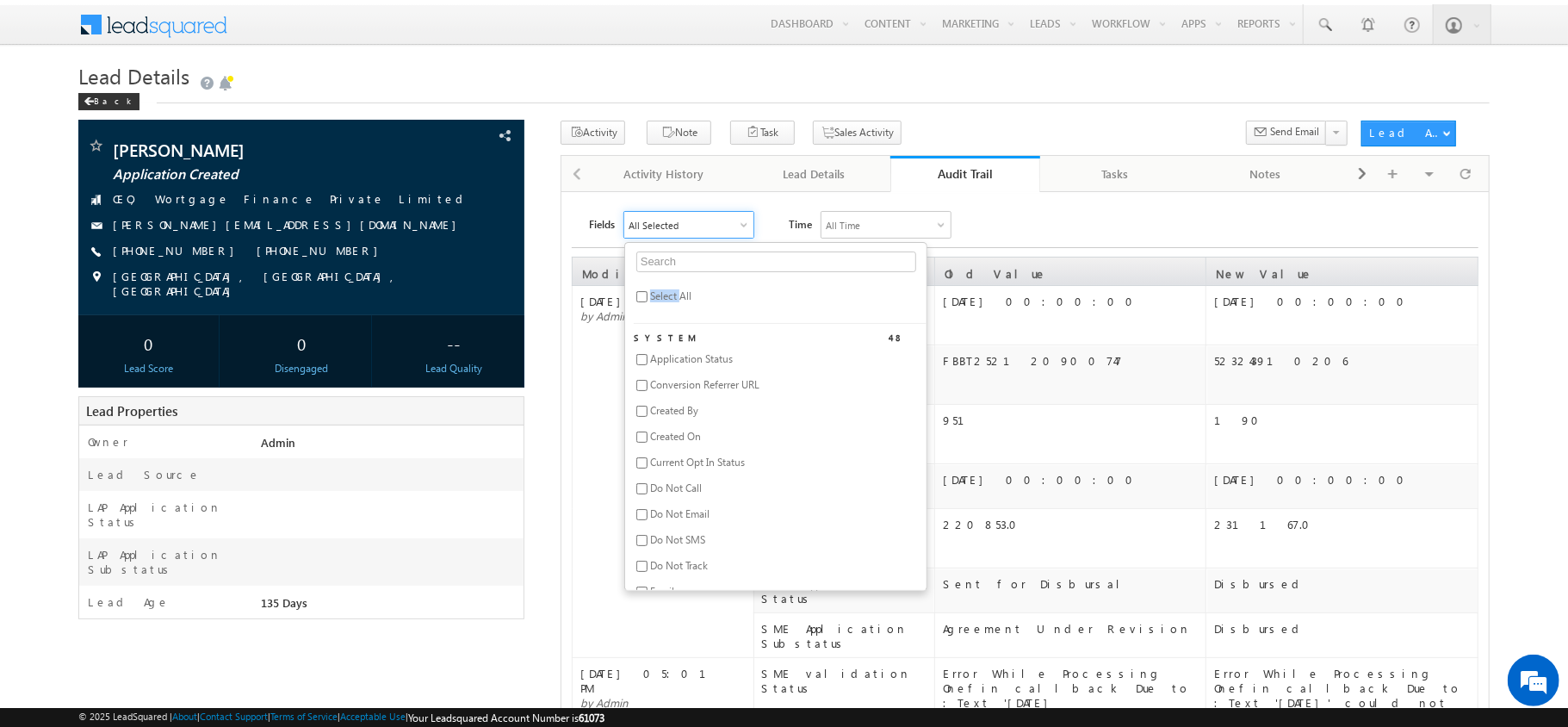
checkbox input "false"
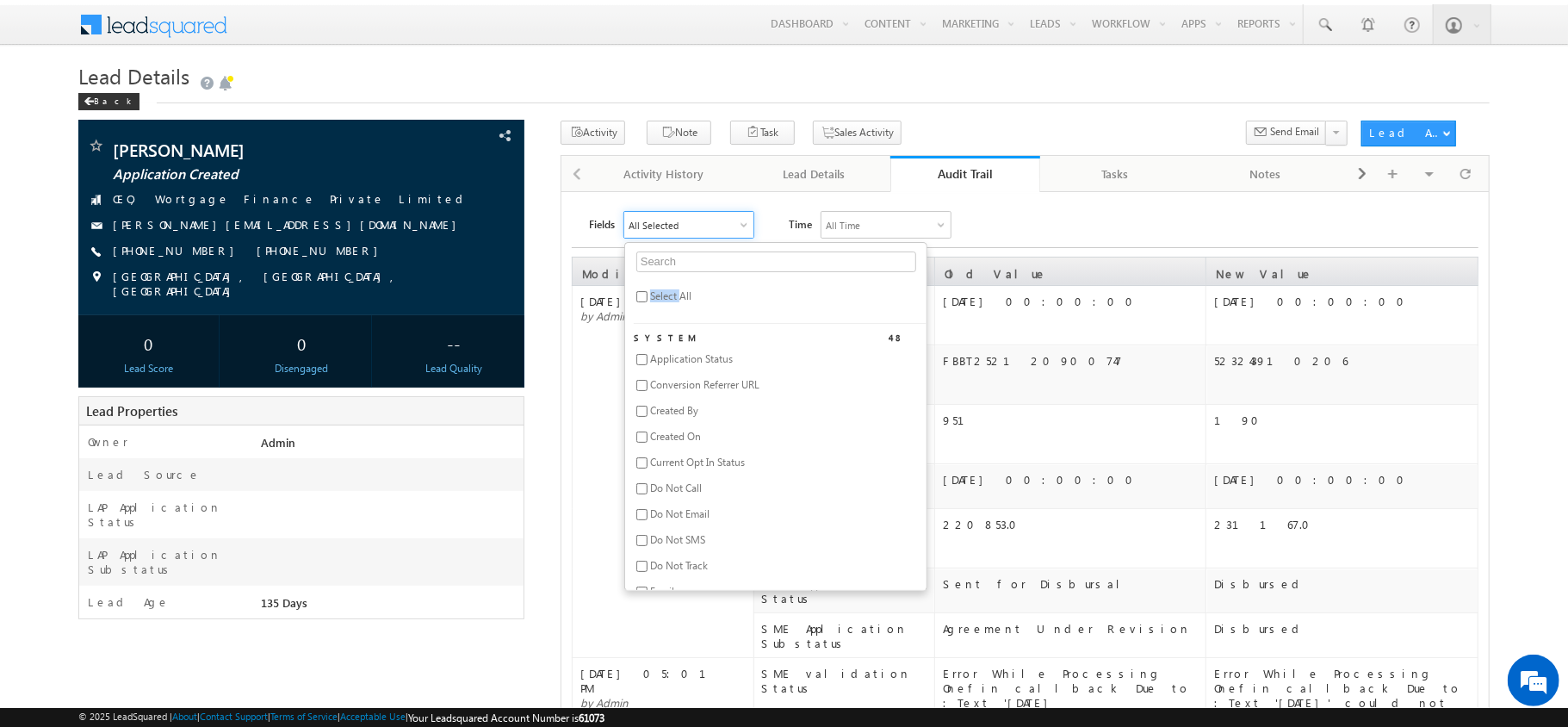
checkbox input "false"
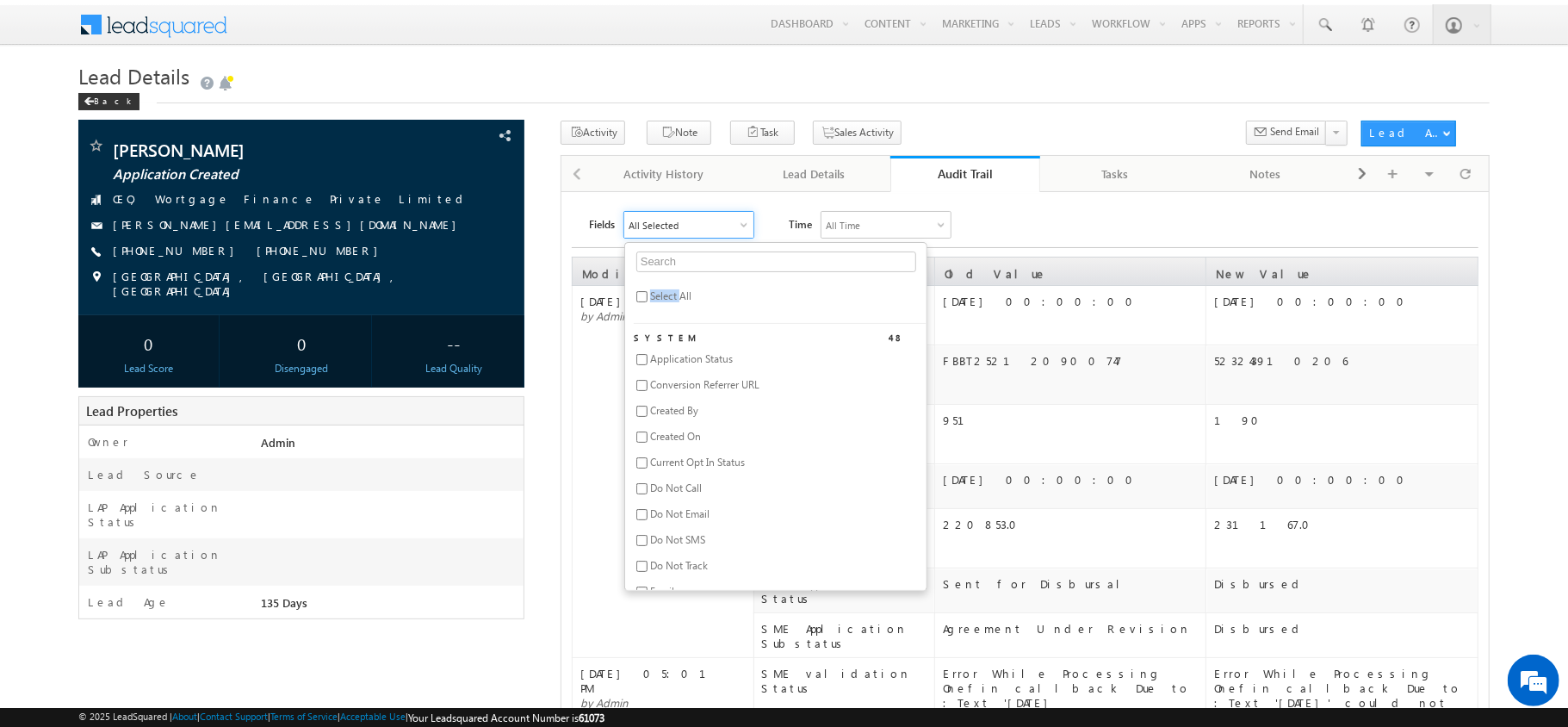
checkbox input "false"
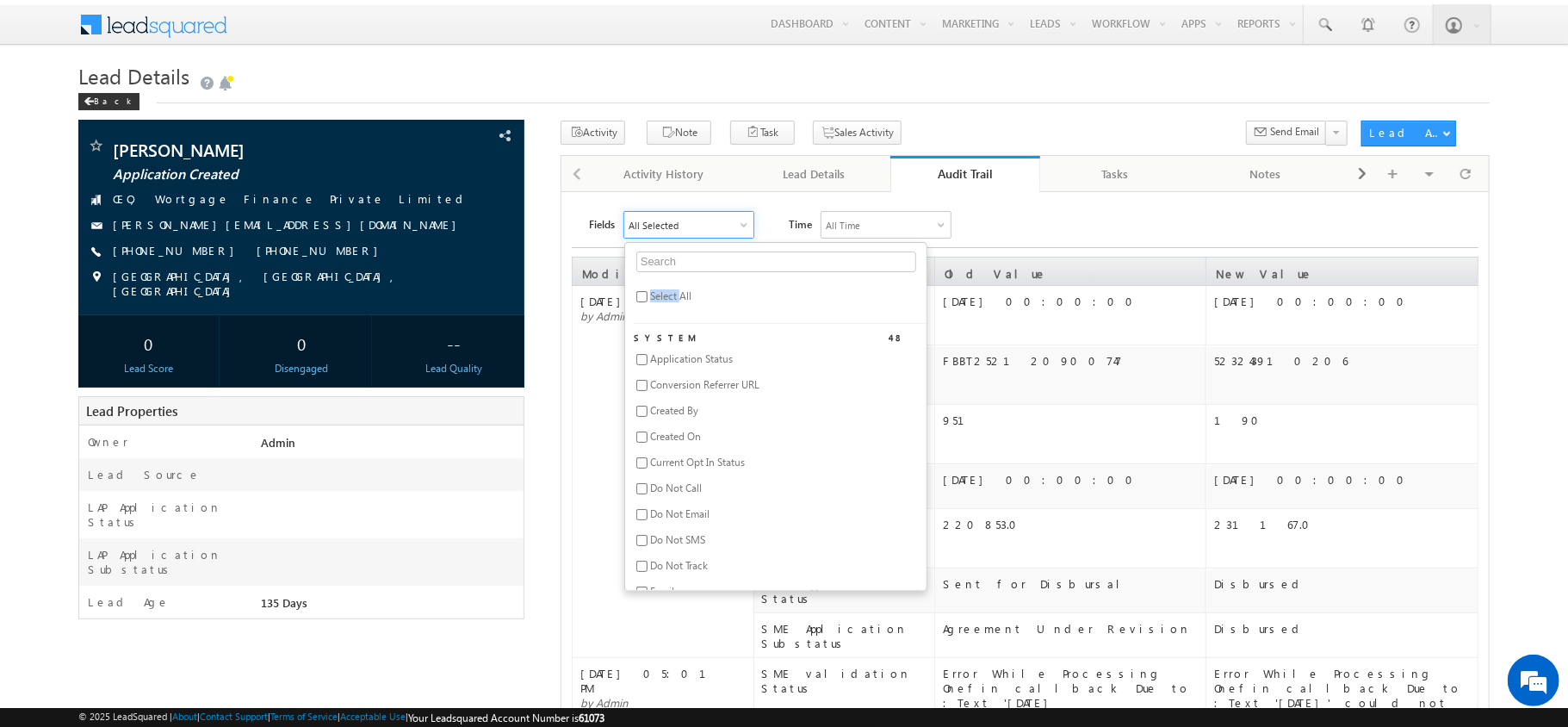
checkbox input "false"
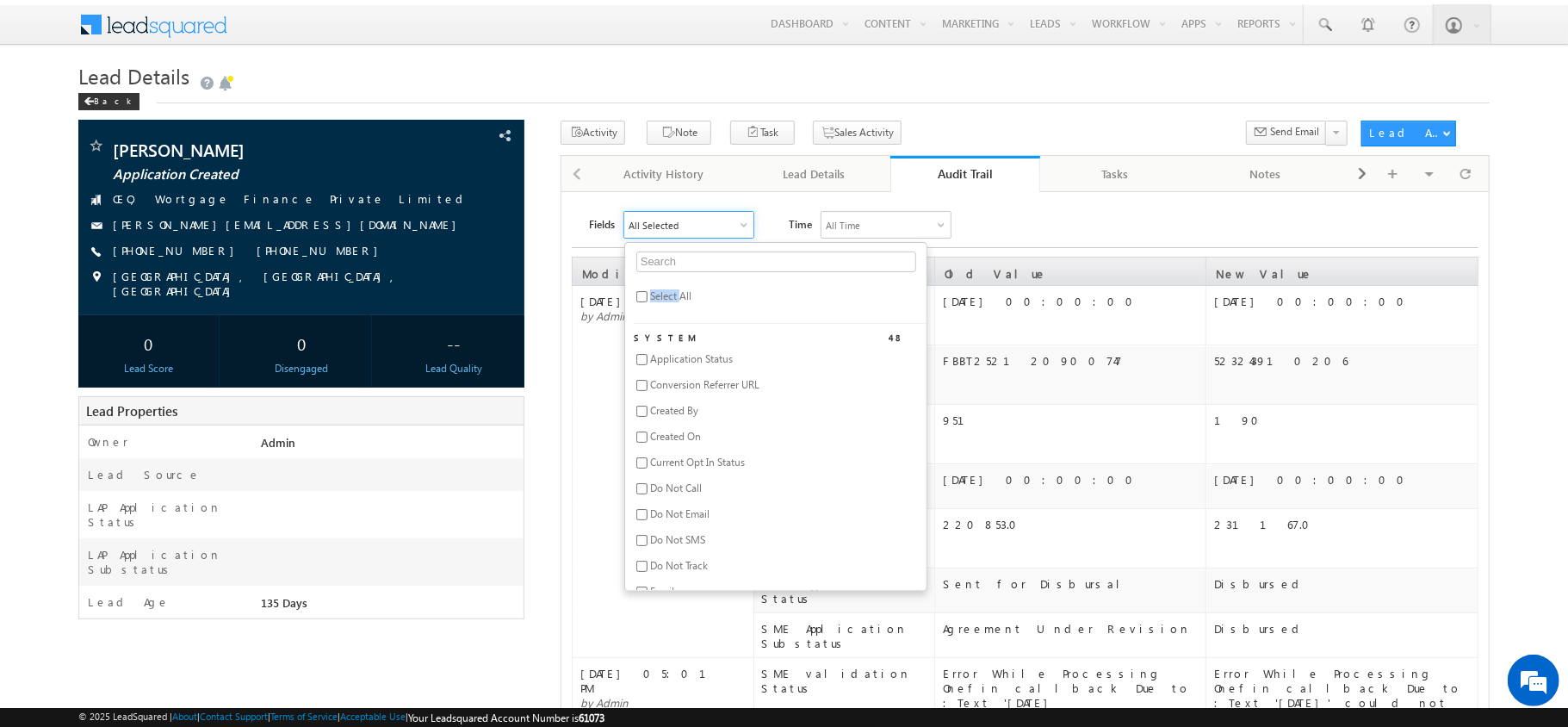
checkbox input "false"
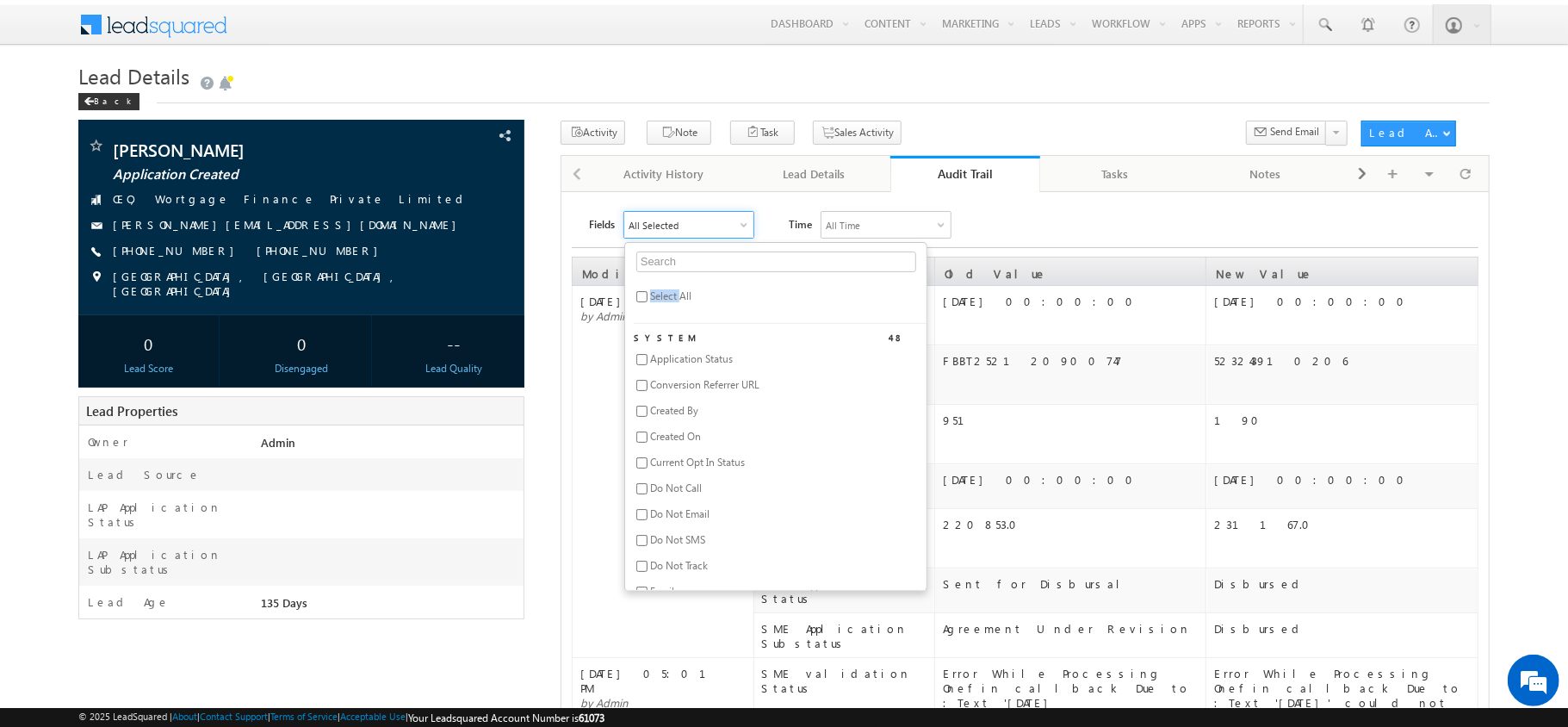
checkbox input "false"
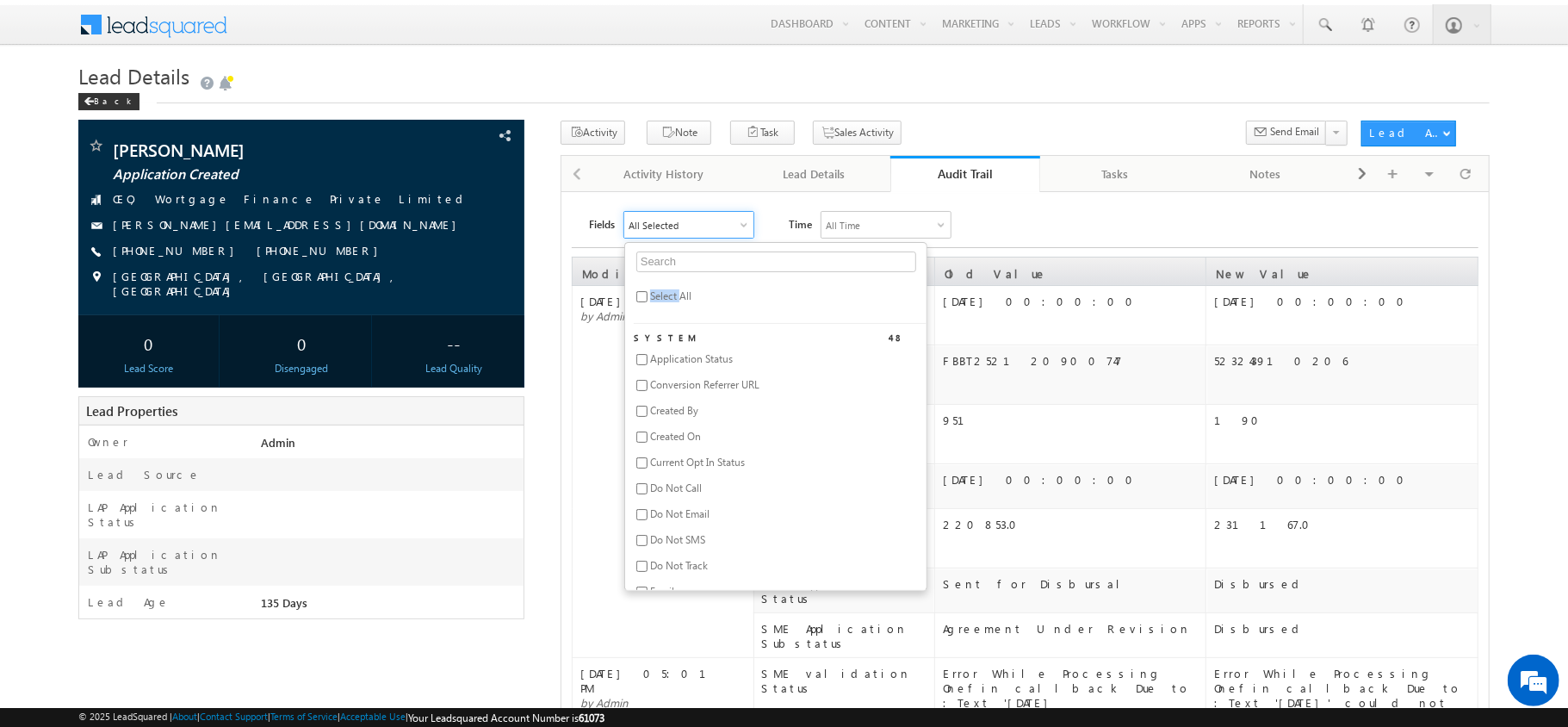
checkbox input "false"
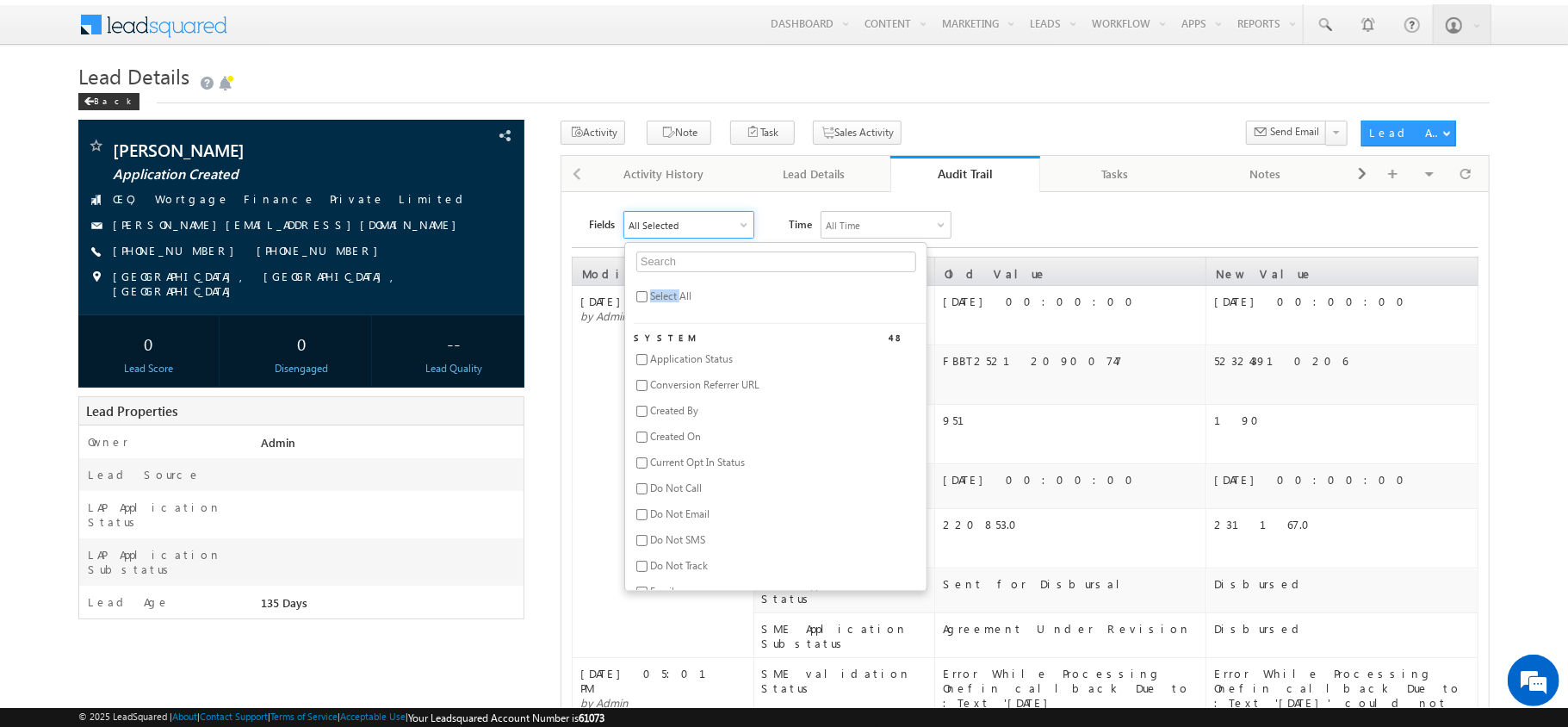
checkbox input "false"
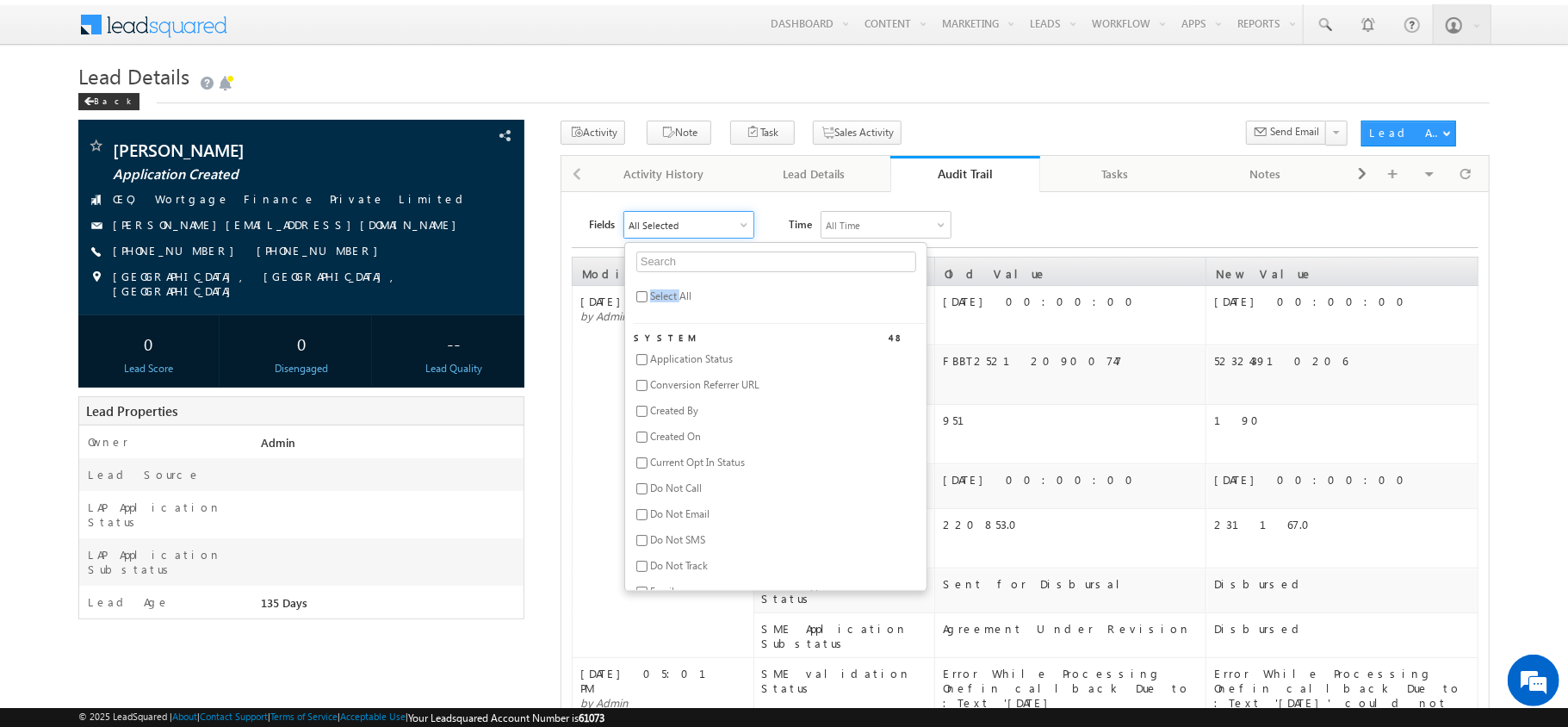
checkbox input "false"
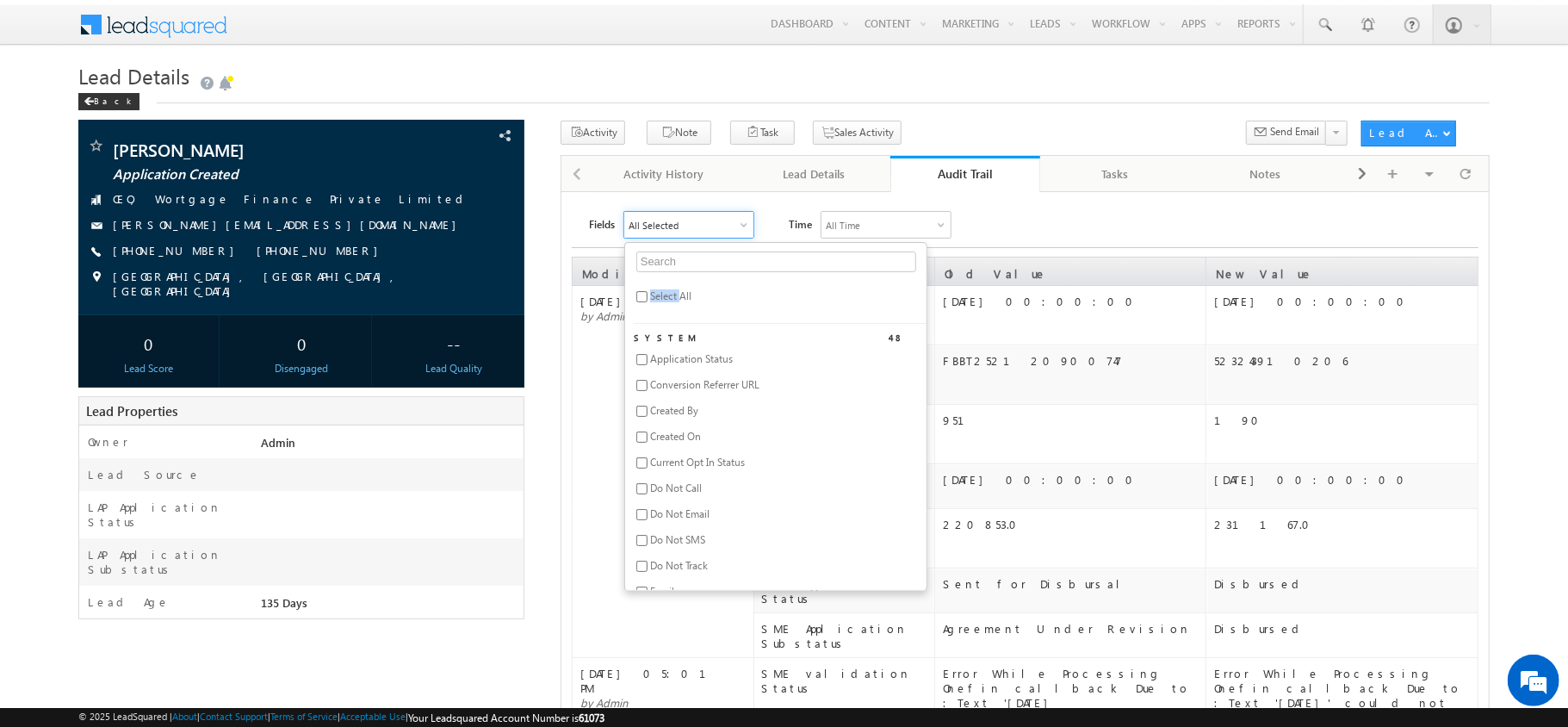
checkbox input "false"
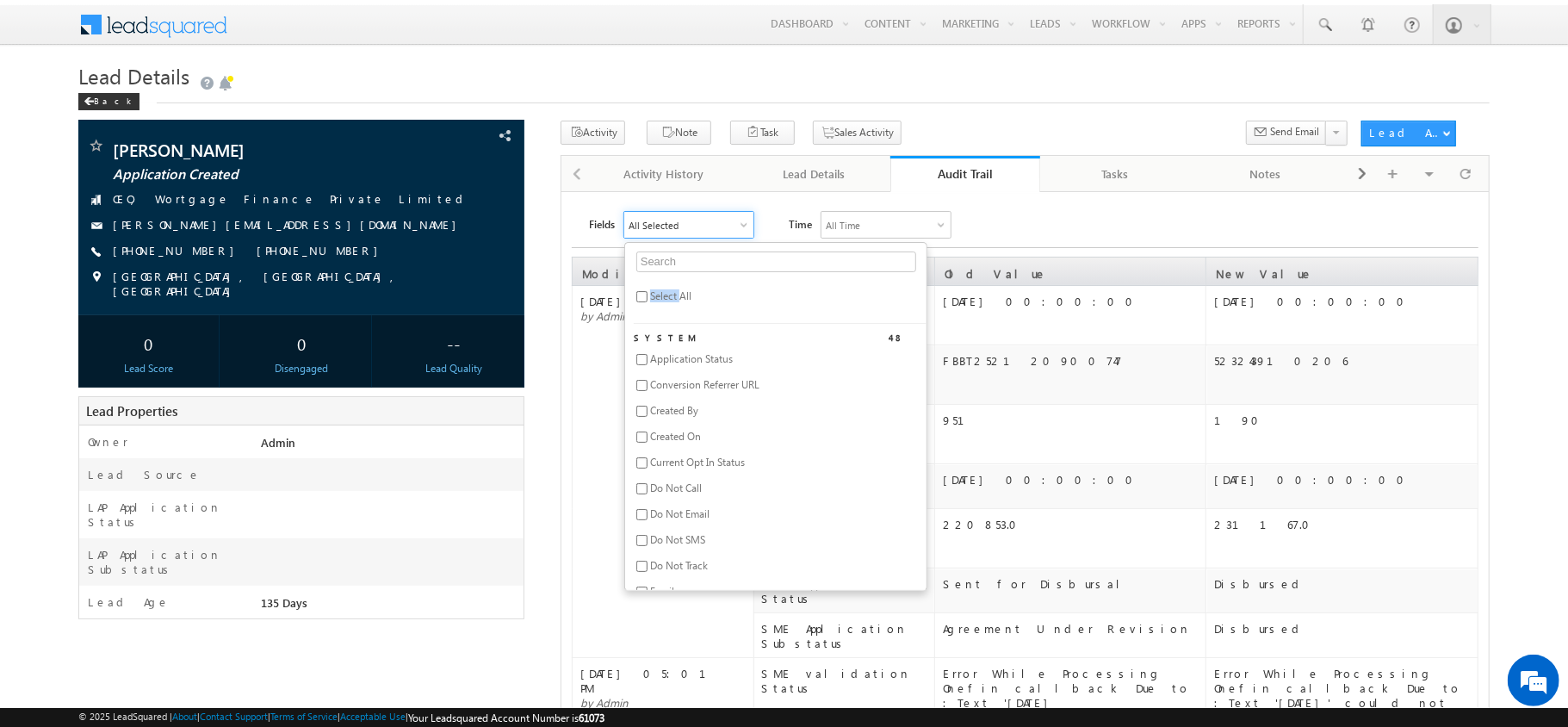
checkbox input "false"
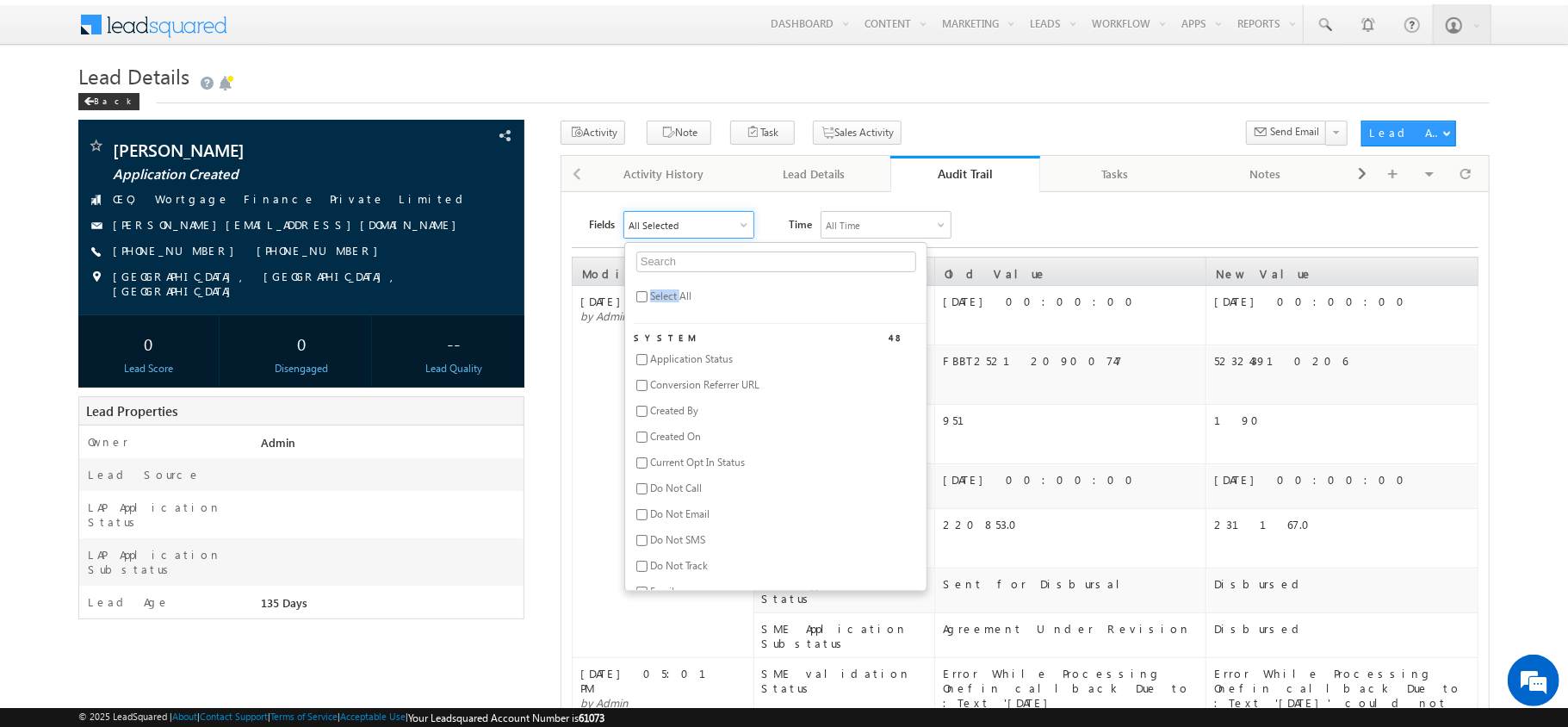
checkbox input "false"
click at [667, 273] on input "text" at bounding box center [776, 262] width 280 height 21
click at [696, 438] on span "SME Lender Name" at bounding box center [692, 437] width 82 height 13
click at [992, 225] on div "Fields SME Lender Name lender Select All Custom 4 Lender Name Lender Status SBL…" at bounding box center [1033, 224] width 890 height 28
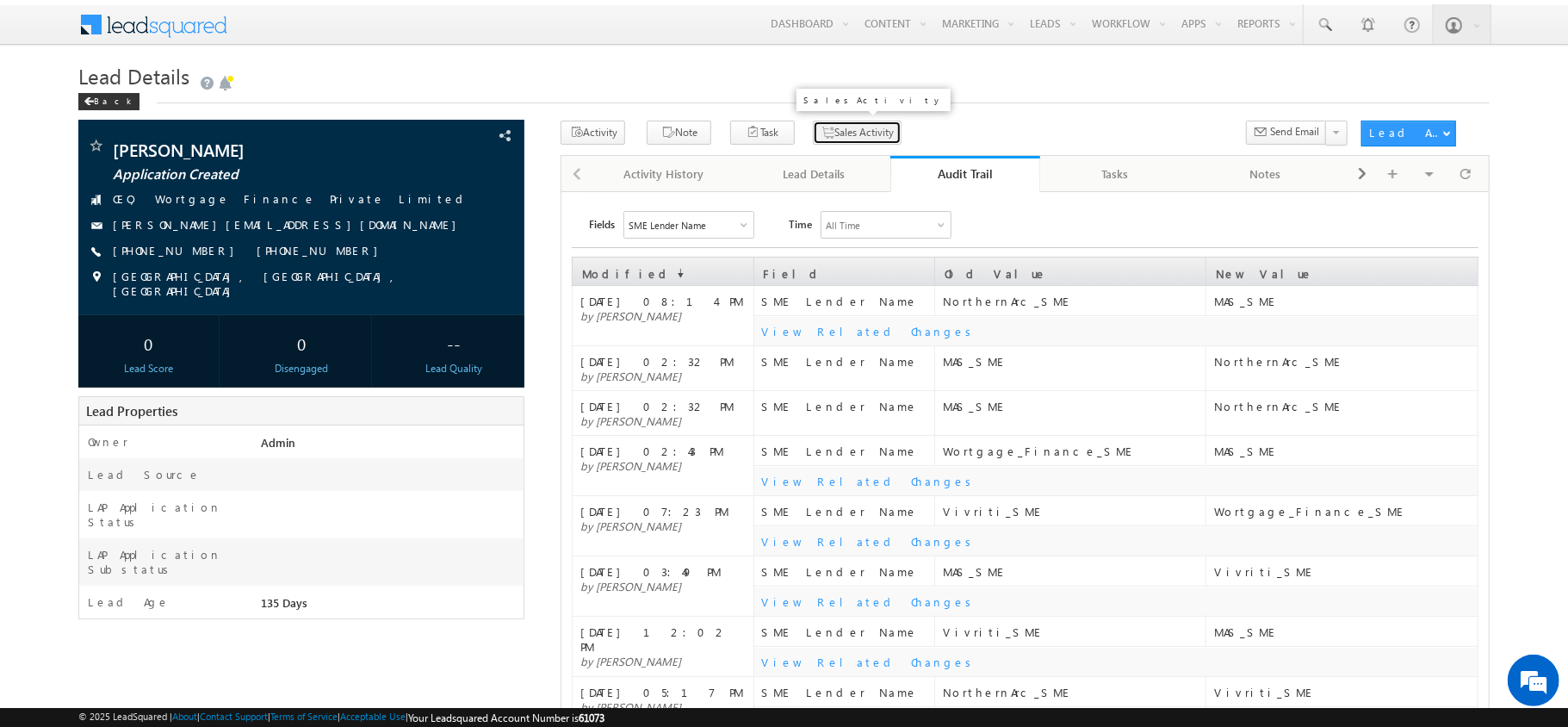
click at [821, 131] on icon "button" at bounding box center [827, 133] width 13 height 16
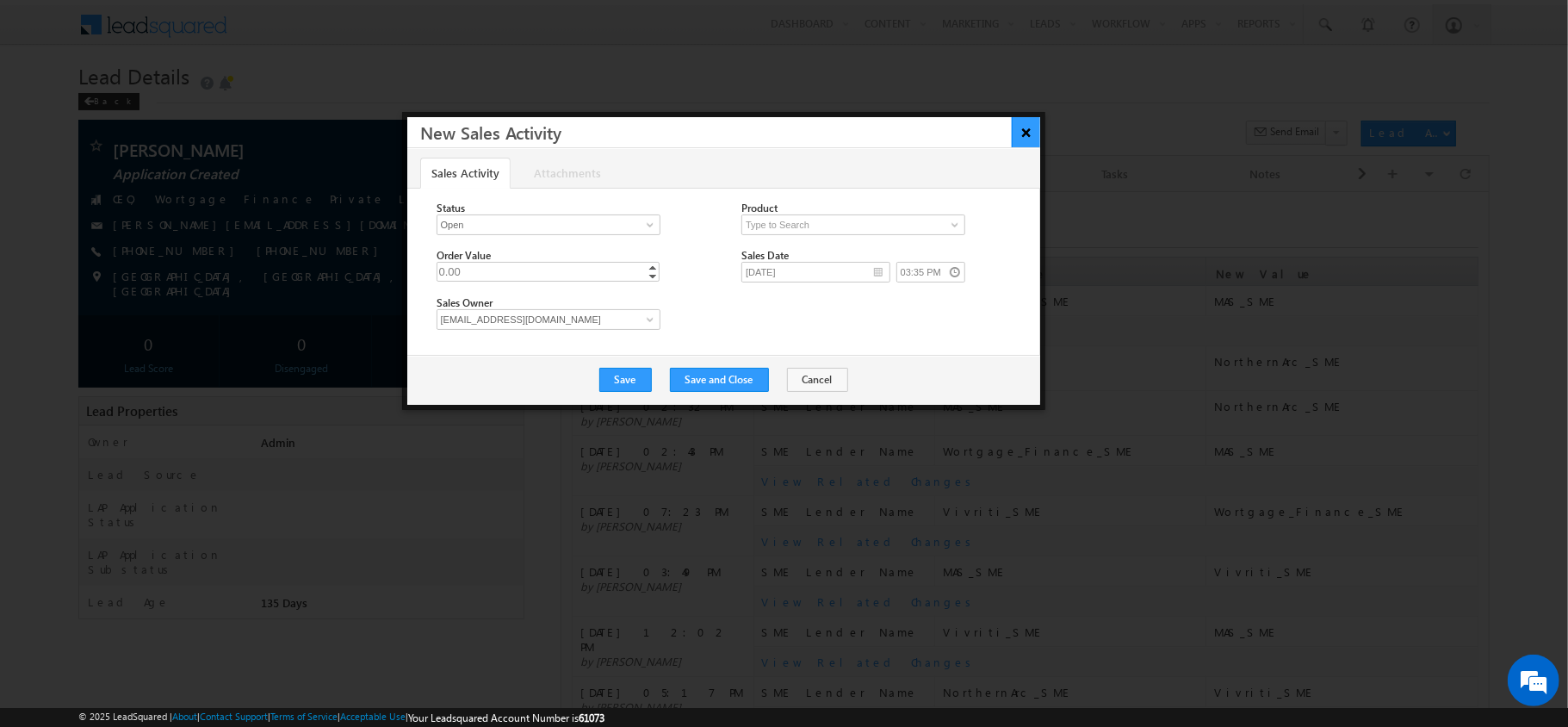
click at [1024, 136] on button "×" at bounding box center [1026, 133] width 29 height 30
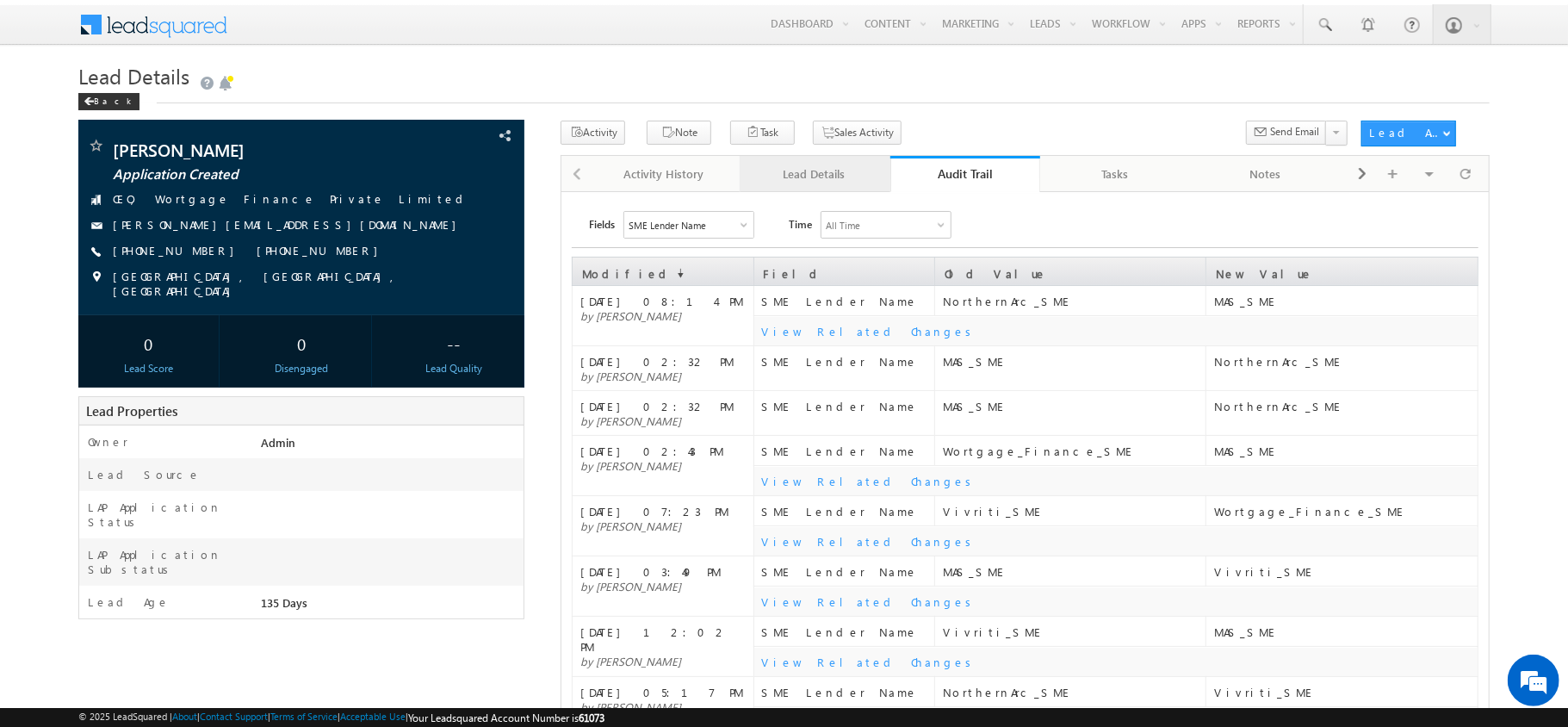
click at [846, 177] on div "Lead Details" at bounding box center [814, 174] width 121 height 21
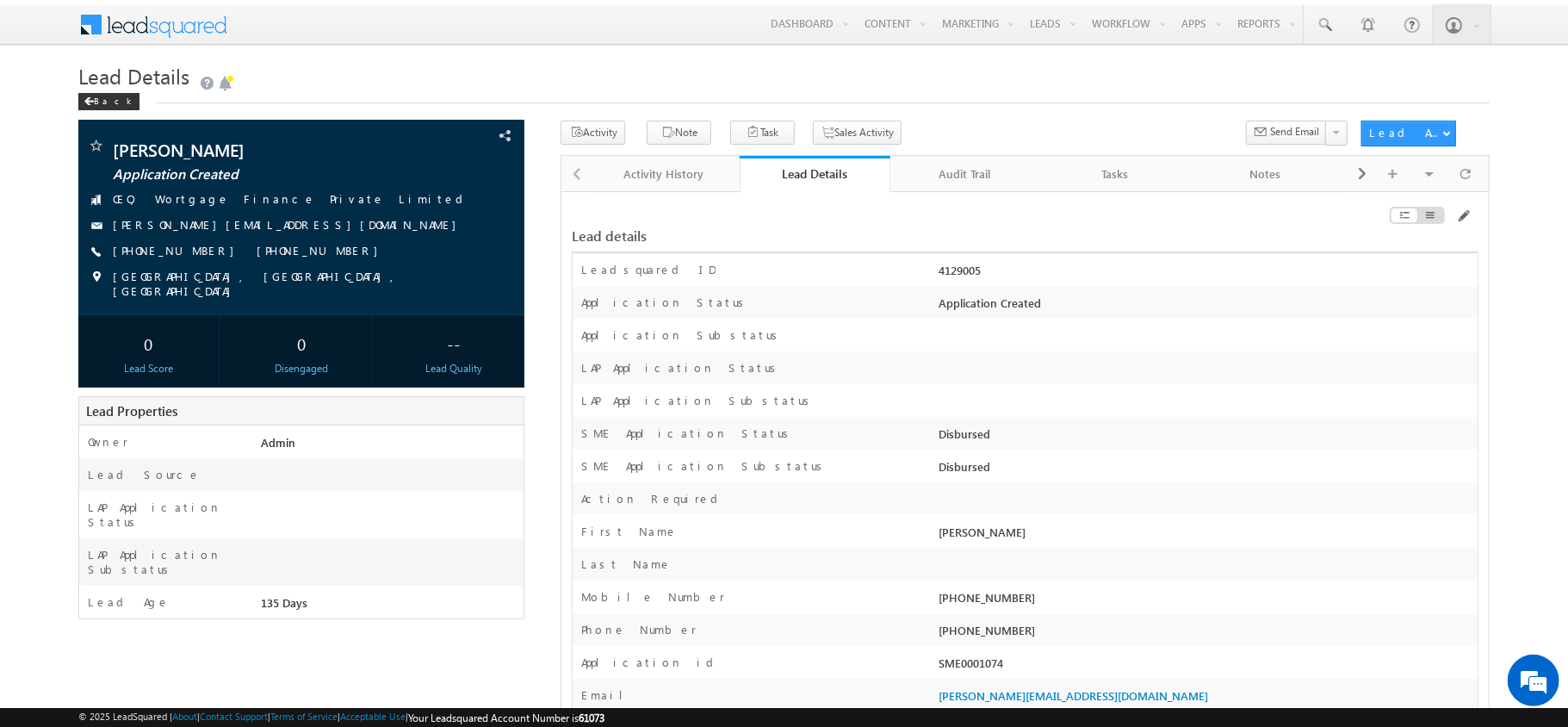
click at [1478, 209] on div "Lead details" at bounding box center [1025, 228] width 907 height 50
click at [1465, 215] on span at bounding box center [1462, 216] width 13 height 13
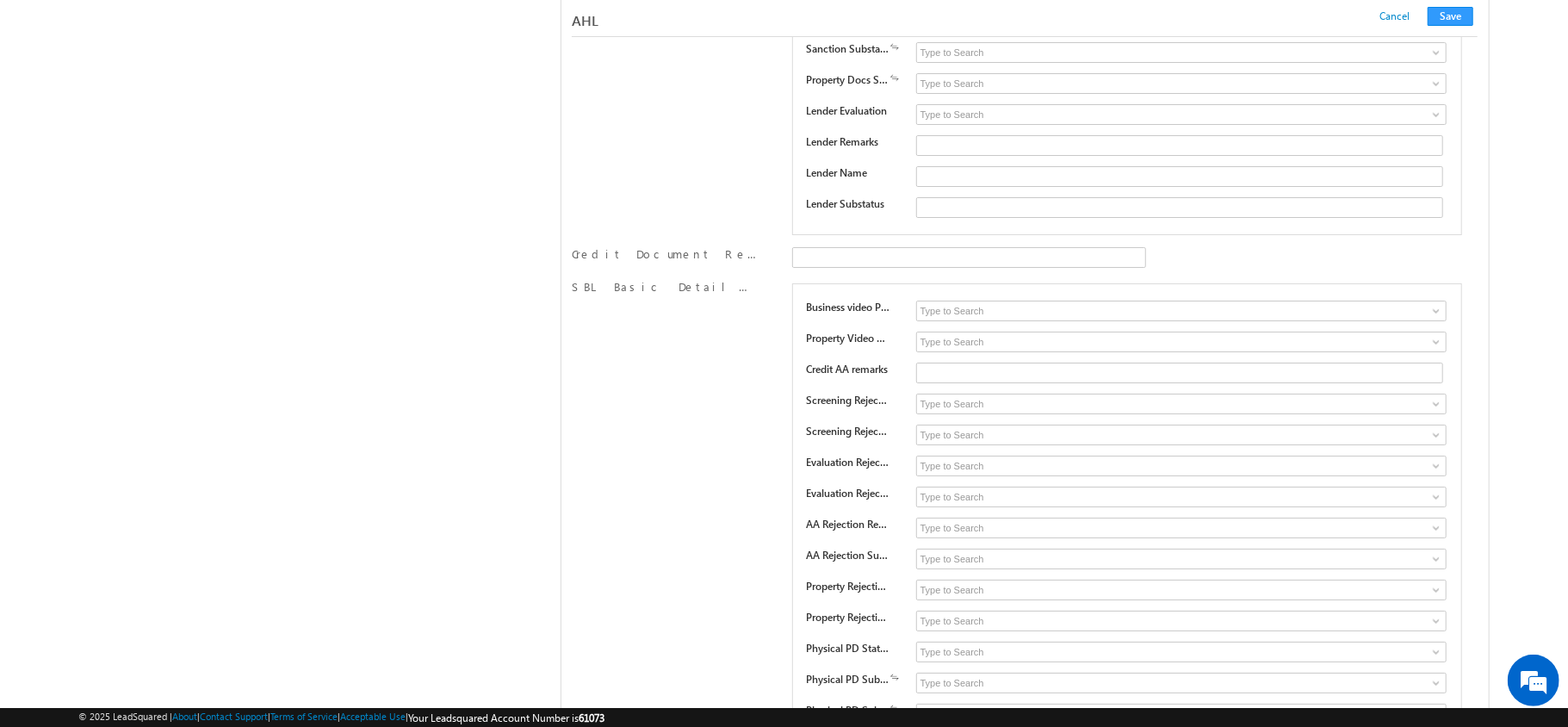
scroll to position [25189, 0]
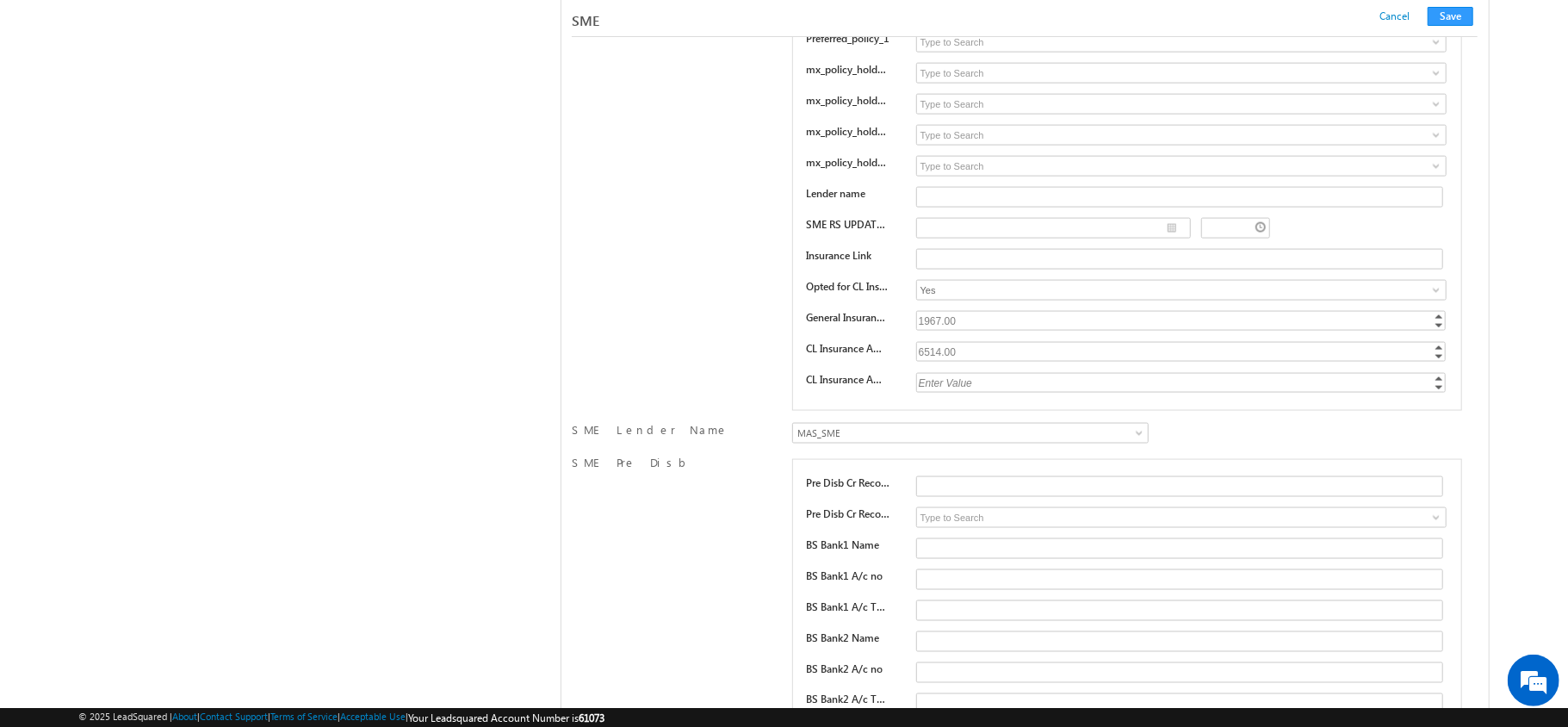
click at [921, 441] on span "MAS_SME" at bounding box center [927, 433] width 269 height 15
click at [1440, 21] on button "Save" at bounding box center [1450, 16] width 46 height 19
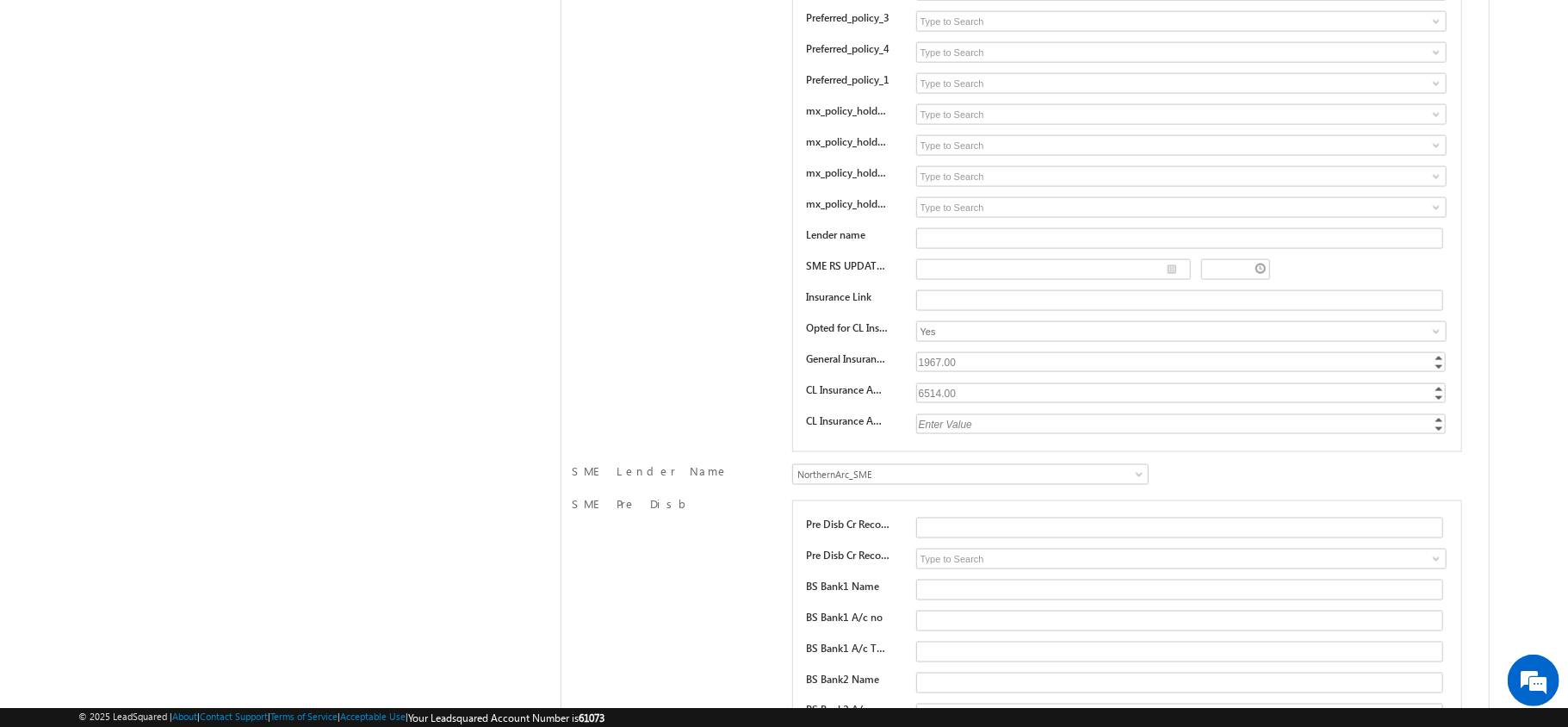
scroll to position [0, 0]
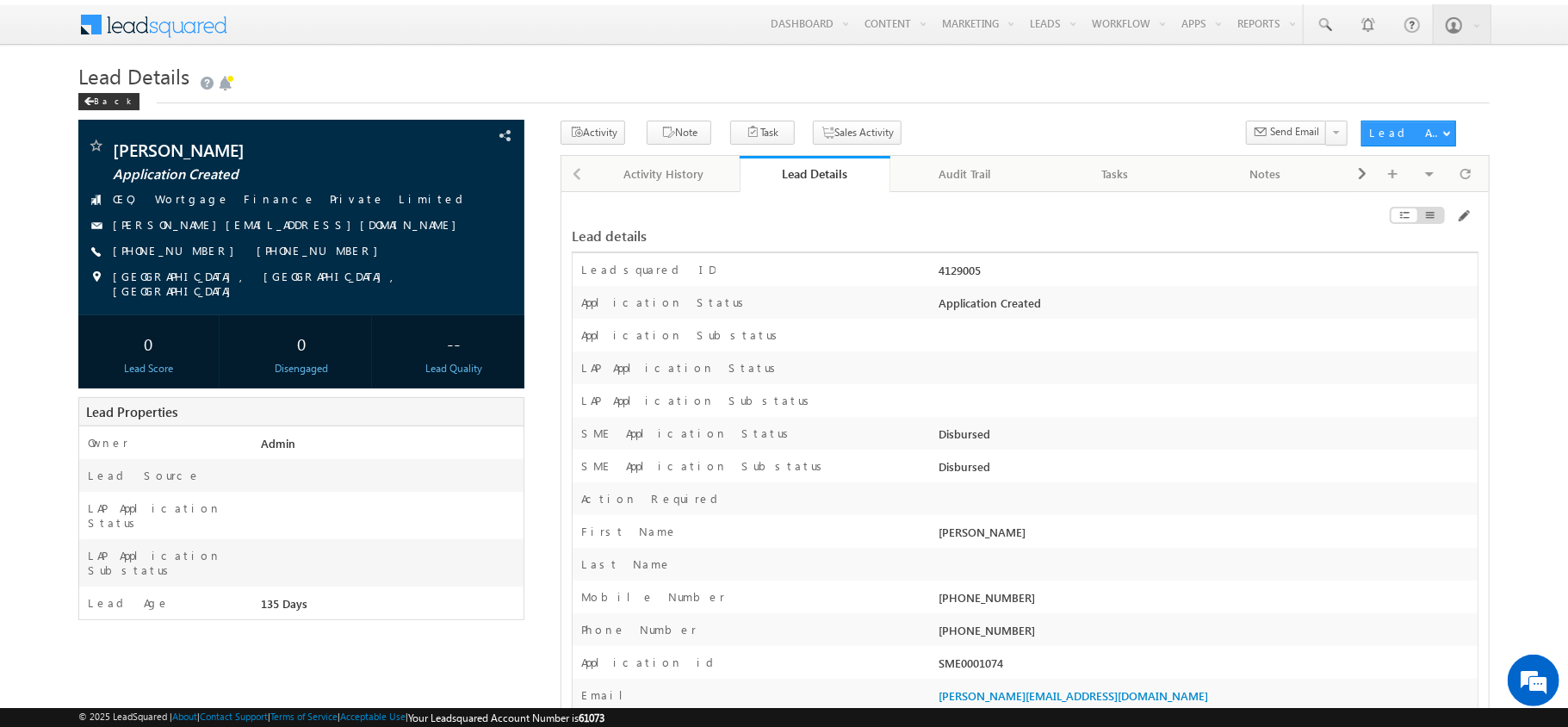
drag, startPoint x: 981, startPoint y: 266, endPoint x: 915, endPoint y: 267, distance: 66.0
click at [915, 267] on div "Leadsquared ID 4129005" at bounding box center [1025, 270] width 905 height 33
copy div "4129005"
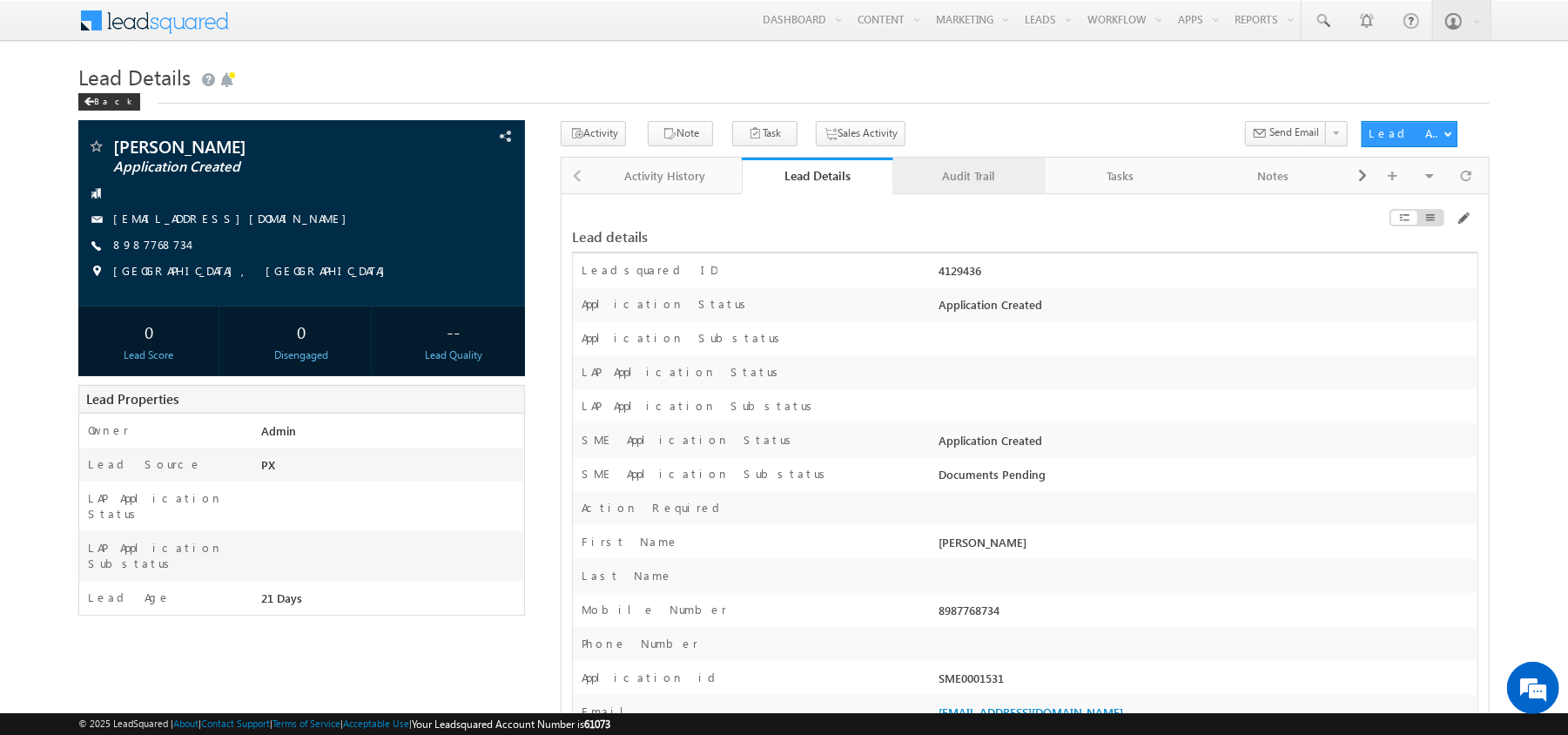
click at [948, 164] on link "Audit Trail" at bounding box center [969, 176] width 152 height 36
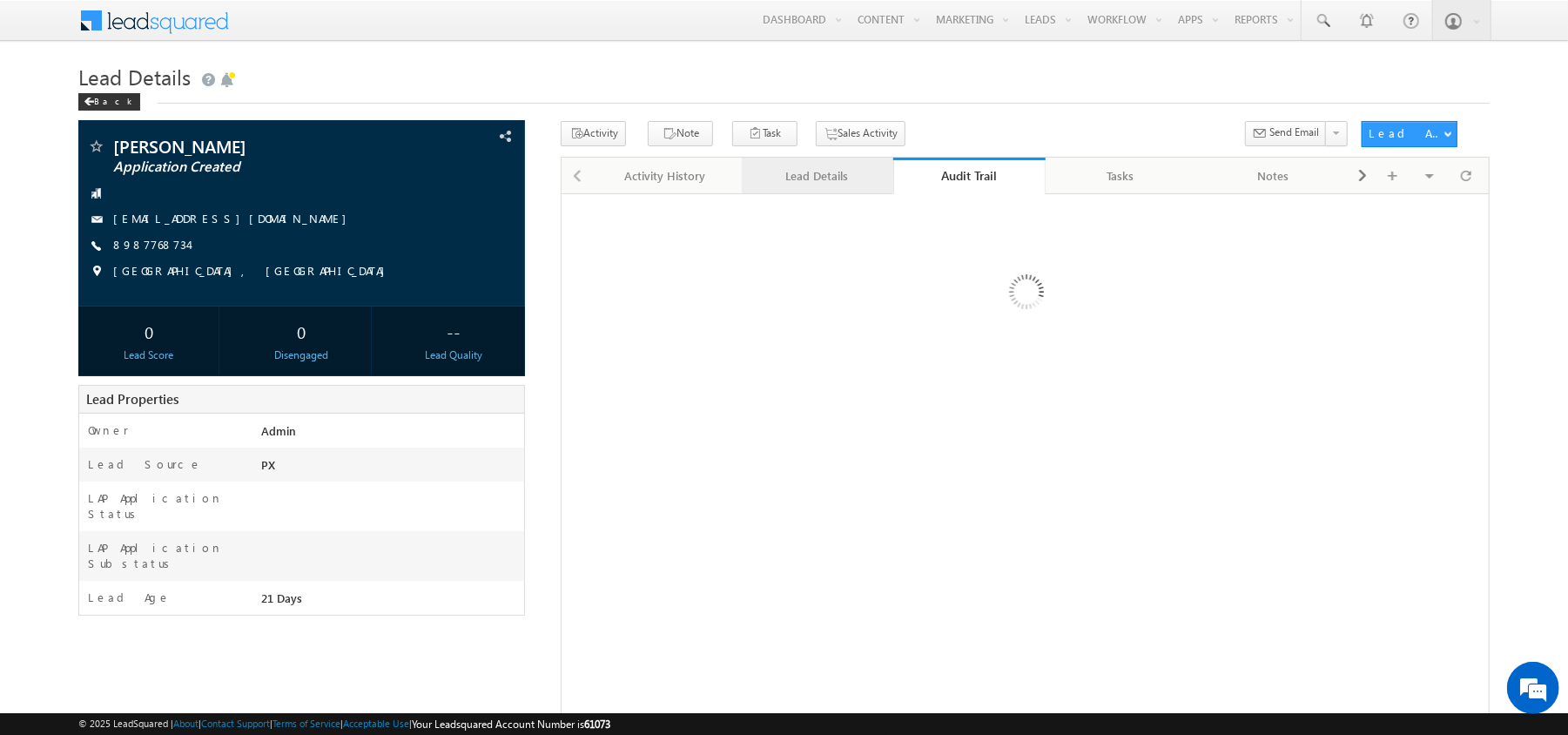
click at [839, 171] on div "Lead Details" at bounding box center [816, 176] width 122 height 21
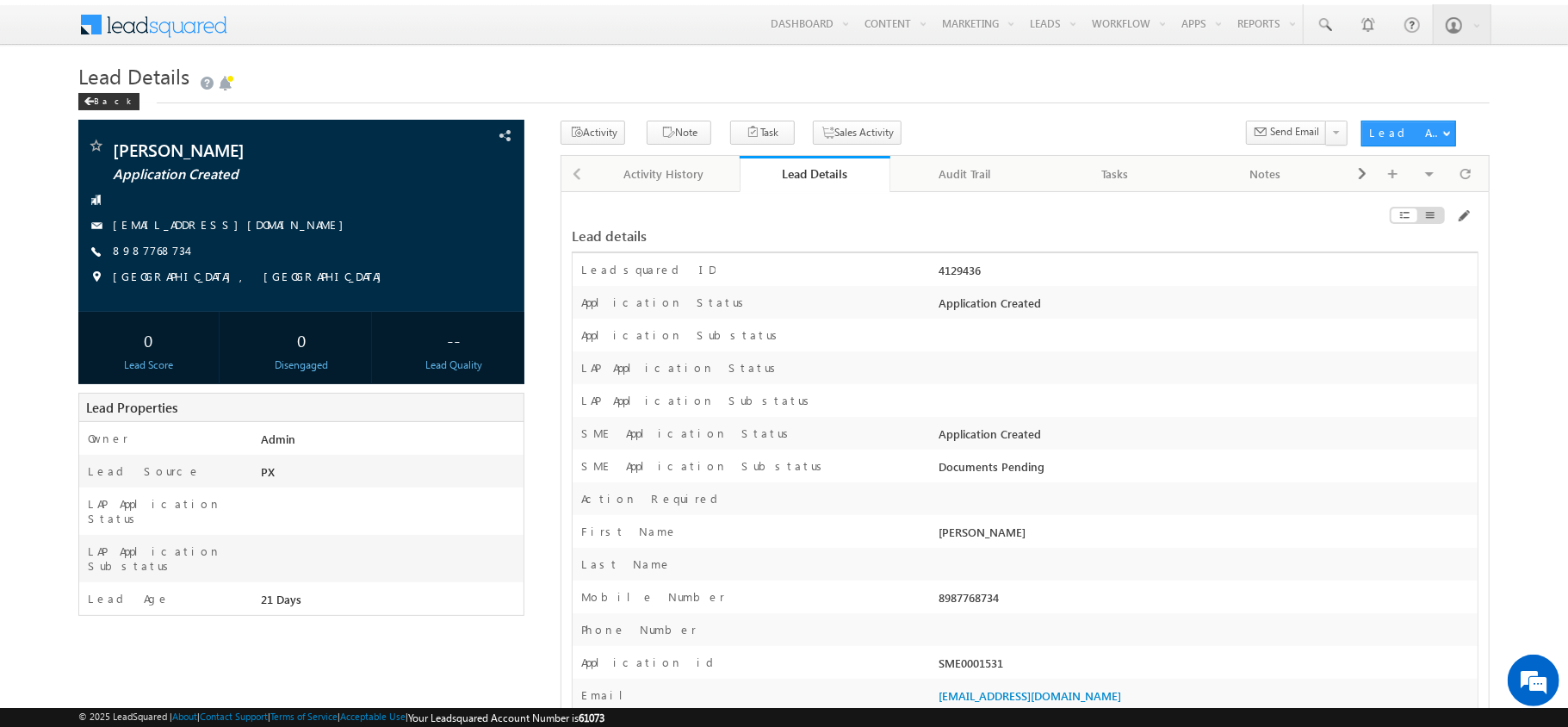
click at [1444, 219] on div at bounding box center [1417, 215] width 56 height 17
click at [1457, 222] on span at bounding box center [1462, 216] width 13 height 13
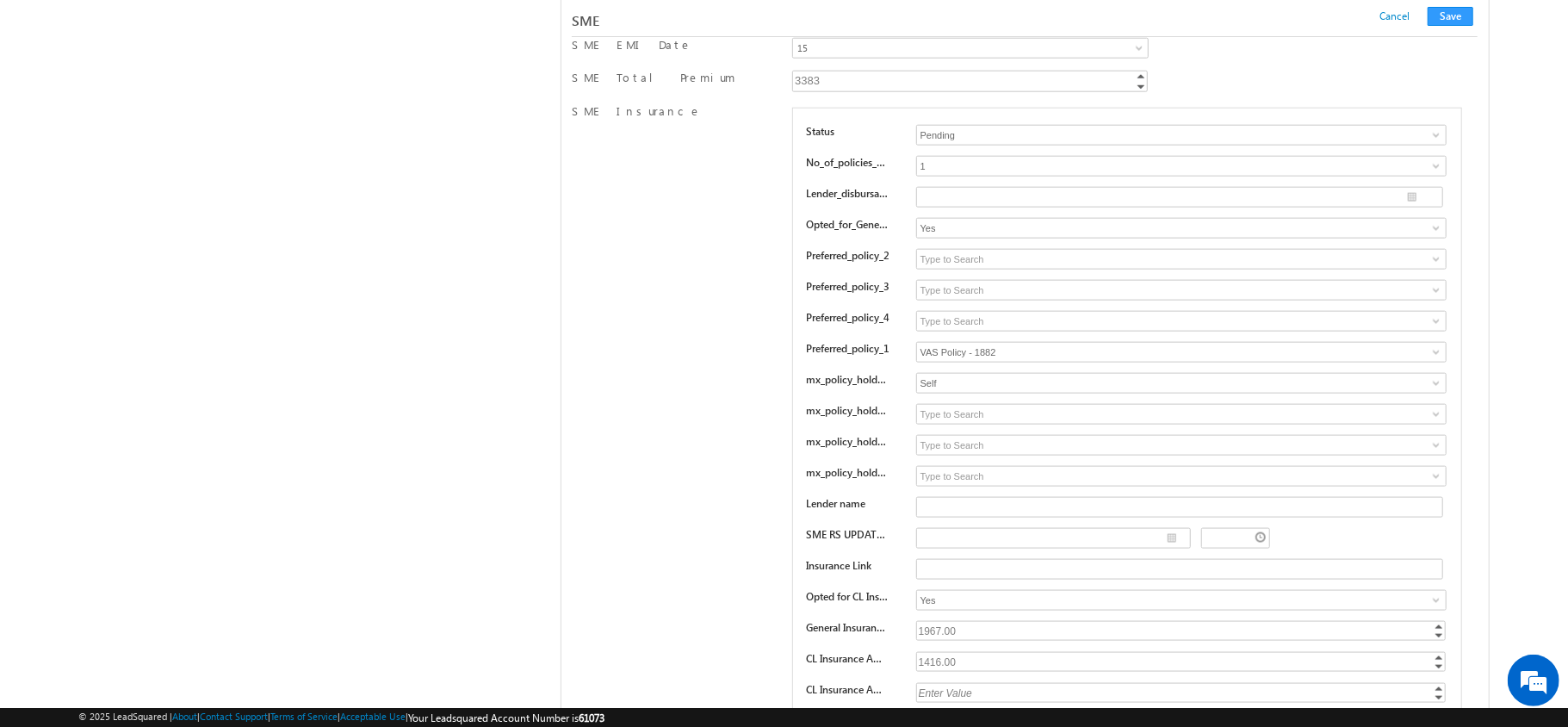
scroll to position [25425, 0]
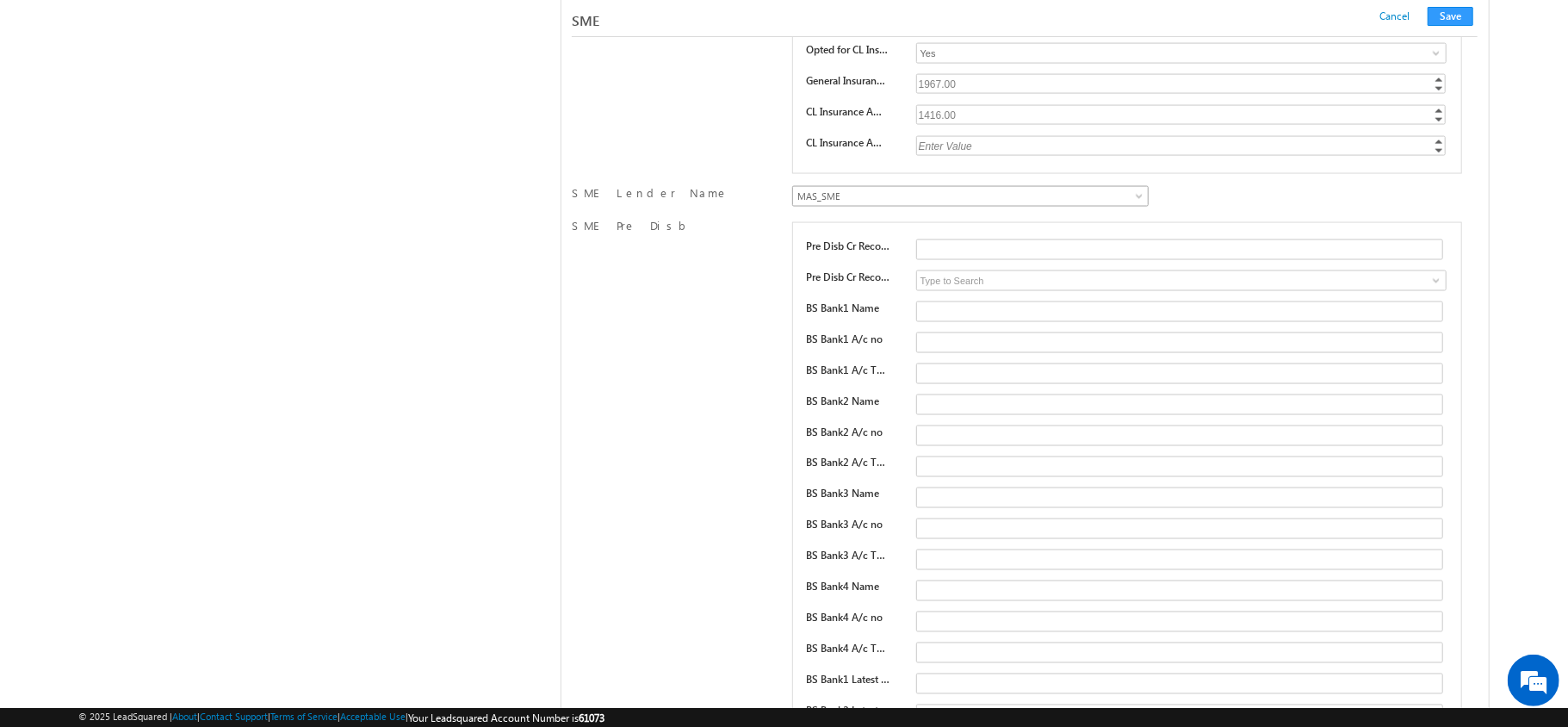
click at [992, 204] on span "MAS_SME" at bounding box center [927, 195] width 269 height 15
click at [1453, 17] on button "Save" at bounding box center [1450, 16] width 46 height 19
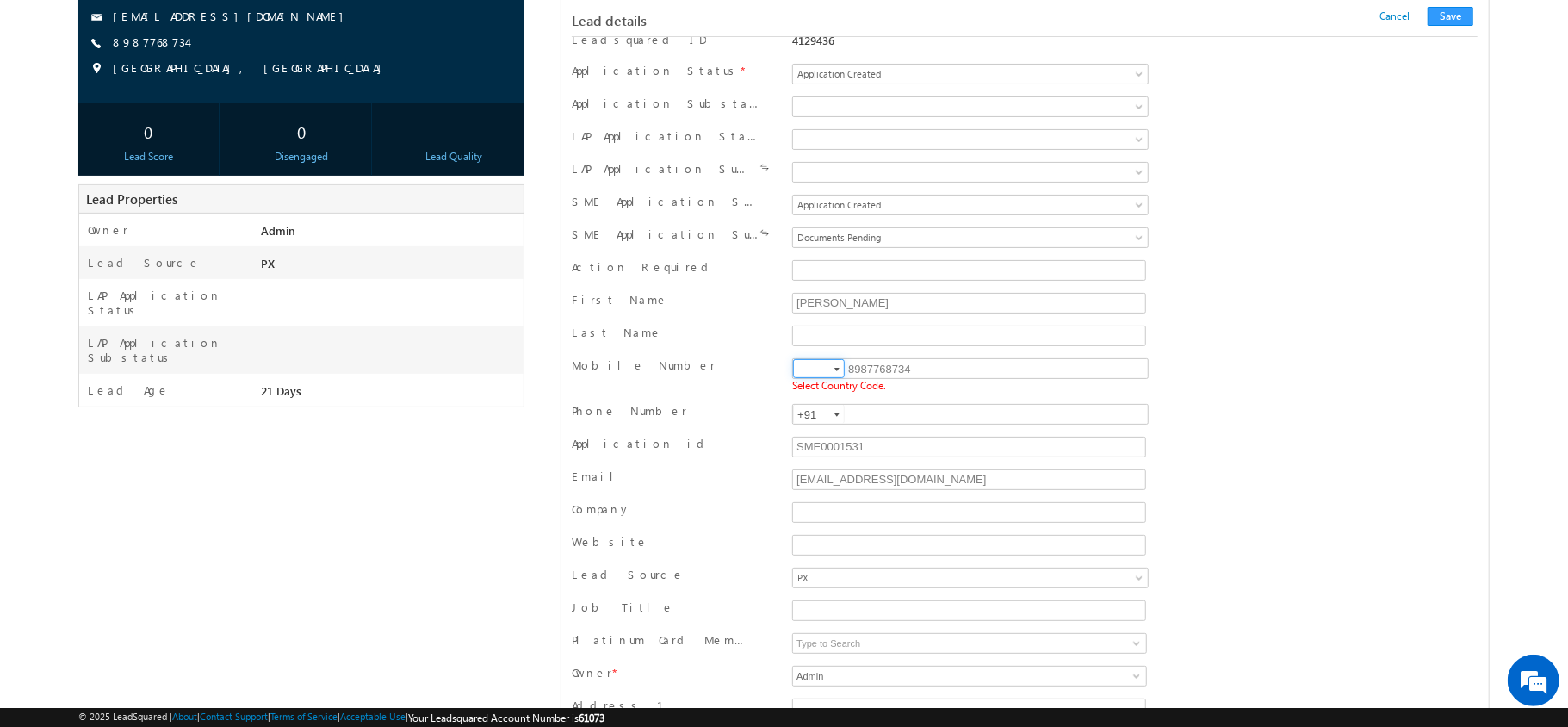
click at [818, 378] on input at bounding box center [819, 368] width 52 height 19
type input "+91"
click at [1447, 4] on div "Lead details Cancel Save Cancel Save" at bounding box center [1024, 18] width 906 height 37
click at [1447, 11] on button "Save" at bounding box center [1450, 16] width 46 height 19
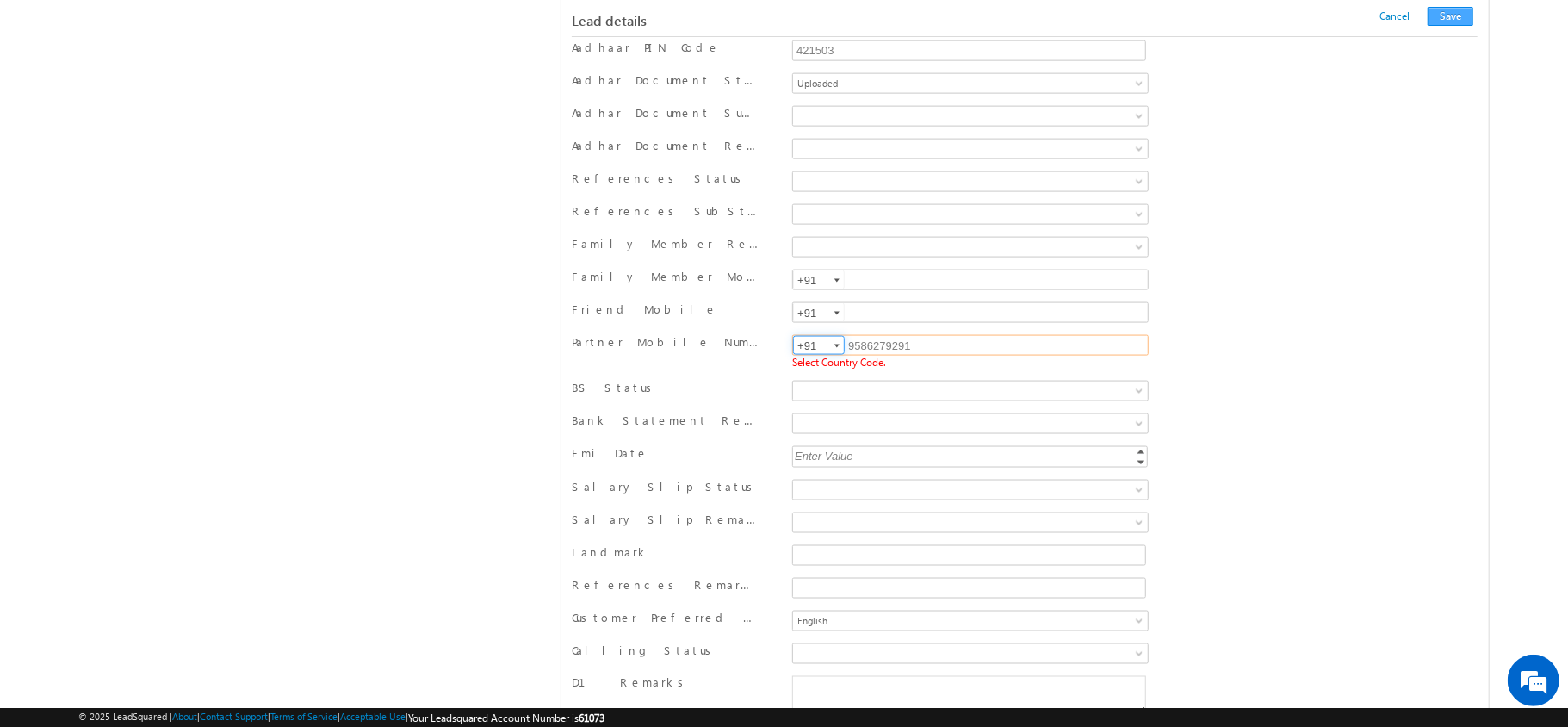
type input "+91"
click at [1451, 11] on button "Save" at bounding box center [1450, 16] width 46 height 19
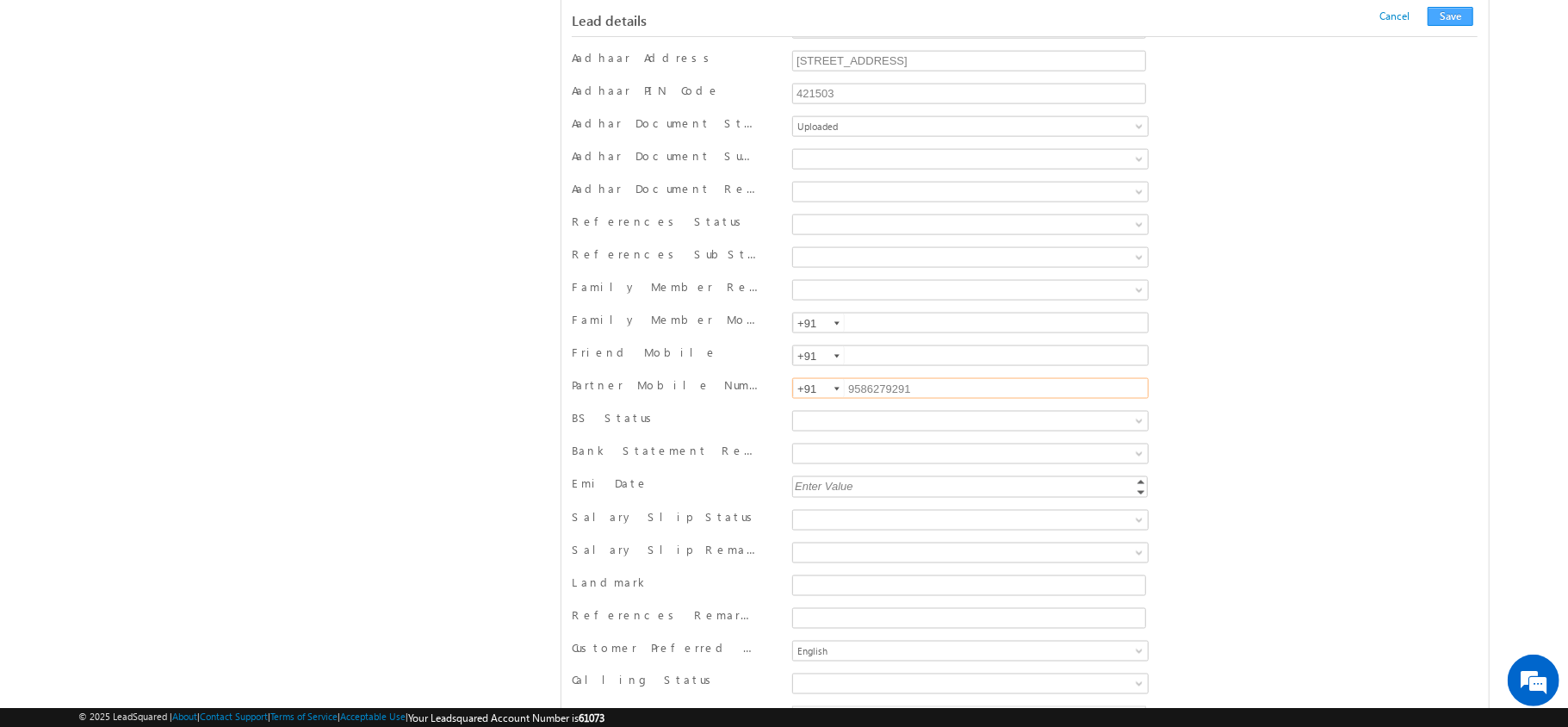
scroll to position [0, 0]
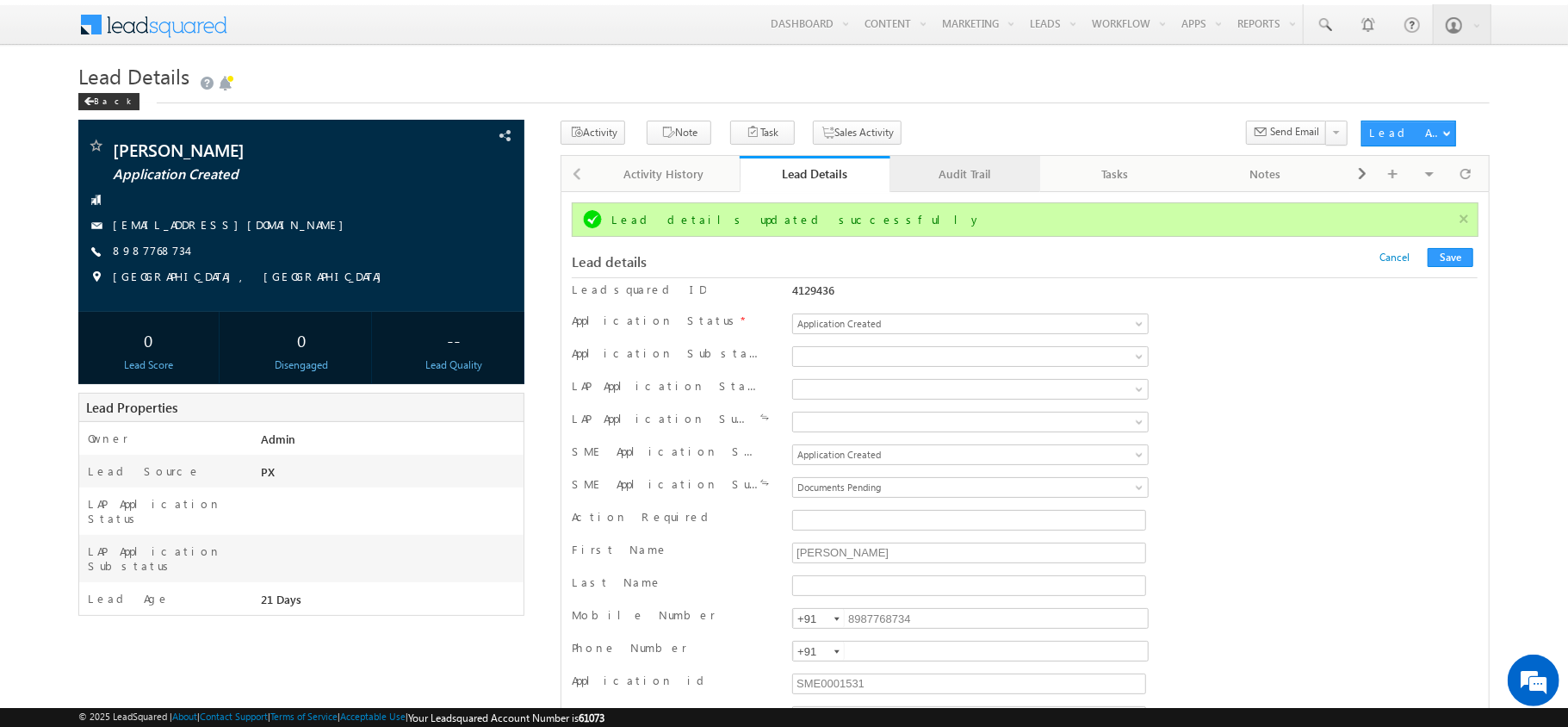
click at [934, 163] on link "Audit Trail" at bounding box center [966, 174] width 151 height 36
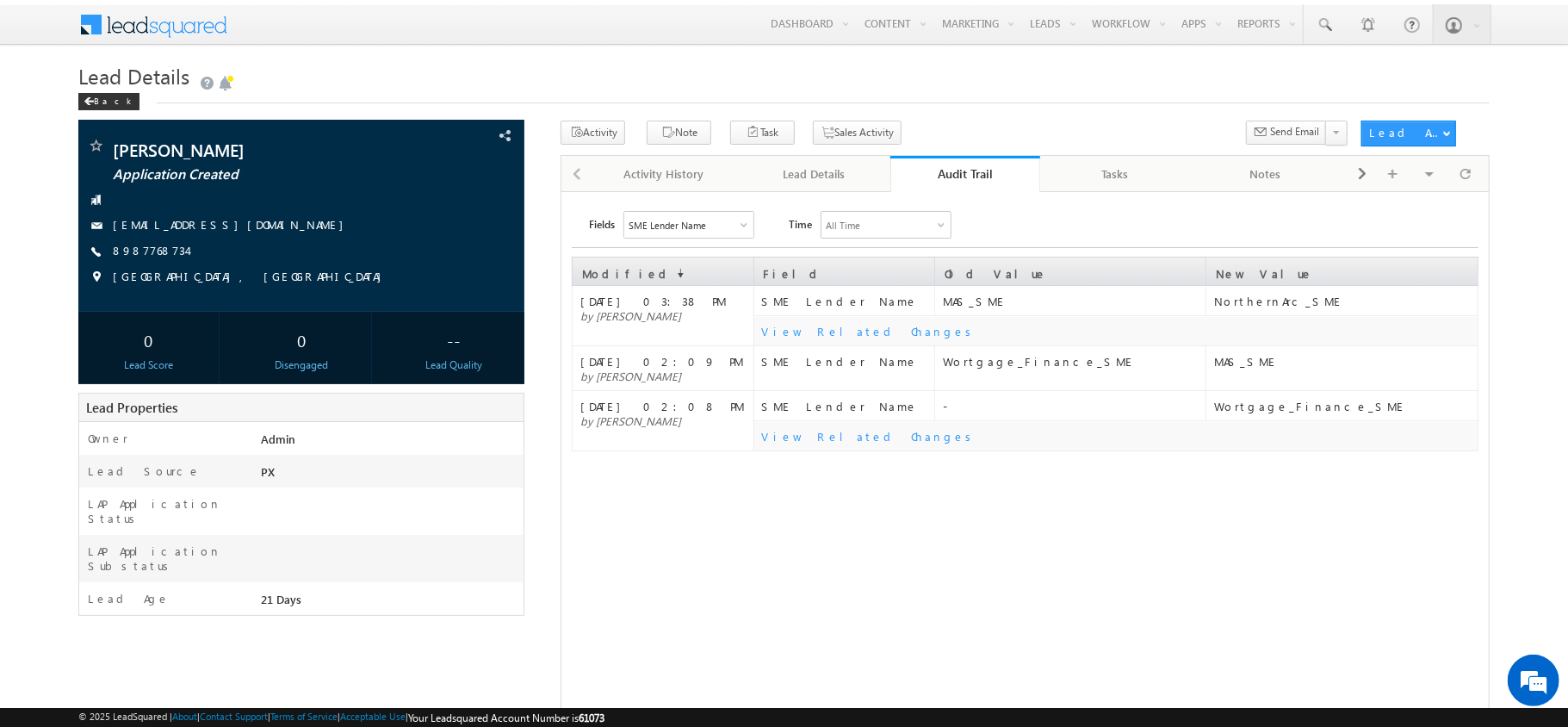
click at [934, 163] on link "Audit Trail" at bounding box center [966, 174] width 151 height 36
click at [823, 183] on div "Lead Details" at bounding box center [814, 174] width 121 height 21
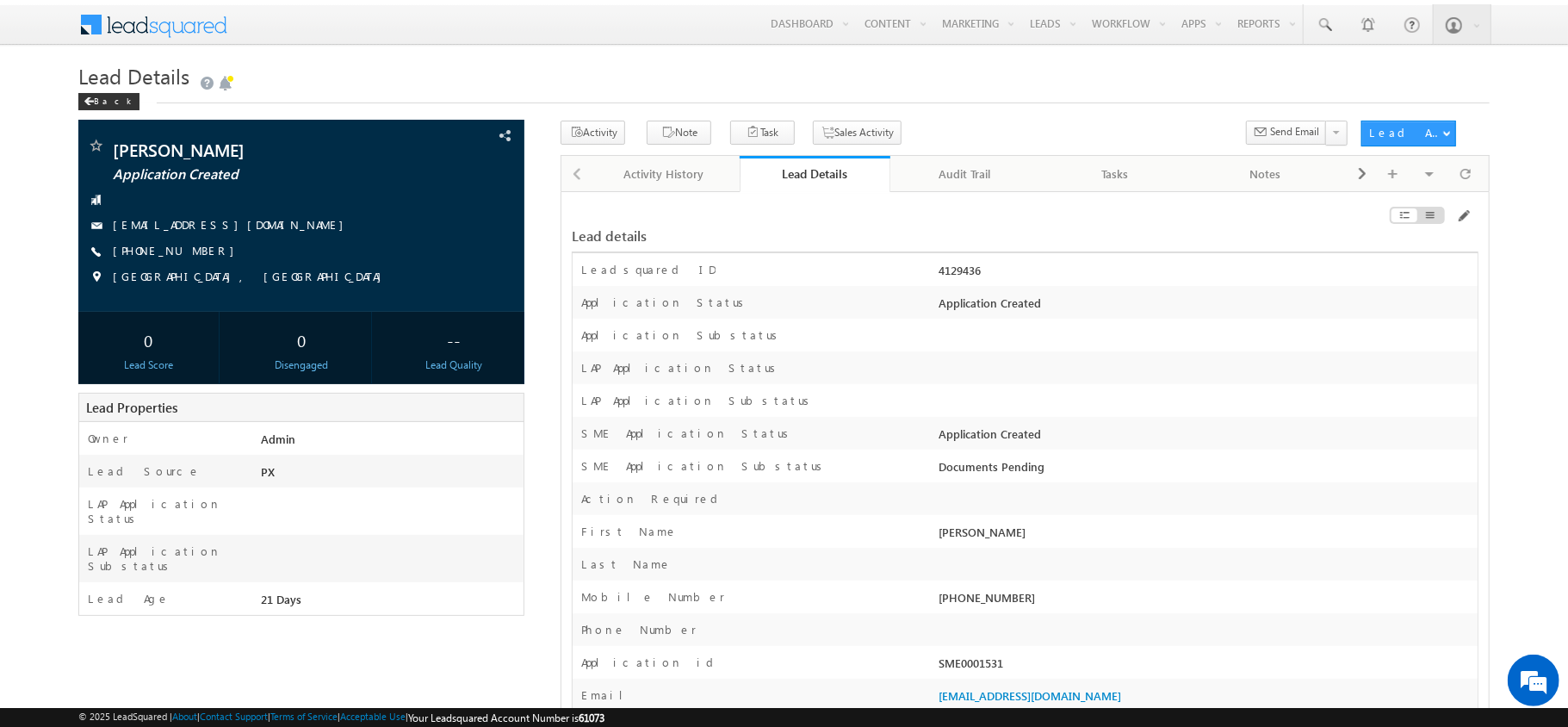
drag, startPoint x: 1010, startPoint y: 276, endPoint x: 928, endPoint y: 274, distance: 82.0
click at [928, 274] on div "Leadsquared ID 4129436" at bounding box center [1025, 270] width 905 height 33
copy div "4129436"
click at [483, 143] on span at bounding box center [473, 135] width 19 height 19
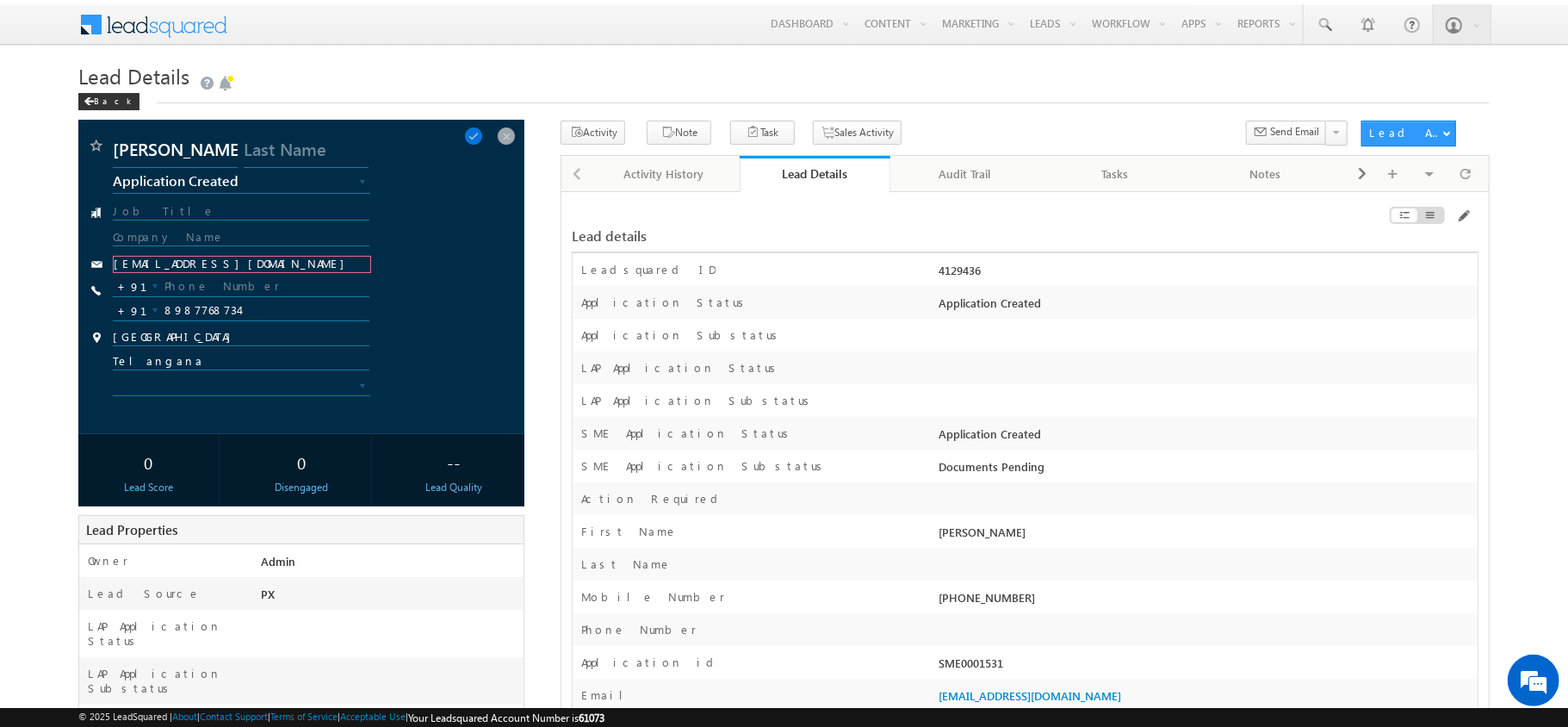
click at [241, 265] on input "testmassme3@moc.com" at bounding box center [242, 264] width 258 height 17
type input "karthikeyt"
type input "testmassme3@moc.com"
click at [521, 238] on div "REKHA NILESH RODGE Application Created Application Incomplete Approval Pending …" at bounding box center [301, 277] width 446 height 315
click at [513, 126] on span at bounding box center [505, 135] width 19 height 19
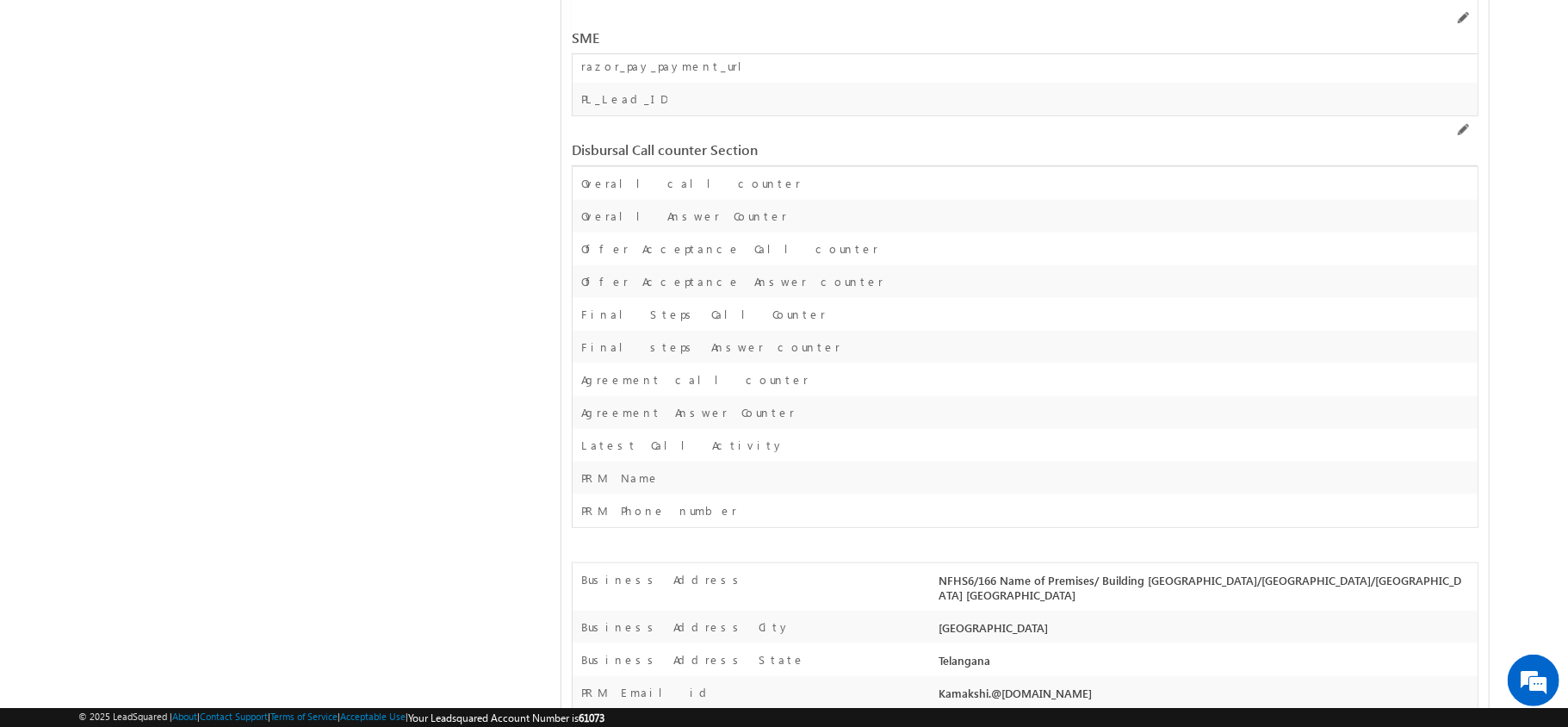
scroll to position [24476, 0]
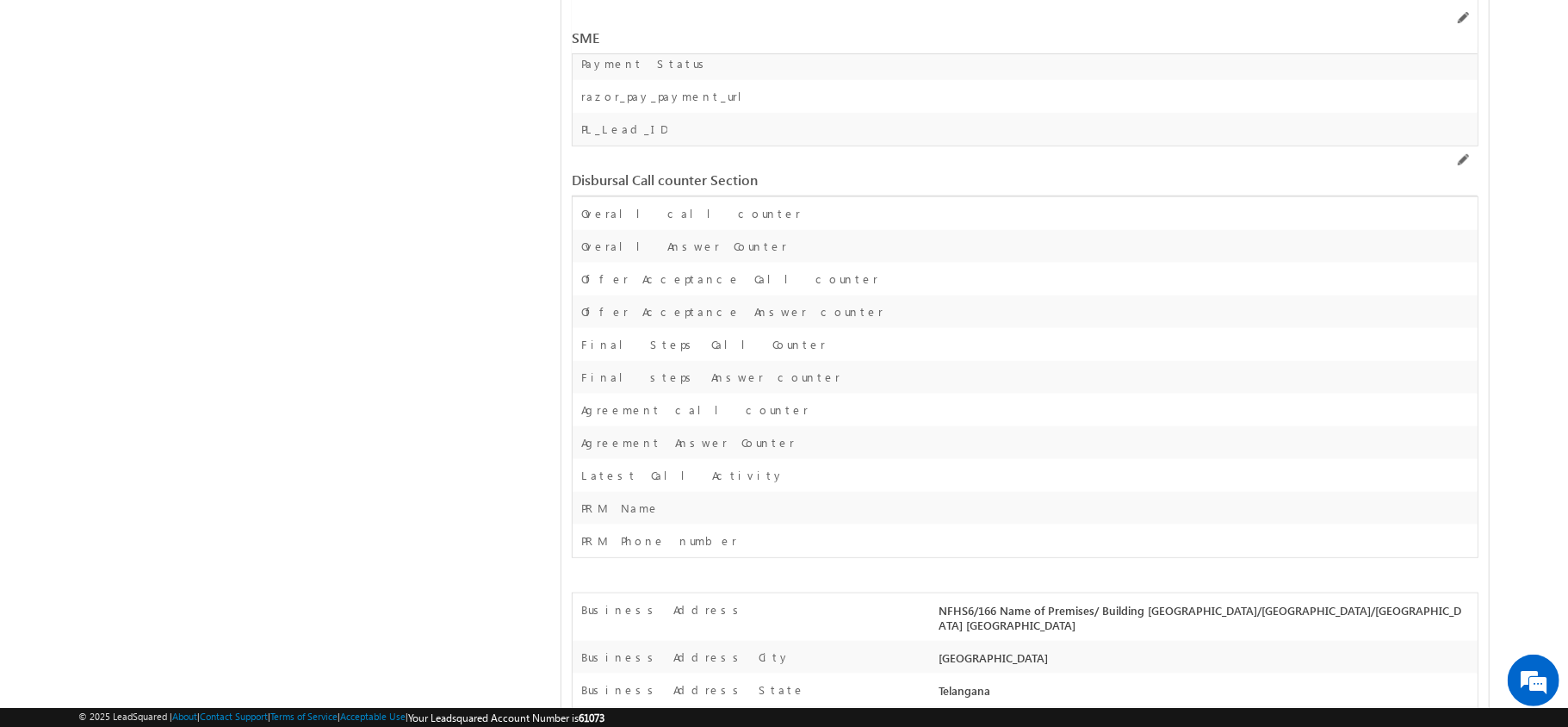
drag, startPoint x: 997, startPoint y: 139, endPoint x: 988, endPoint y: 111, distance: 29.4
copy label "Bank Account Number"
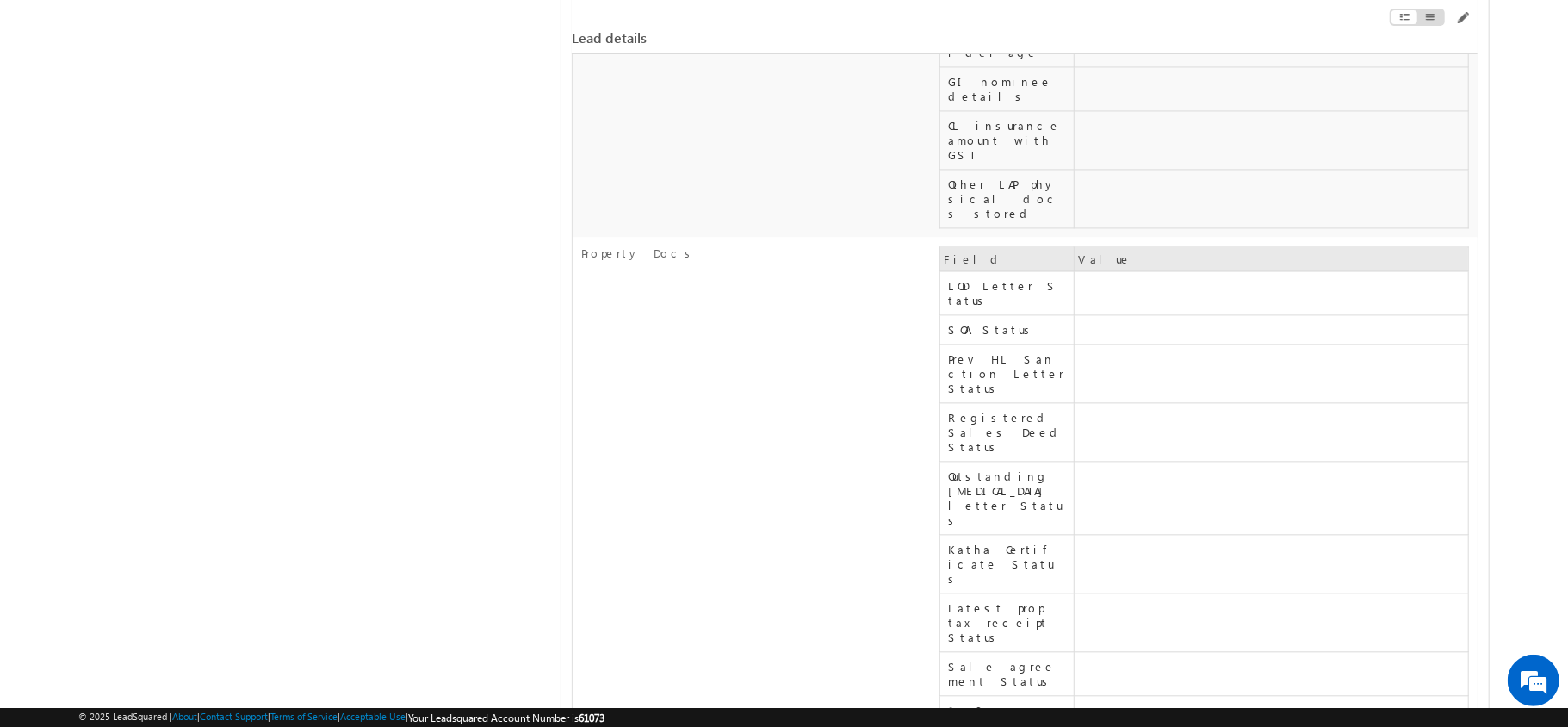
scroll to position [11175, 0]
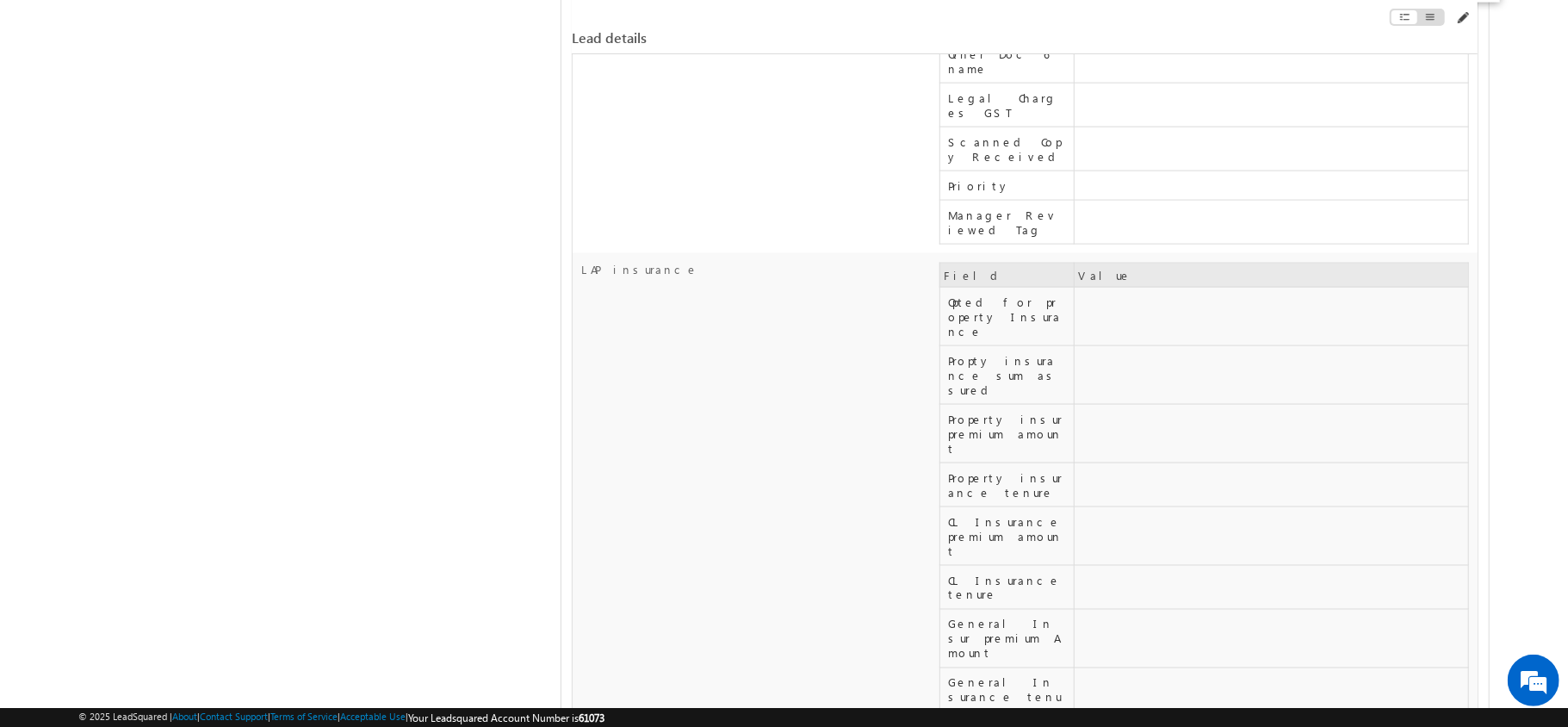
click at [1467, 18] on span at bounding box center [1461, 17] width 13 height 13
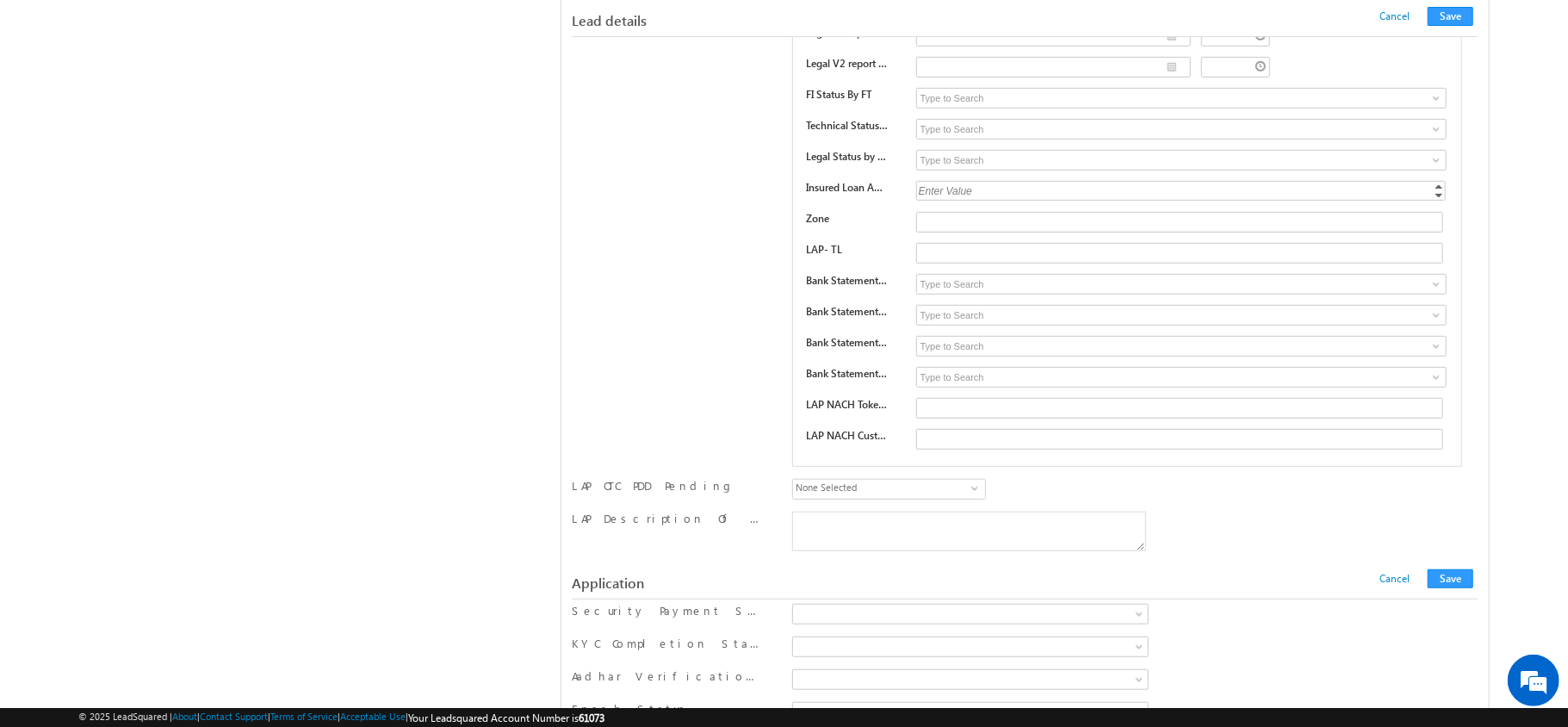
scroll to position [4022, 0]
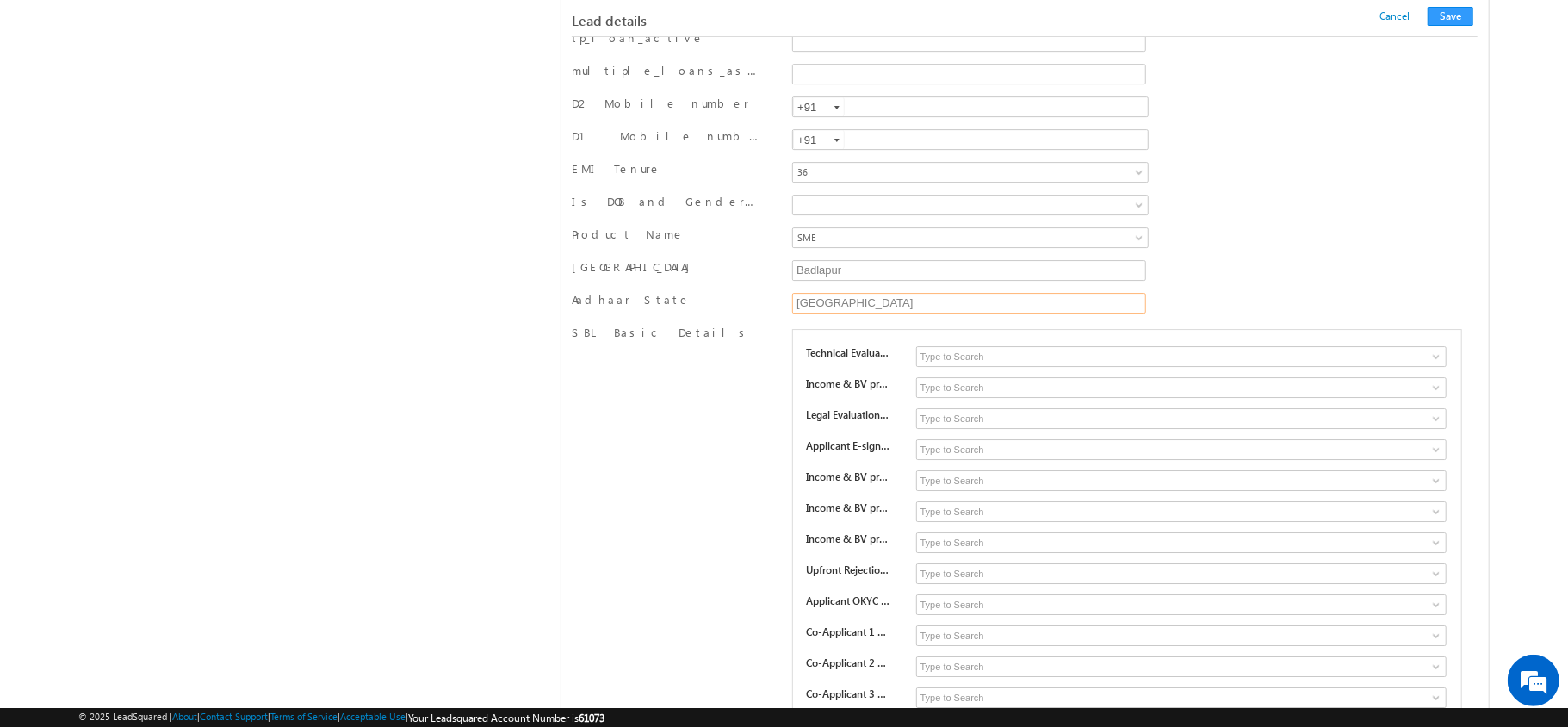
click at [868, 314] on input "[GEOGRAPHIC_DATA]" at bounding box center [969, 303] width 353 height 21
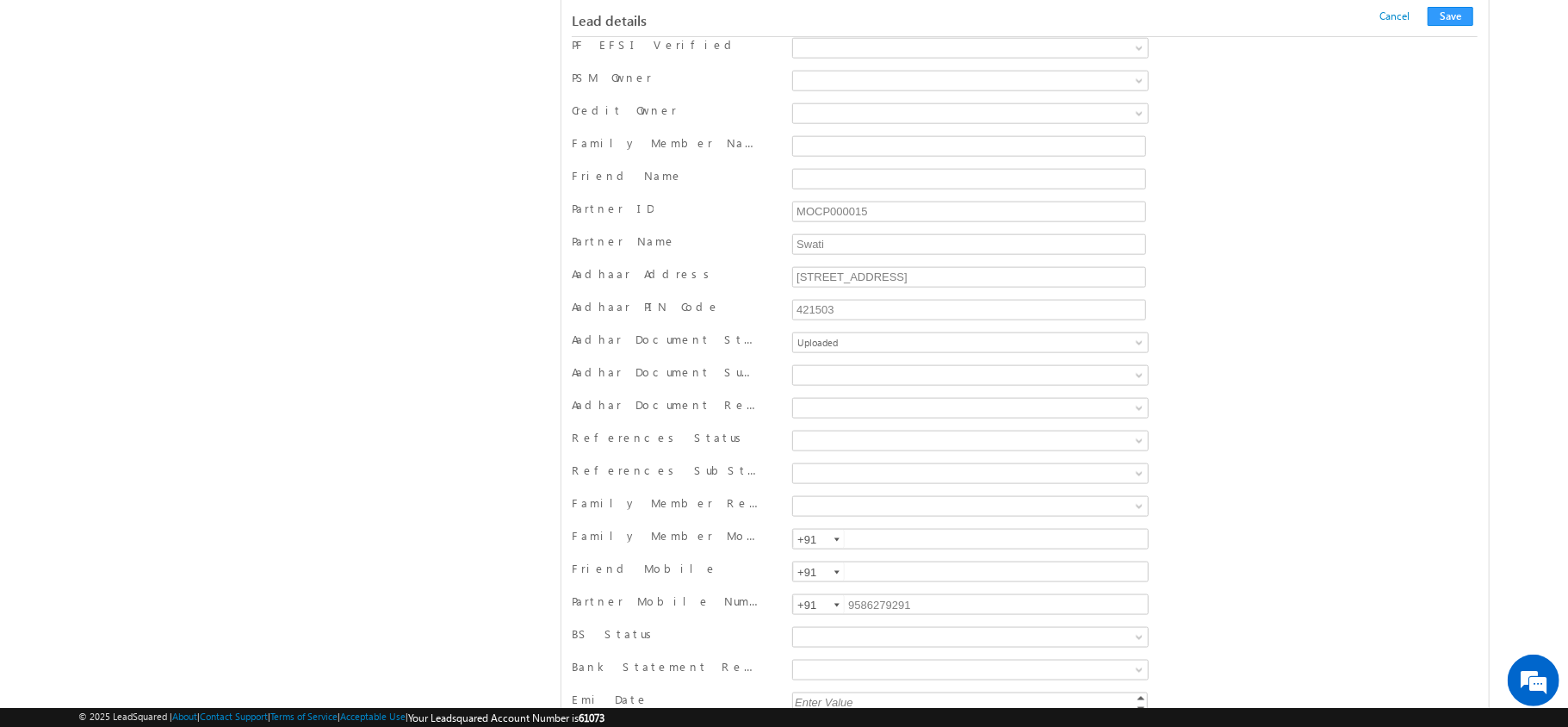
scroll to position [2743, 0]
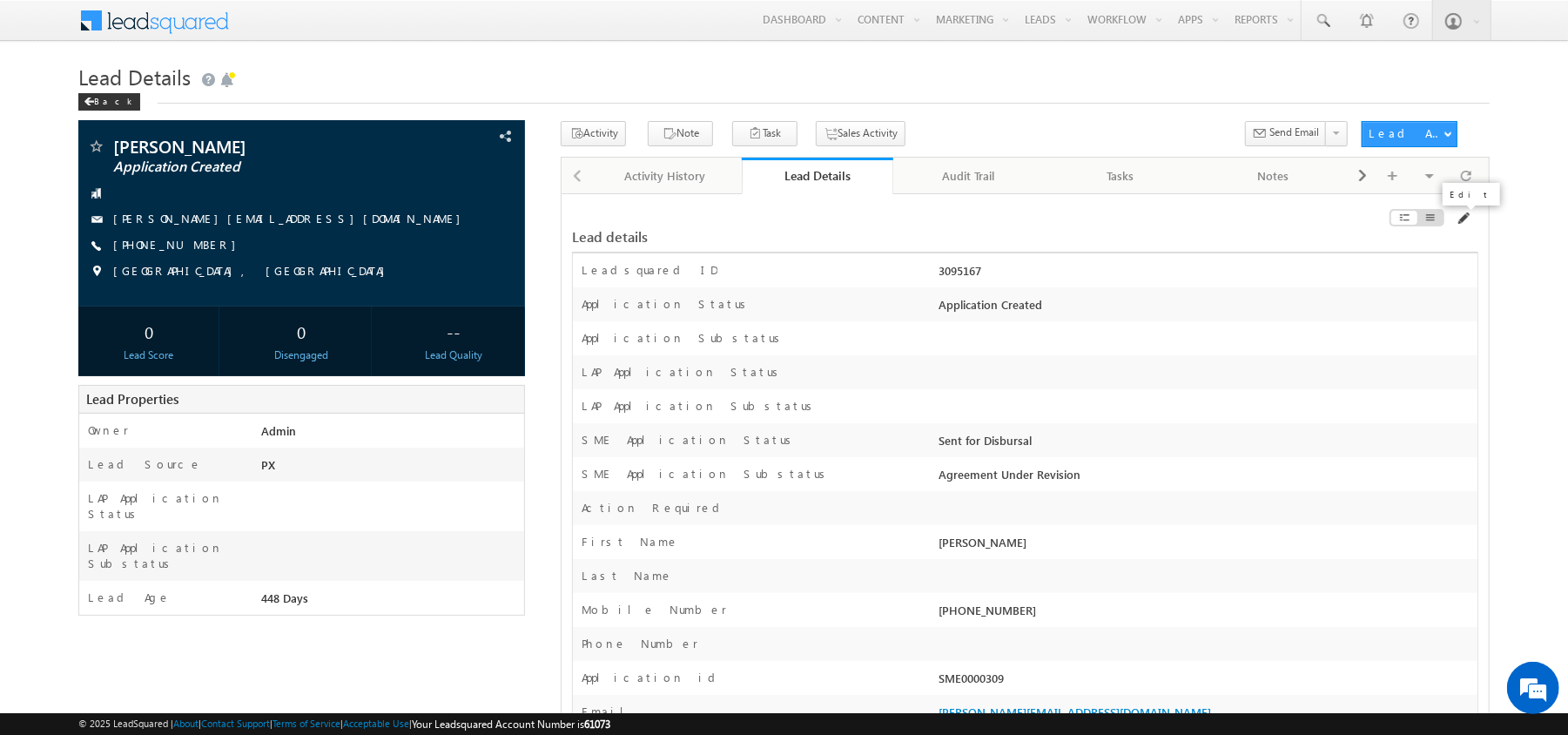
click at [1464, 226] on span at bounding box center [1462, 218] width 14 height 14
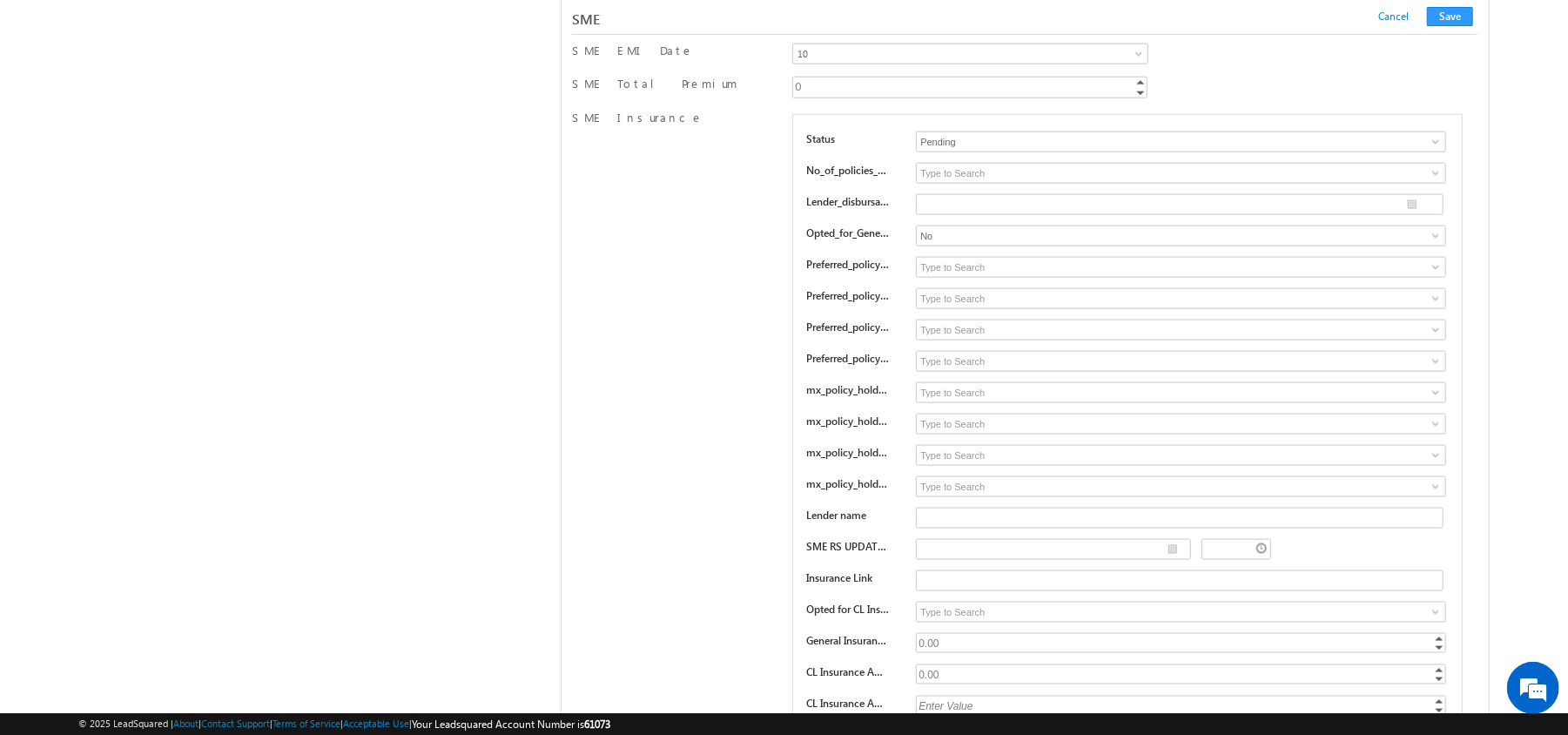
scroll to position [25678, 0]
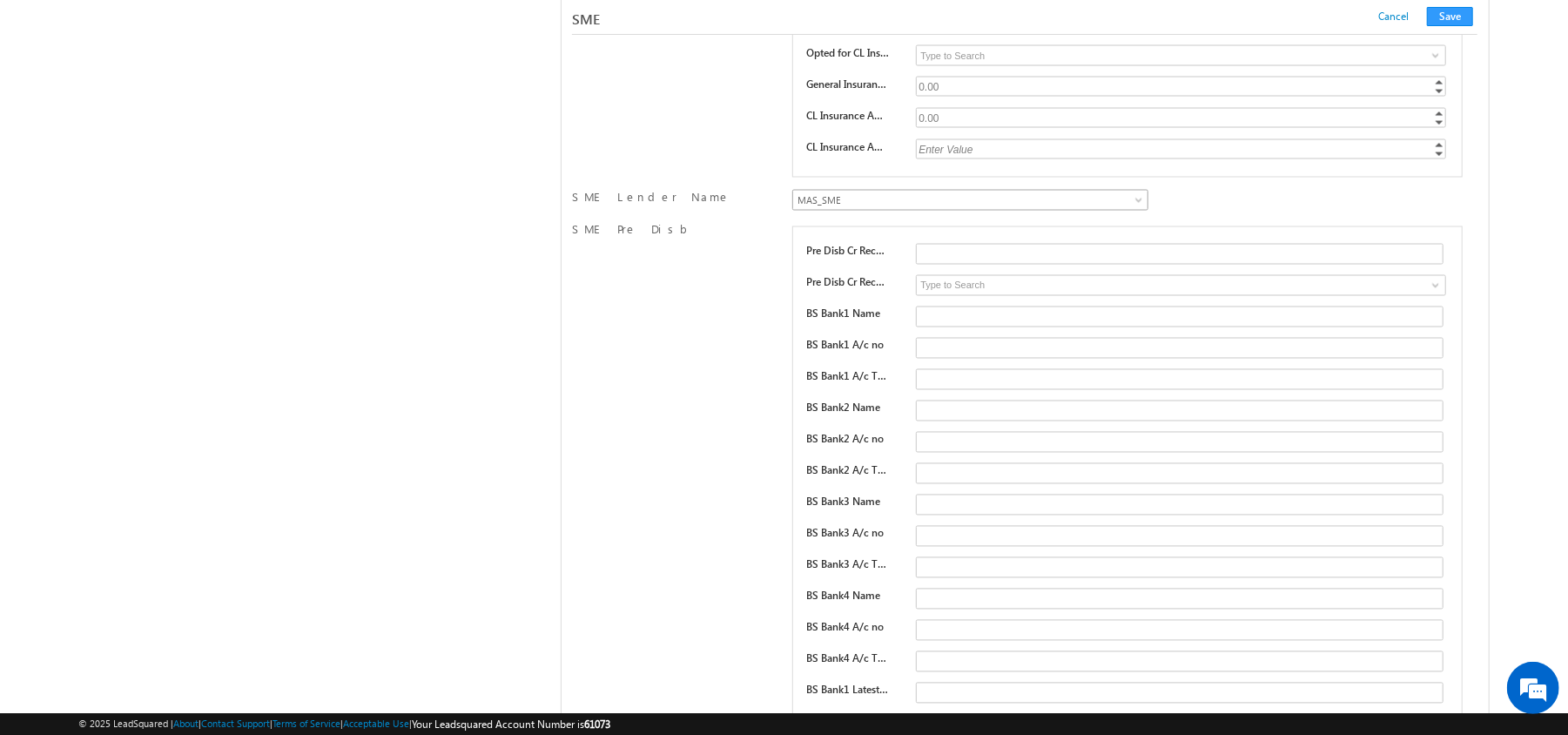
click at [1076, 211] on link "MAS_SME" at bounding box center [969, 199] width 356 height 21
click at [1439, 11] on button "Save" at bounding box center [1449, 16] width 46 height 19
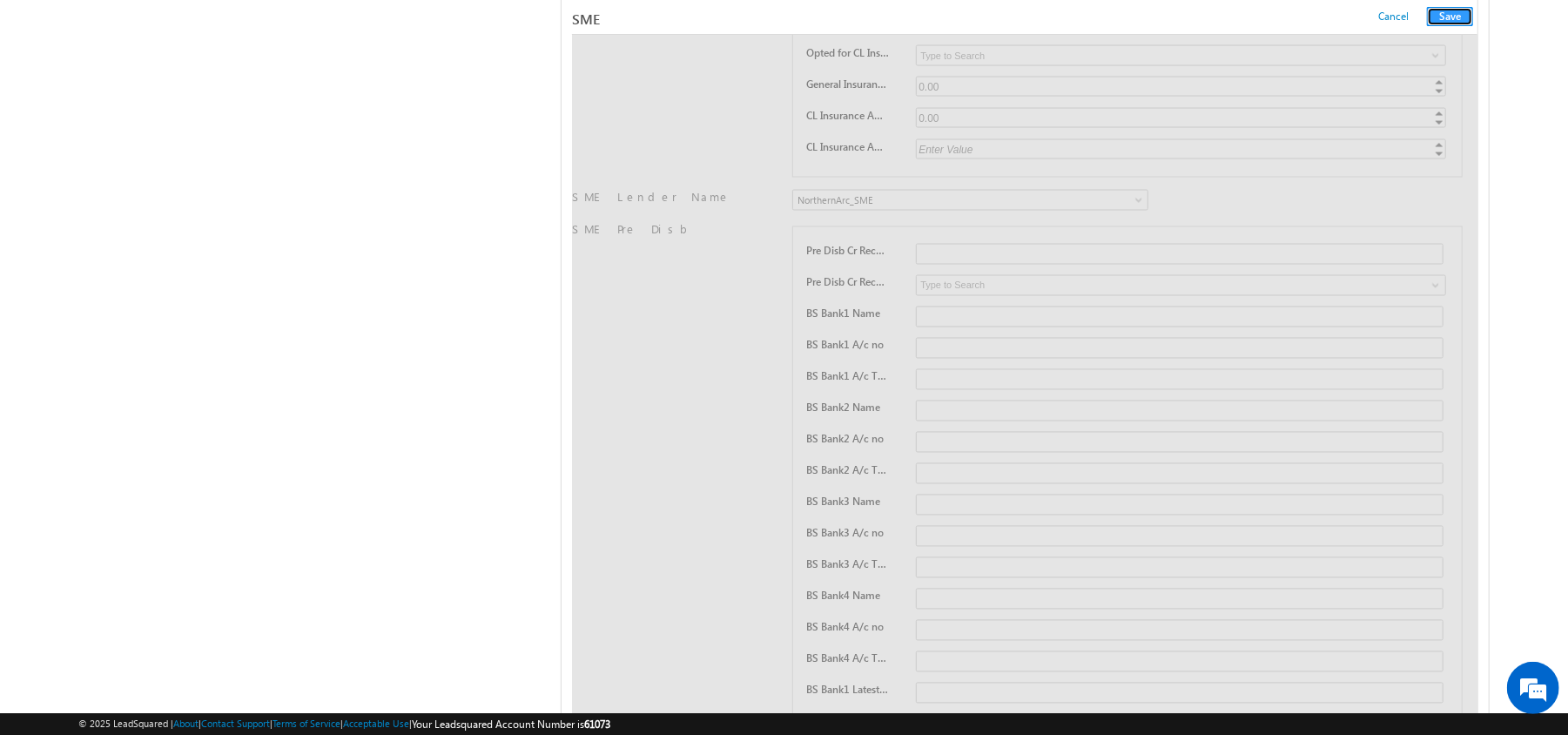
scroll to position [0, 0]
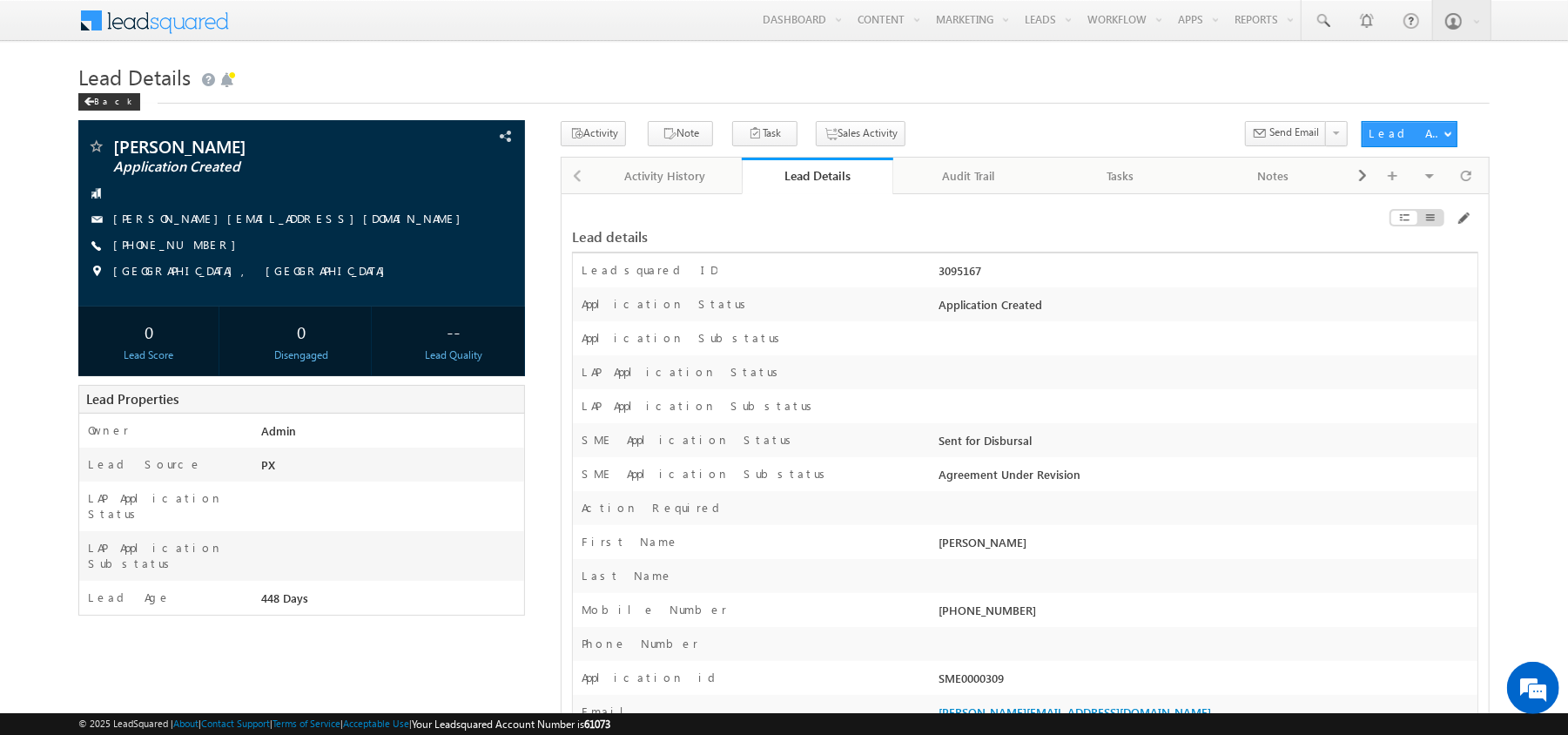
click at [1035, 244] on div "Lead details" at bounding box center [870, 237] width 596 height 15
drag, startPoint x: 1017, startPoint y: 263, endPoint x: 930, endPoint y: 269, distance: 87.2
click at [930, 269] on div "Leadsquared ID 3095167" at bounding box center [1024, 270] width 904 height 34
copy div "3095167"
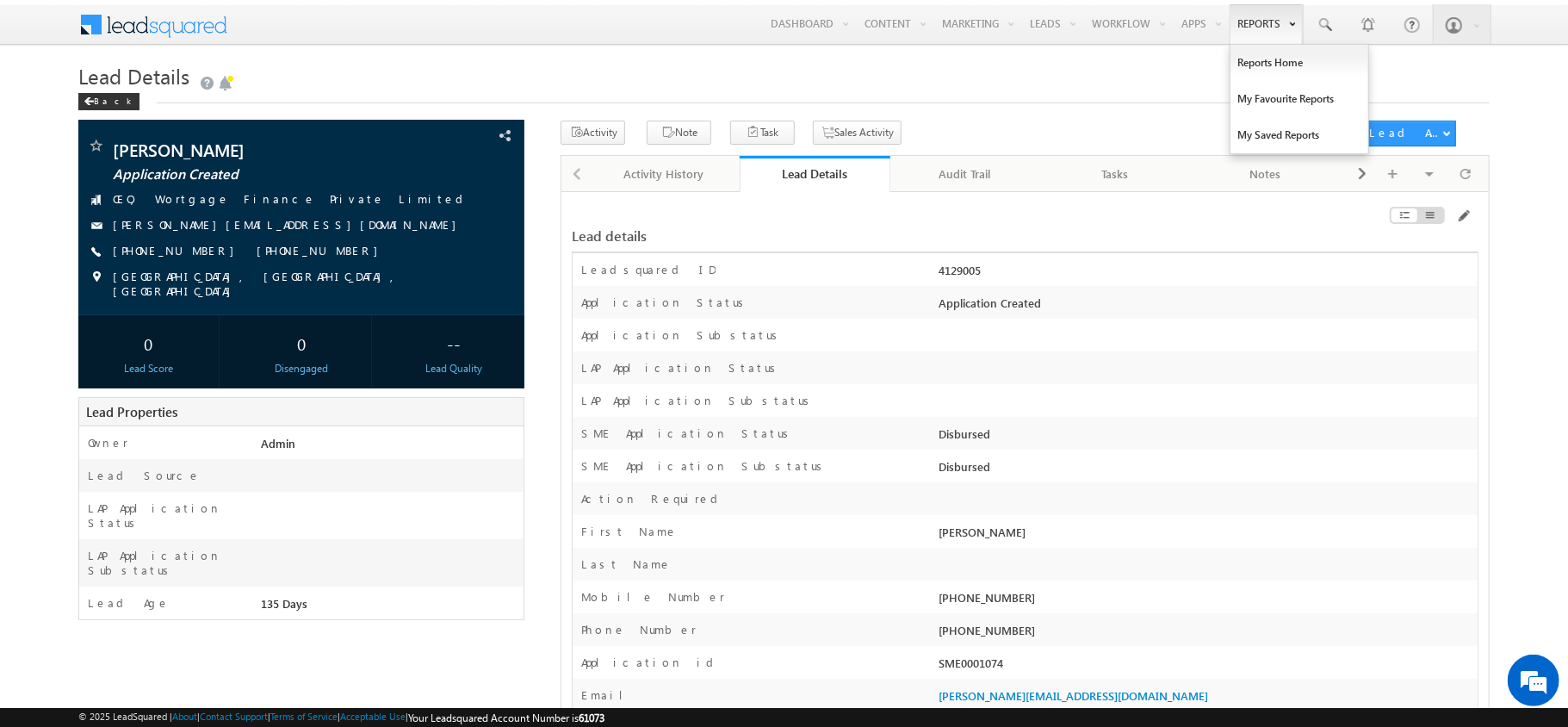
click at [1290, 26] on b at bounding box center [1292, 22] width 6 height 11
click at [1310, 28] on link at bounding box center [1324, 24] width 41 height 39
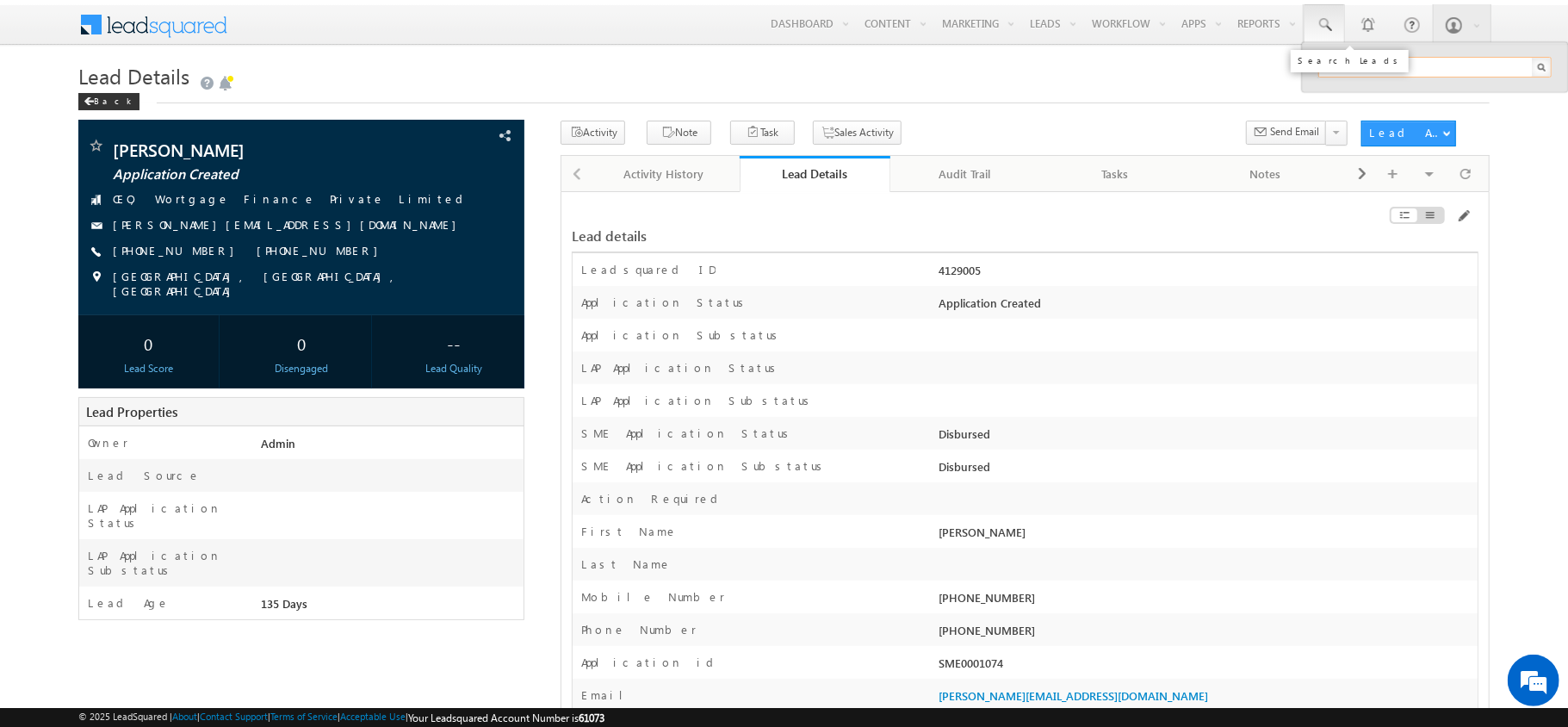
paste input "4129003"
type input "4129003"
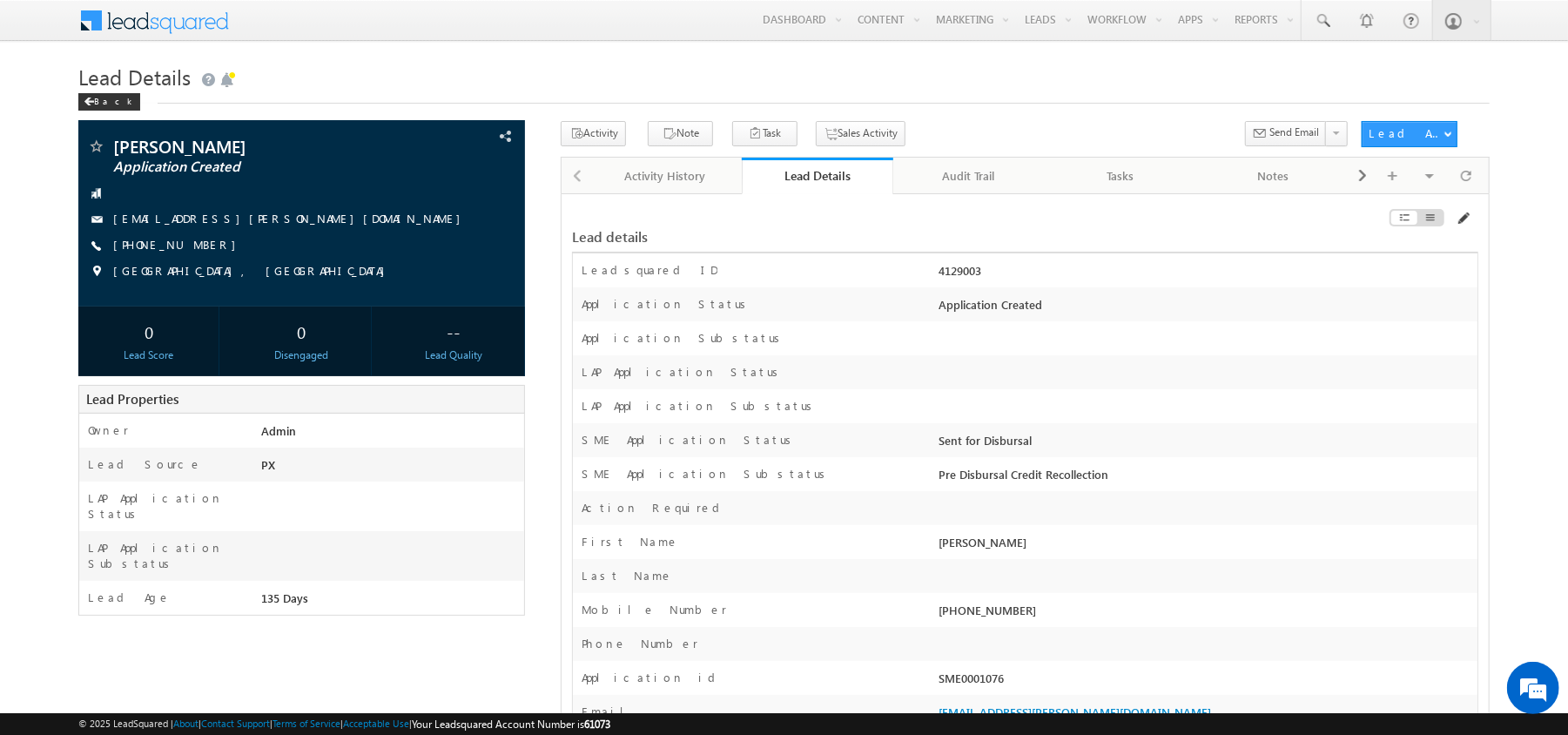
click at [1467, 219] on span at bounding box center [1462, 218] width 14 height 14
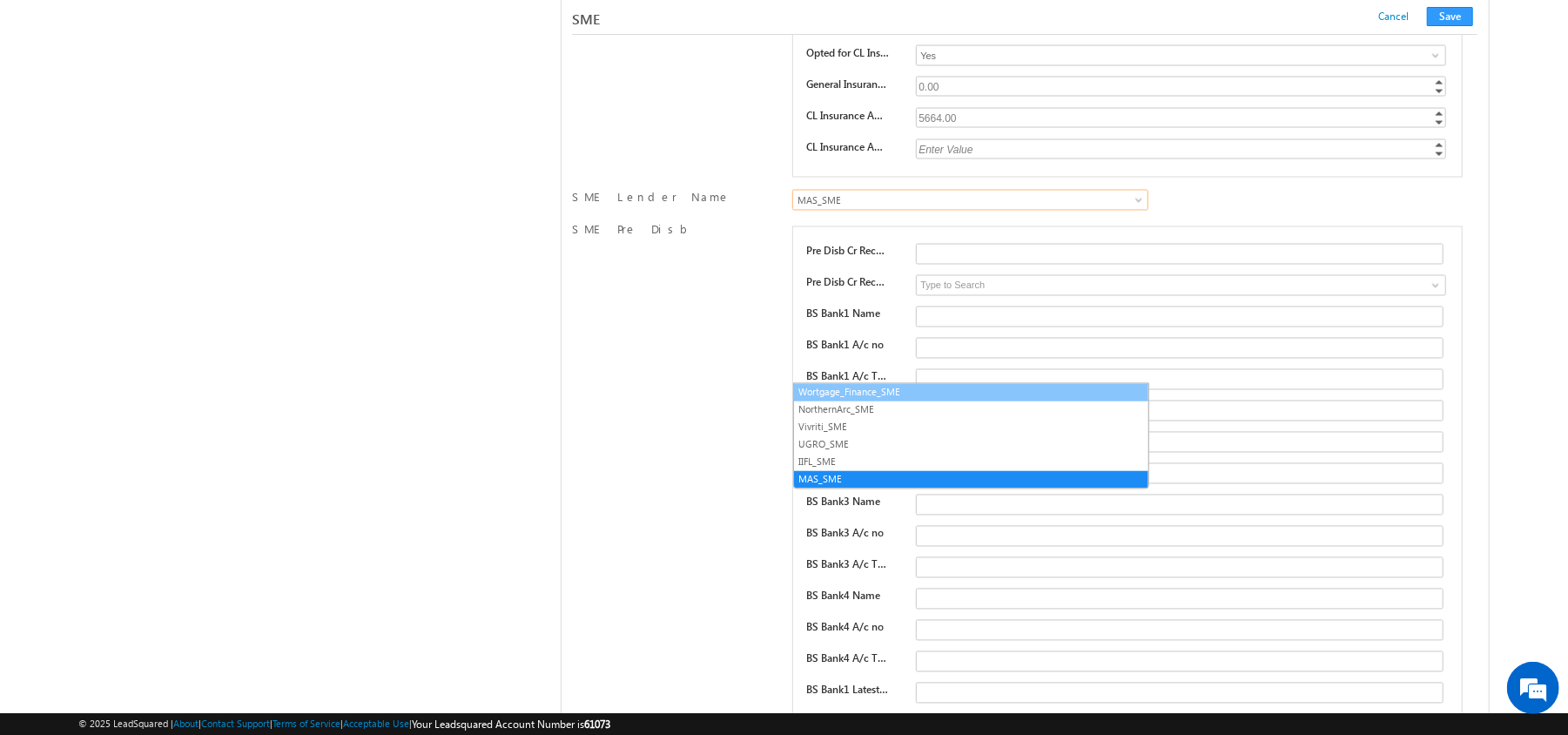
click at [836, 387] on link "Wortgage_Finance_SME" at bounding box center [970, 392] width 354 height 15
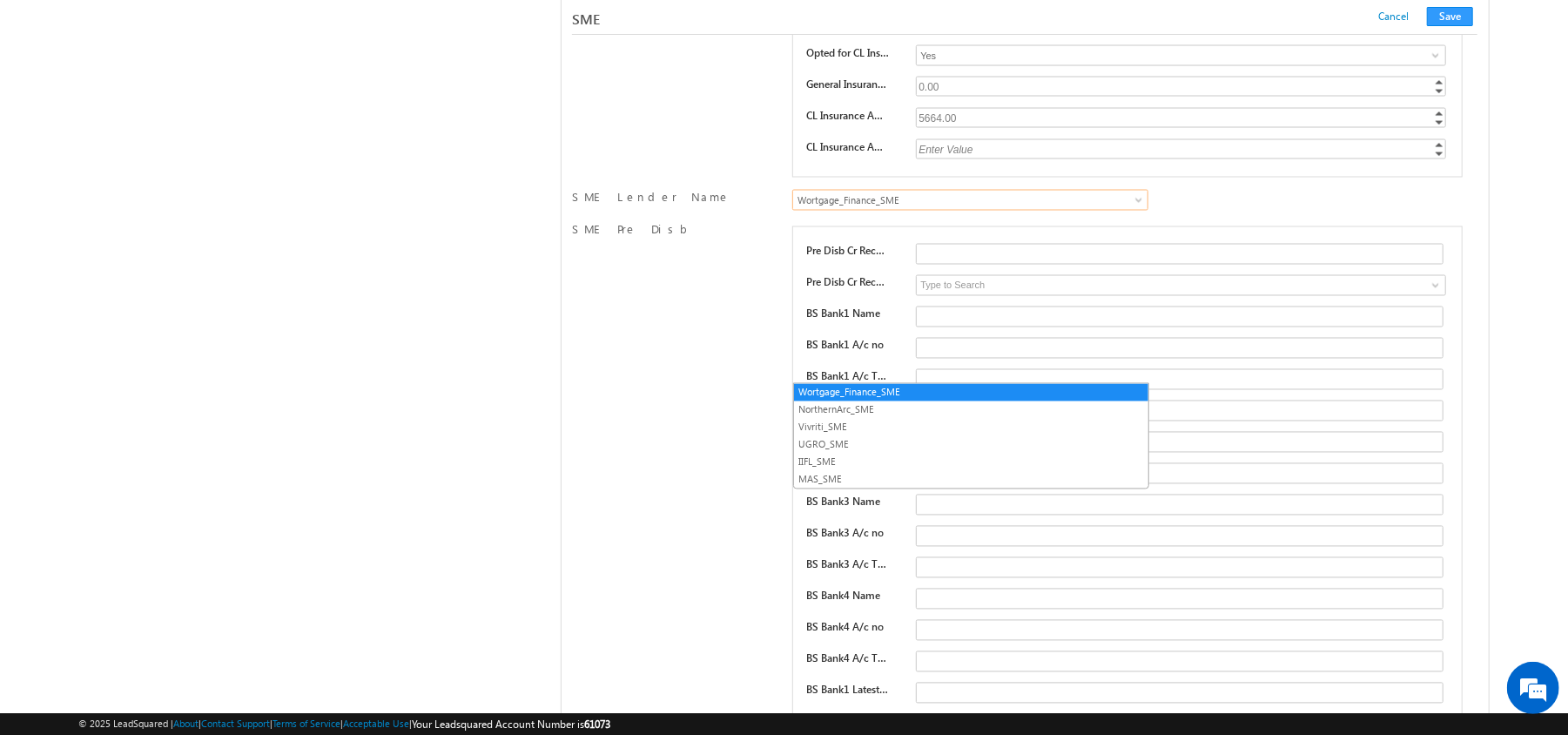
click at [839, 208] on span "Wortgage_Finance_SME" at bounding box center [928, 199] width 272 height 15
click at [839, 412] on link "NorthernArc_SME" at bounding box center [970, 410] width 354 height 15
drag, startPoint x: 1447, startPoint y: 11, endPoint x: 1387, endPoint y: 0, distance: 61.0
click at [1447, 11] on button "Save" at bounding box center [1449, 16] width 46 height 19
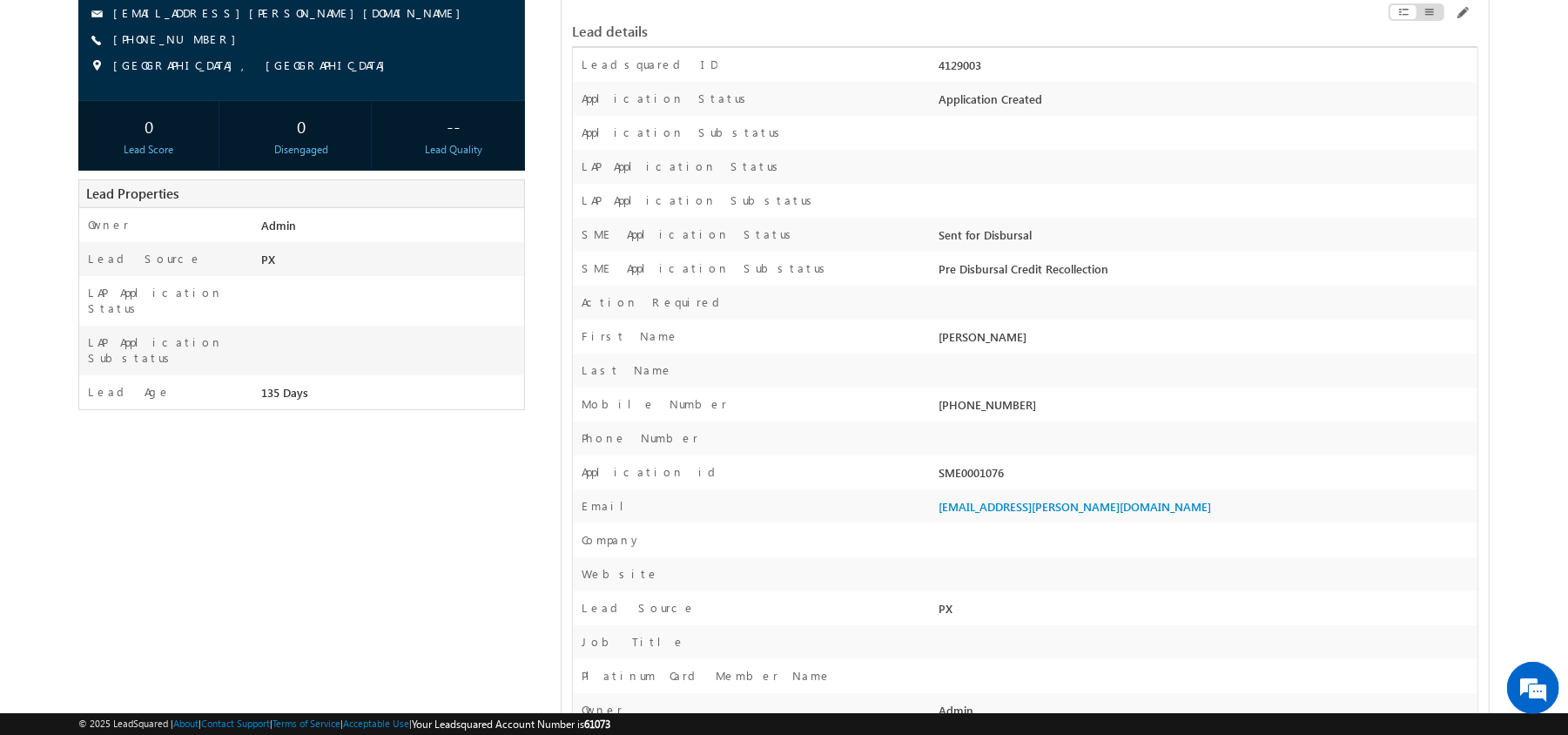
scroll to position [207, 0]
drag, startPoint x: 1035, startPoint y: 475, endPoint x: 940, endPoint y: 472, distance: 95.0
click at [940, 472] on div "SME0001076" at bounding box center [1206, 475] width 543 height 24
copy div "SME0001076"
